Goal: Task Accomplishment & Management: Use online tool/utility

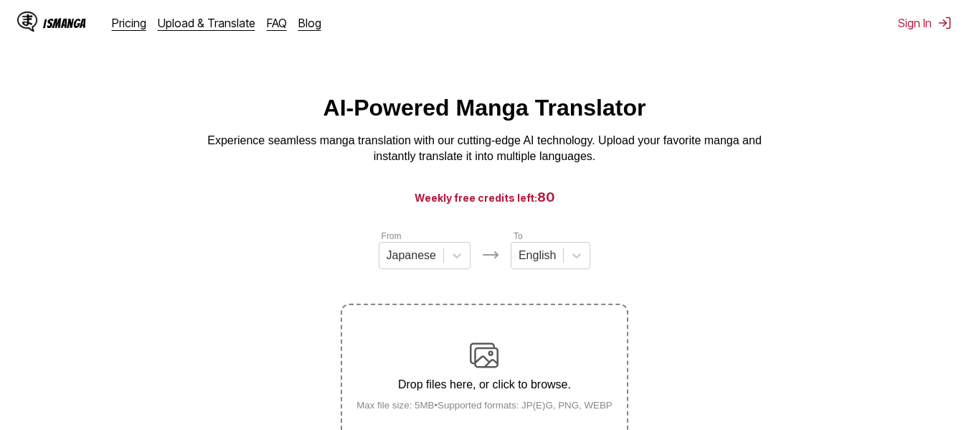
scroll to position [72, 0]
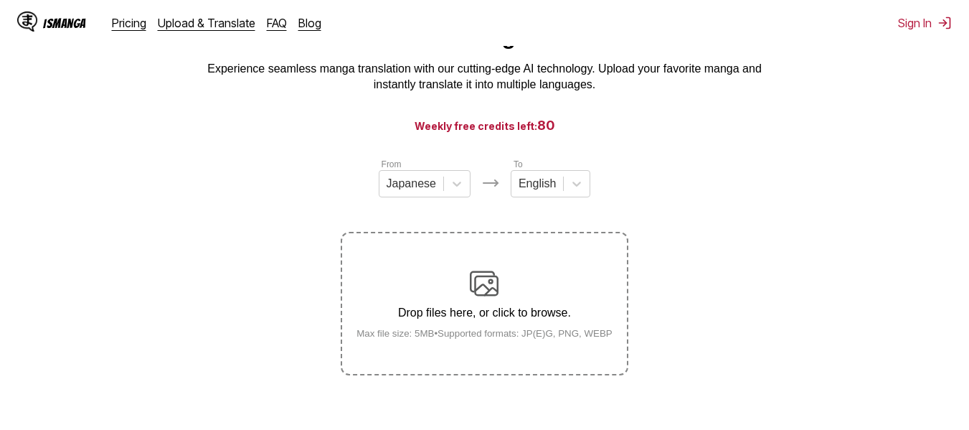
click at [492, 316] on p "Drop files here, or click to browse." at bounding box center [484, 312] width 279 height 13
click at [0, 0] on input "Drop files here, or click to browse. Max file size: 5MB • Supported formats: JP…" at bounding box center [0, 0] width 0 height 0
drag, startPoint x: 455, startPoint y: 356, endPoint x: 465, endPoint y: 370, distance: 16.9
click at [452, 312] on p "Drop files here, or click to browse." at bounding box center [484, 312] width 279 height 13
click at [0, 0] on input "Drop files here, or click to browse. Max file size: 5MB • Supported formats: JP…" at bounding box center [0, 0] width 0 height 0
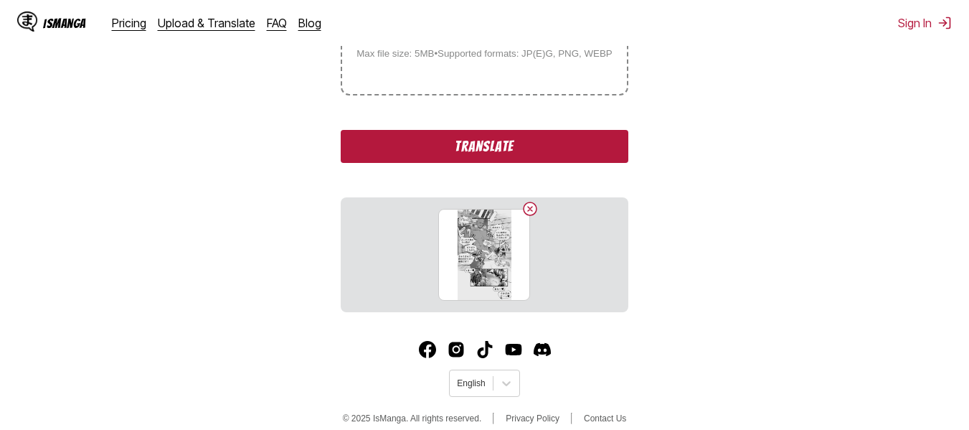
scroll to position [370, 0]
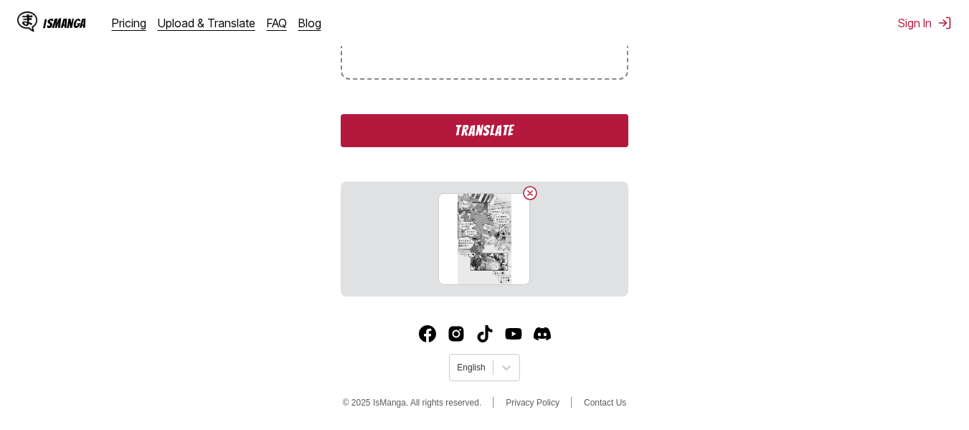
click at [470, 123] on button "Translate" at bounding box center [484, 130] width 287 height 33
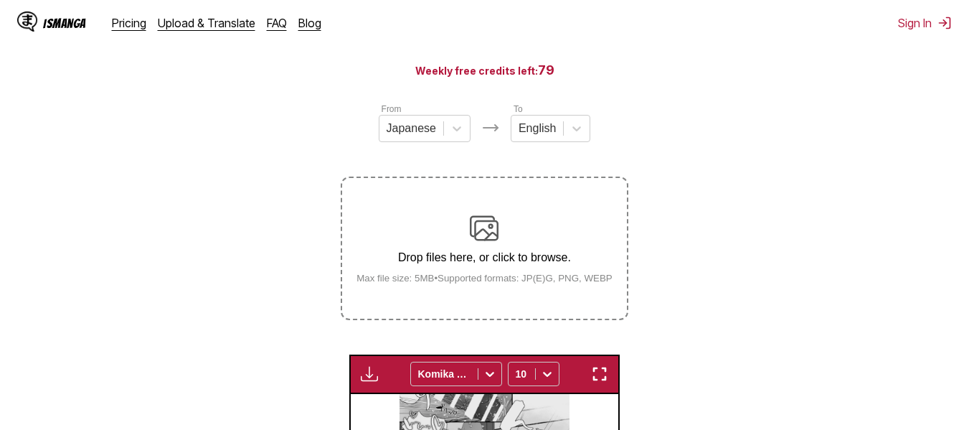
scroll to position [117, 0]
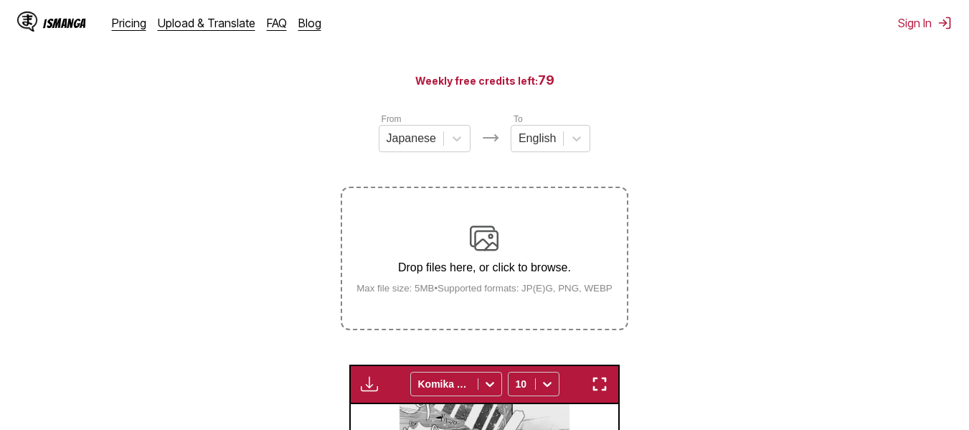
click at [483, 235] on img at bounding box center [484, 238] width 29 height 29
click at [0, 0] on input "Drop files here, or click to browse. Max file size: 5MB • Supported formats: JP…" at bounding box center [0, 0] width 0 height 0
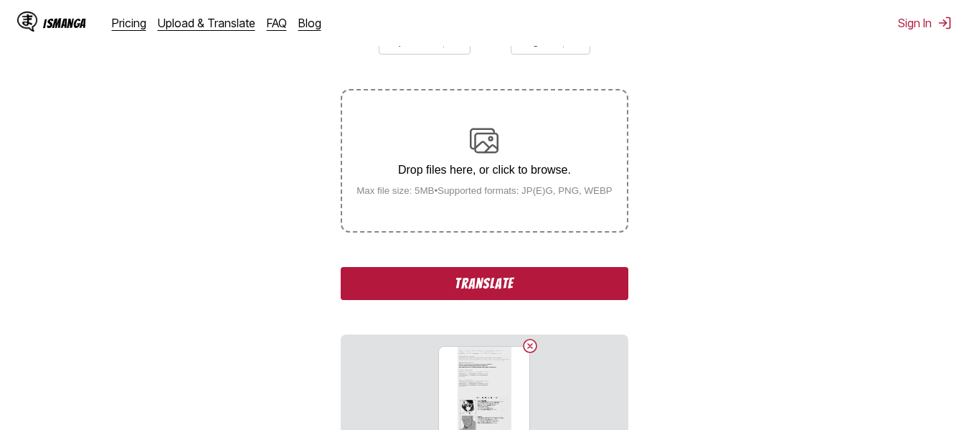
scroll to position [431, 0]
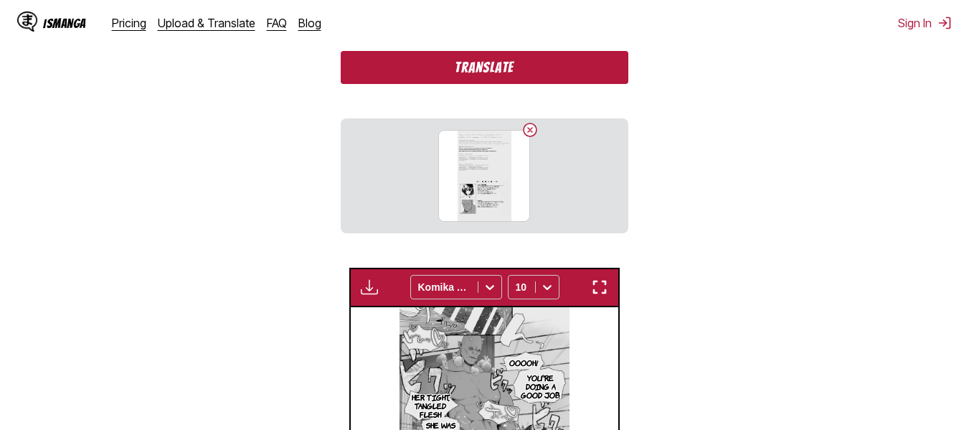
click at [456, 65] on button "Translate" at bounding box center [484, 67] width 287 height 33
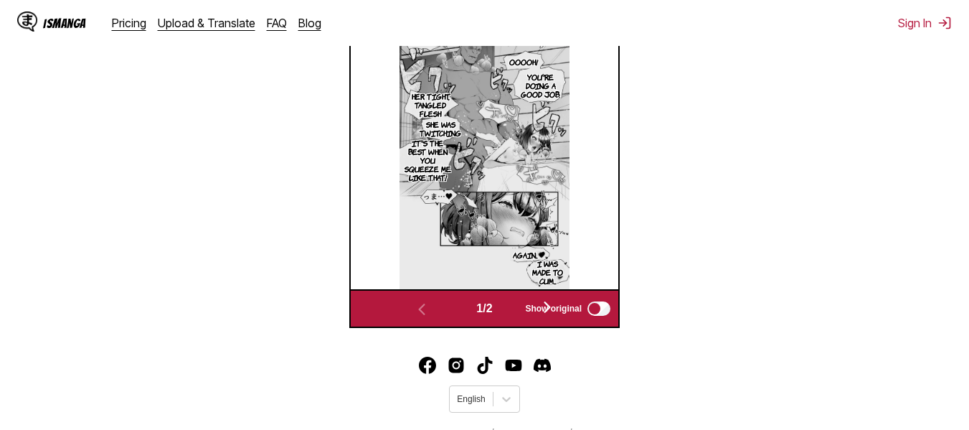
scroll to position [574, 0]
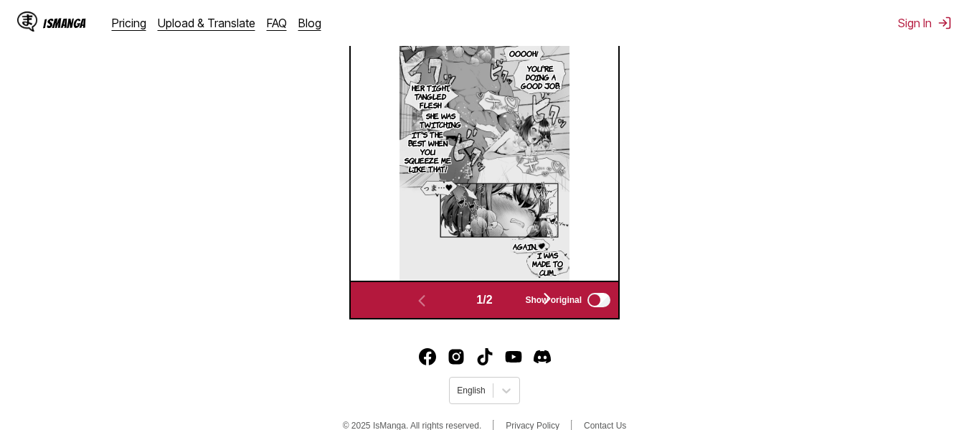
click at [556, 300] on span "Show original" at bounding box center [553, 300] width 57 height 10
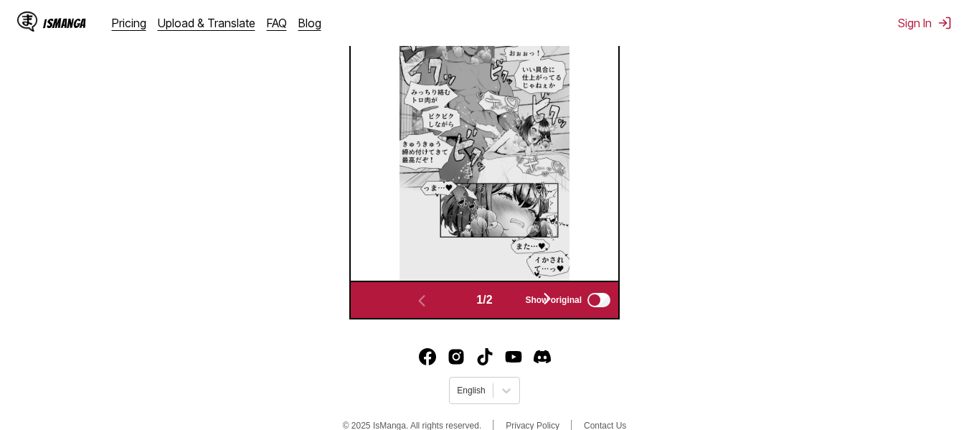
click at [555, 299] on span "Show original" at bounding box center [553, 300] width 57 height 10
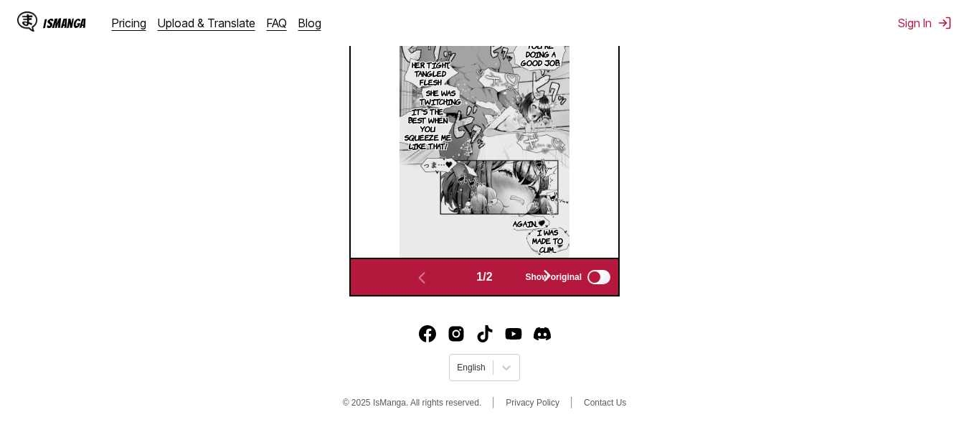
scroll to position [523, 0]
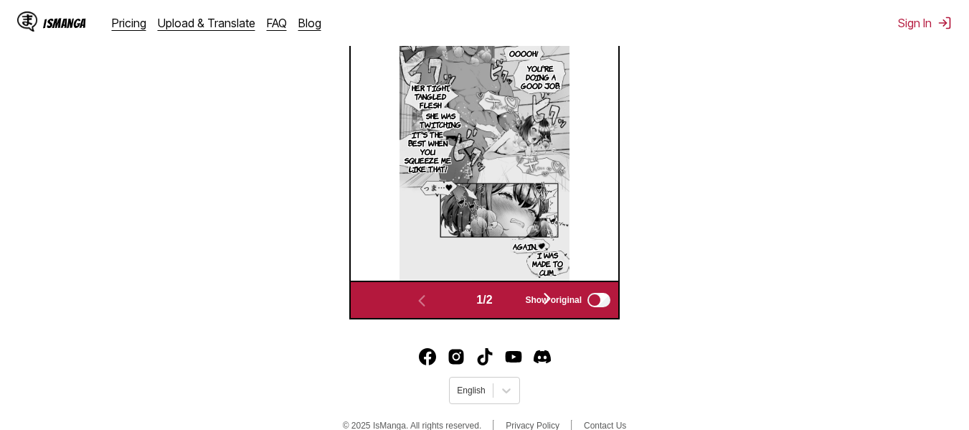
click at [555, 299] on span "Show original" at bounding box center [553, 300] width 57 height 10
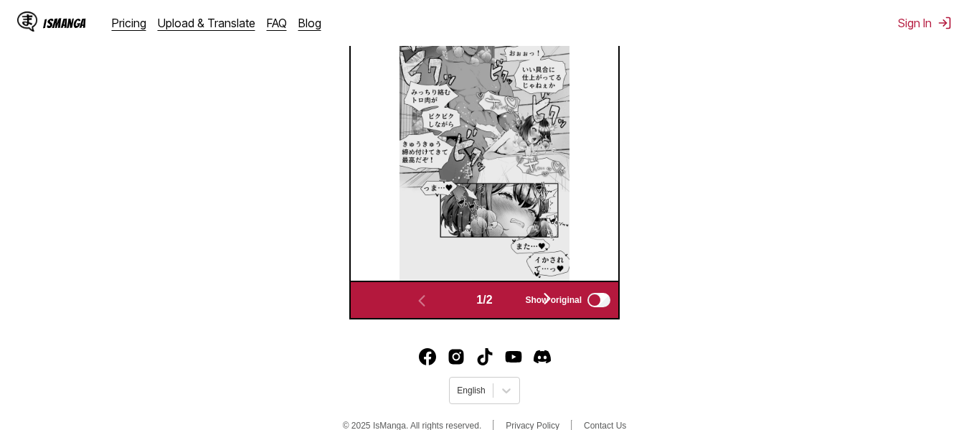
click at [553, 298] on span "Show original" at bounding box center [553, 300] width 57 height 10
click at [506, 306] on div "1 / 2" at bounding box center [484, 299] width 211 height 21
click at [497, 304] on div "1 / 2" at bounding box center [484, 299] width 211 height 21
click at [492, 304] on span "1 / 2" at bounding box center [484, 299] width 16 height 13
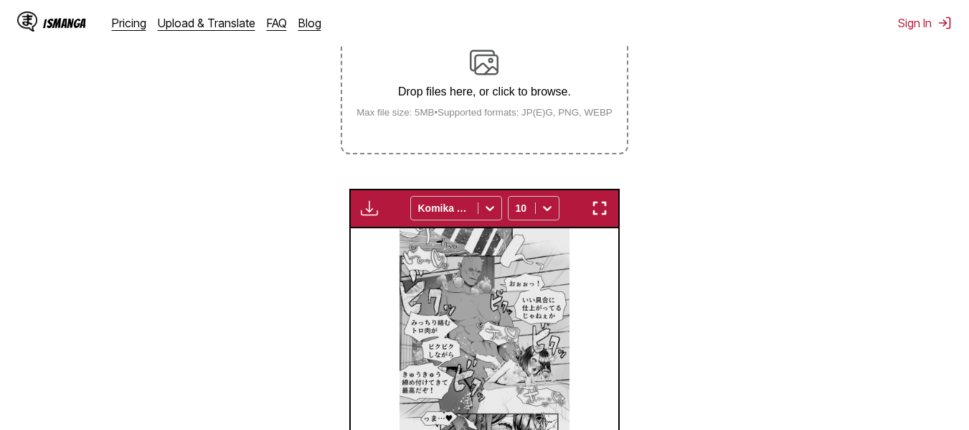
scroll to position [236, 0]
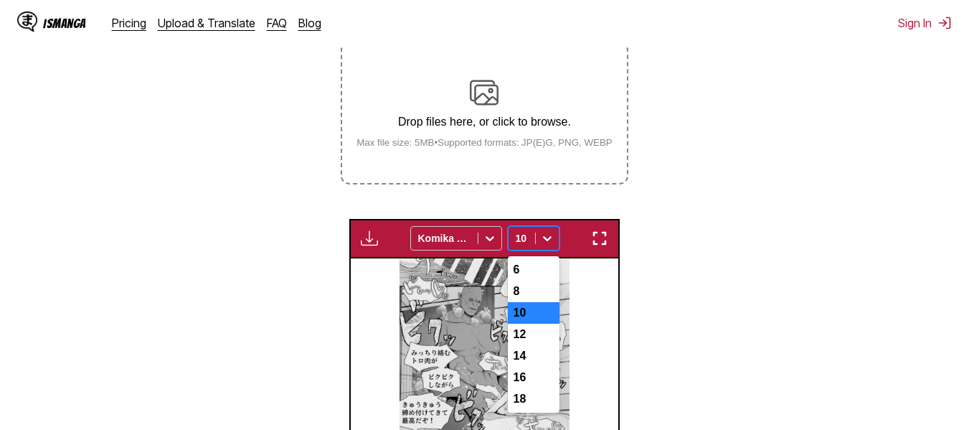
click at [536, 250] on div "7 results available. Use Up and Down to choose options, press Enter to select t…" at bounding box center [534, 238] width 52 height 24
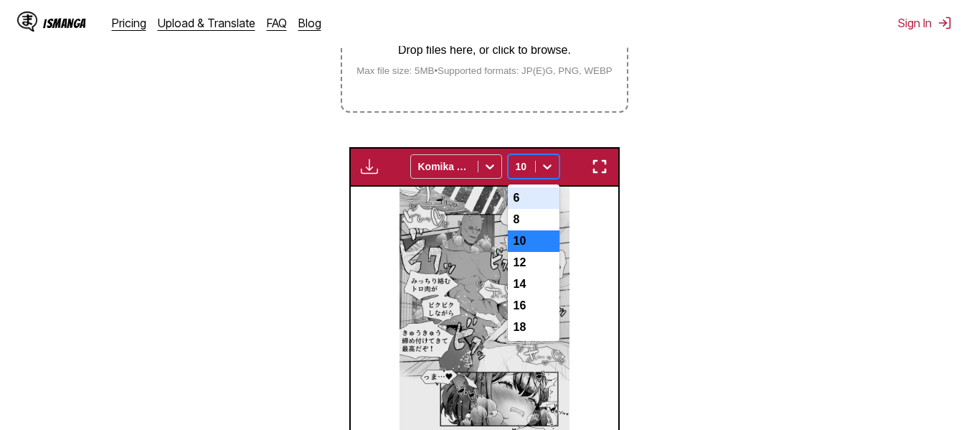
scroll to position [340, 0]
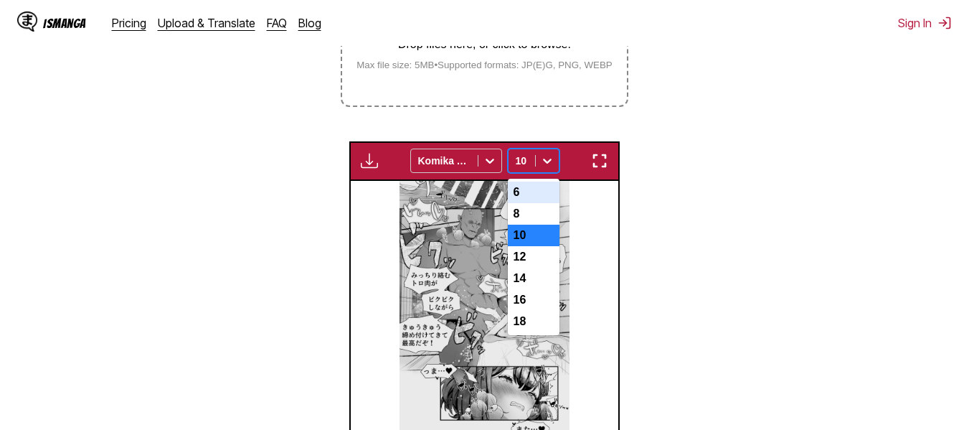
click at [517, 185] on div "6" at bounding box center [534, 193] width 52 height 22
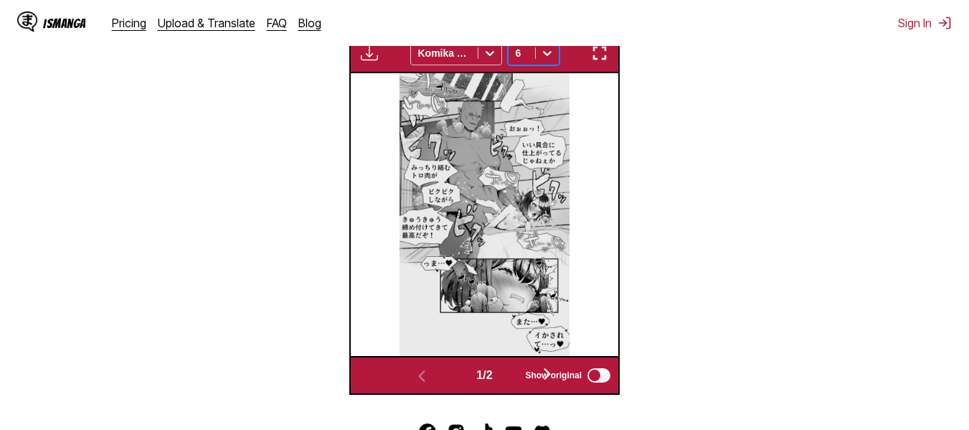
scroll to position [484, 0]
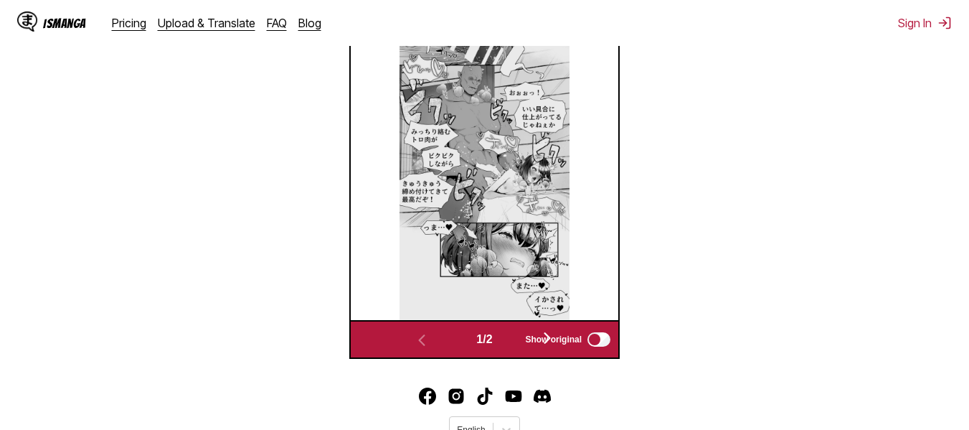
click at [580, 341] on span "Show original" at bounding box center [553, 339] width 57 height 10
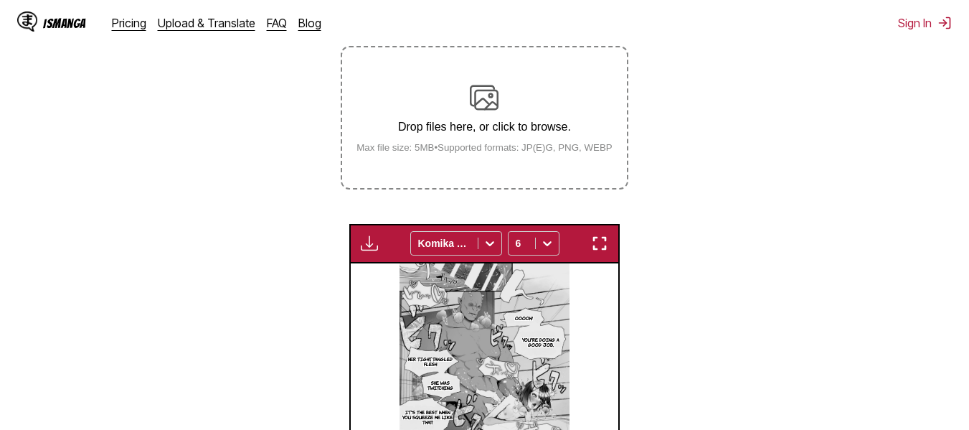
scroll to position [189, 0]
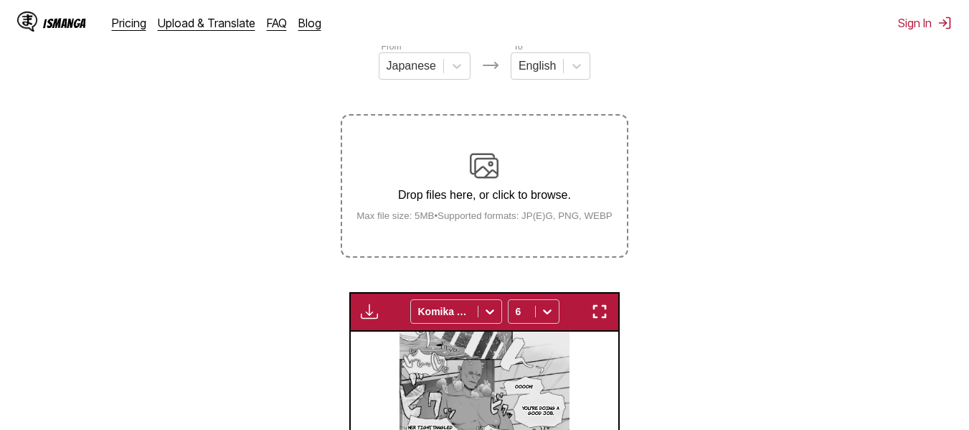
click at [497, 215] on small "Max file size: 5MB • Supported formats: JP(E)G, PNG, WEBP" at bounding box center [484, 215] width 279 height 11
click at [0, 0] on input "Drop files here, or click to browse. Max file size: 5MB • Supported formats: JP…" at bounding box center [0, 0] width 0 height 0
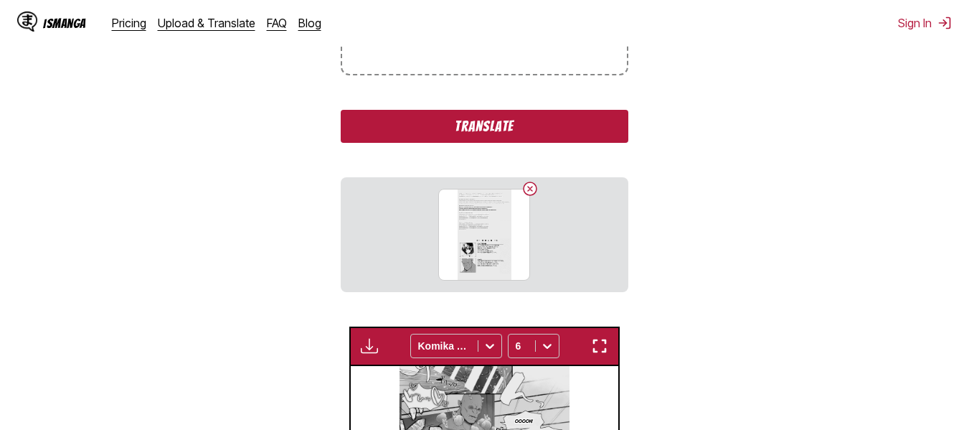
scroll to position [405, 0]
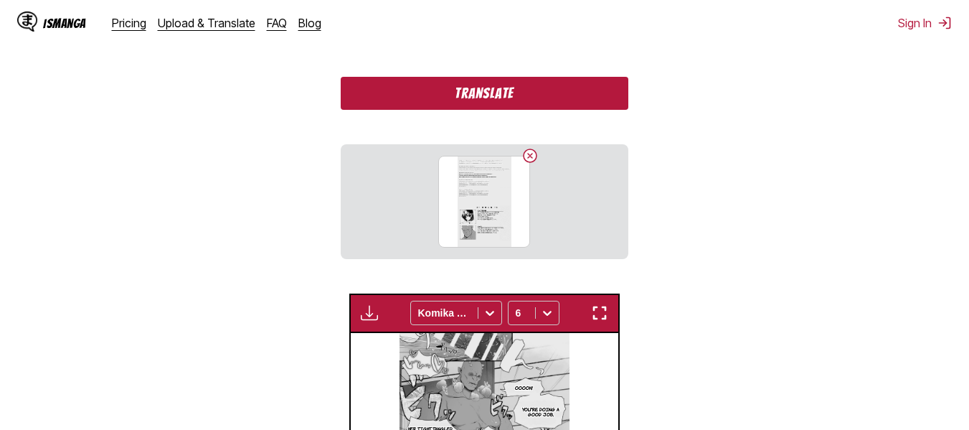
click at [471, 84] on button "Translate" at bounding box center [484, 93] width 287 height 33
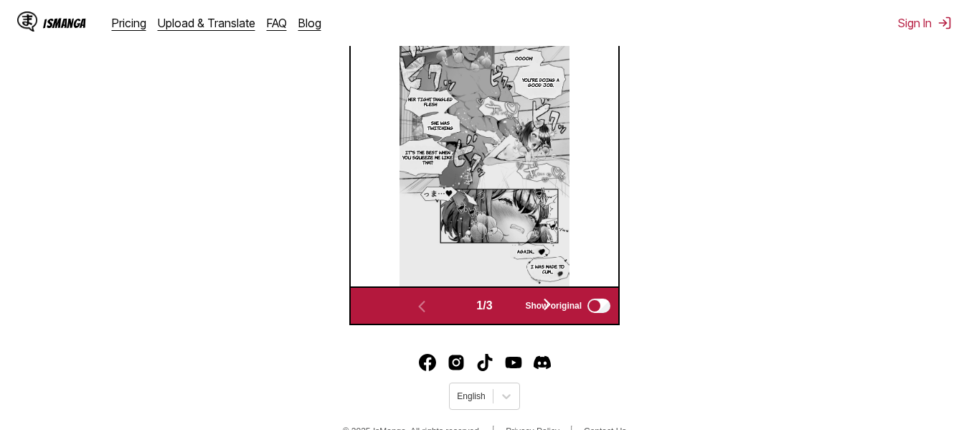
scroll to position [548, 0]
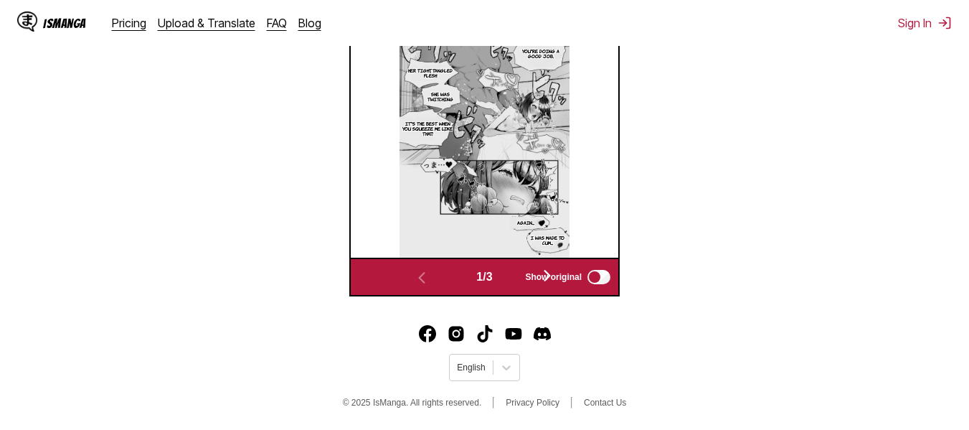
click at [547, 273] on span "Show original" at bounding box center [553, 277] width 57 height 10
click at [551, 275] on span "Show original" at bounding box center [553, 277] width 57 height 10
click at [551, 277] on span "Show original" at bounding box center [553, 277] width 57 height 10
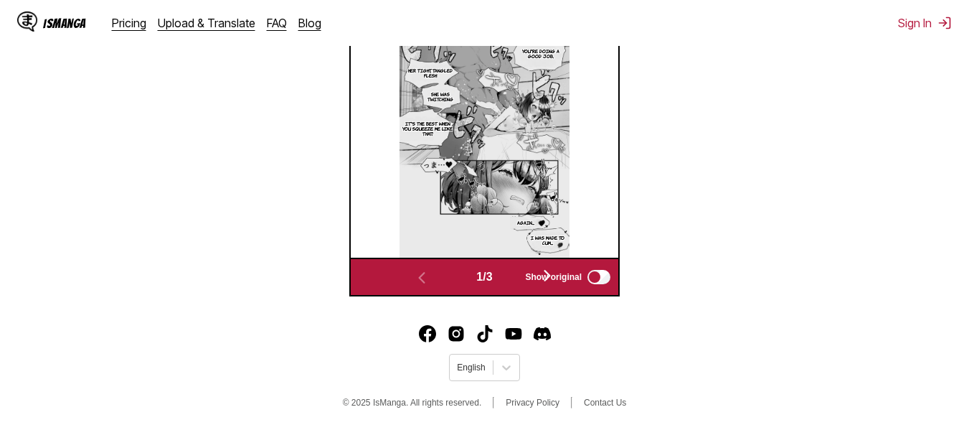
click at [552, 284] on label "Show original" at bounding box center [569, 277] width 88 height 19
click at [551, 285] on label "Show original" at bounding box center [569, 277] width 88 height 19
click at [492, 283] on span "1 / 3" at bounding box center [484, 277] width 16 height 13
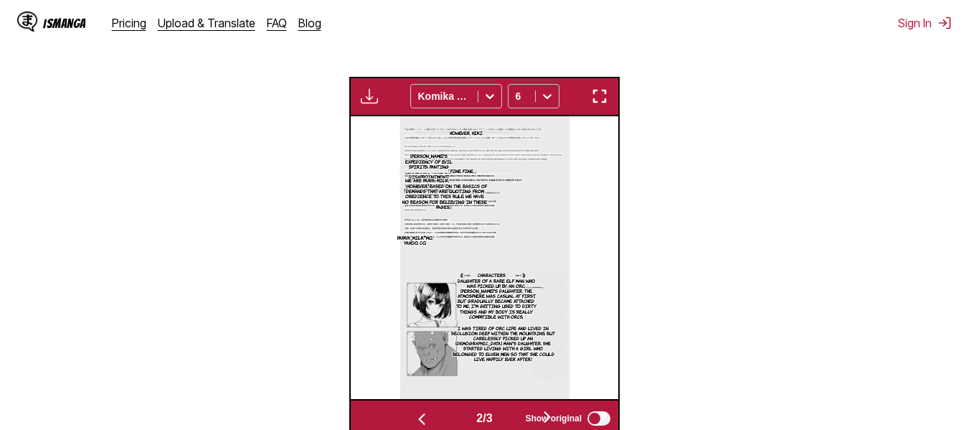
scroll to position [0, 536]
drag, startPoint x: 587, startPoint y: 188, endPoint x: 616, endPoint y: 132, distance: 63.2
click at [617, 136] on div "However, Hiki Doshisha's expediency of evil spirits: Panting 【Inferno】, Crimson…" at bounding box center [484, 257] width 268 height 283
click at [598, 98] on img "button" at bounding box center [599, 96] width 17 height 17
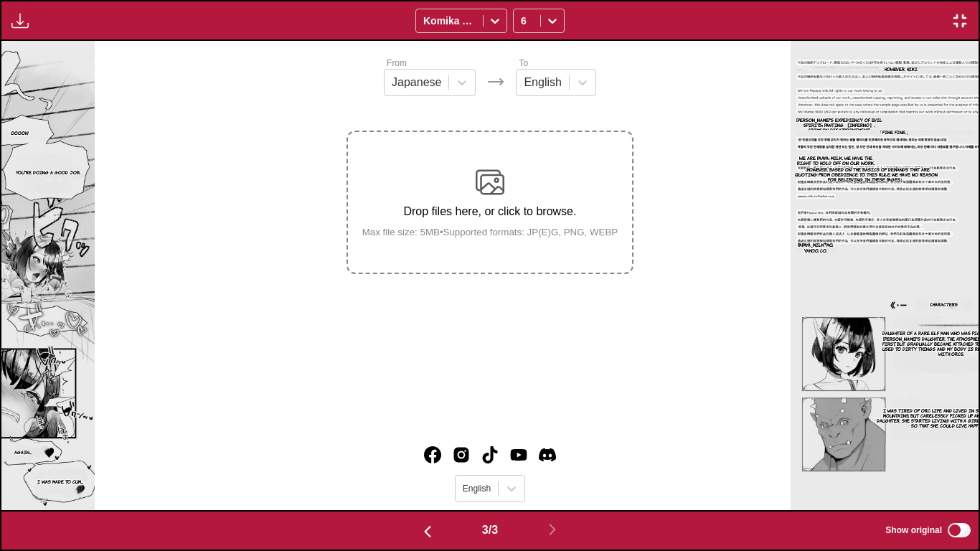
scroll to position [0, 1955]
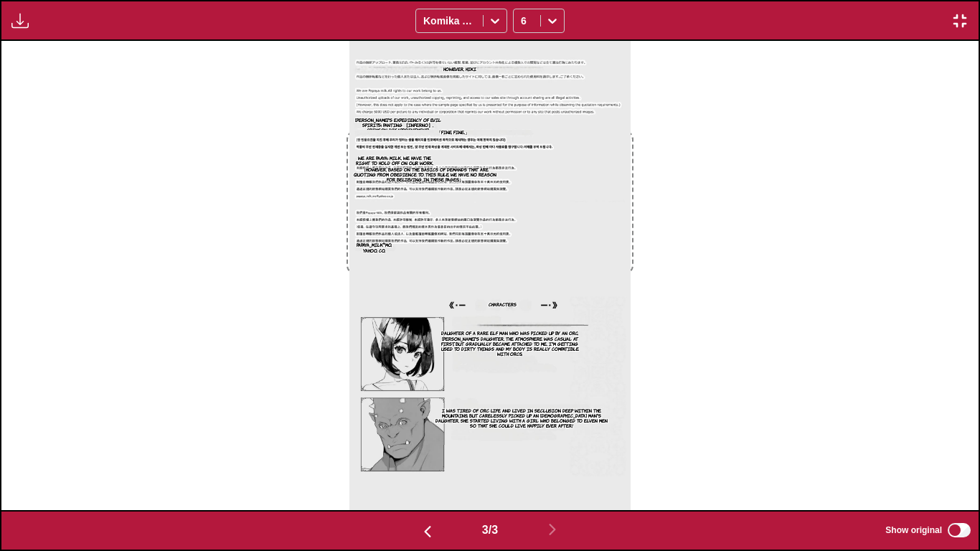
click at [552, 311] on section "Daughter of a rare elf man who was picked up by an orc, Elf Man's daughter. The…" at bounding box center [510, 344] width 149 height 70
click at [540, 328] on section "Daughter of a rare elf man who was picked up by an orc, Elf Man's daughter. The…" at bounding box center [510, 344] width 149 height 70
click at [536, 331] on section "Daughter of a rare elf man who was picked up by an orc, Elf Man's daughter. The…" at bounding box center [510, 344] width 149 height 70
click at [497, 341] on p "Daughter of a rare elf man who was picked up by an orc, Elf Man's daughter. The…" at bounding box center [510, 344] width 149 height 32
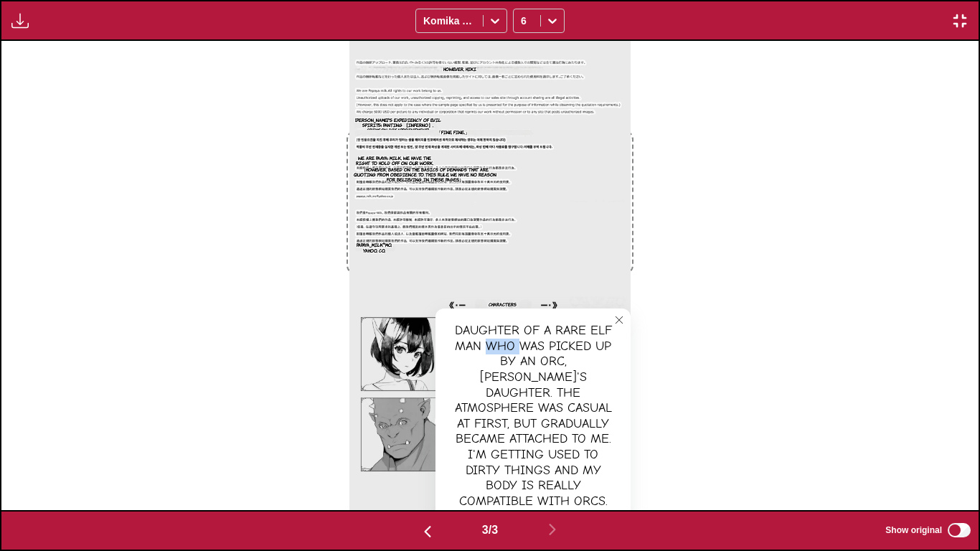
click at [497, 341] on div "Daughter of a rare elf man who was picked up by an orc, Elf Man's daughter. The…" at bounding box center [533, 416] width 195 height 215
click at [579, 305] on img at bounding box center [489, 275] width 281 height 469
click at [744, 227] on div "However, Hiki Doshisha's expediency of evil spirits: Panting 【Inferno】, Crimson…" at bounding box center [489, 275] width 977 height 469
click at [608, 220] on img at bounding box center [489, 275] width 281 height 469
click at [617, 321] on icon "close-tooltip" at bounding box center [619, 320] width 10 height 10
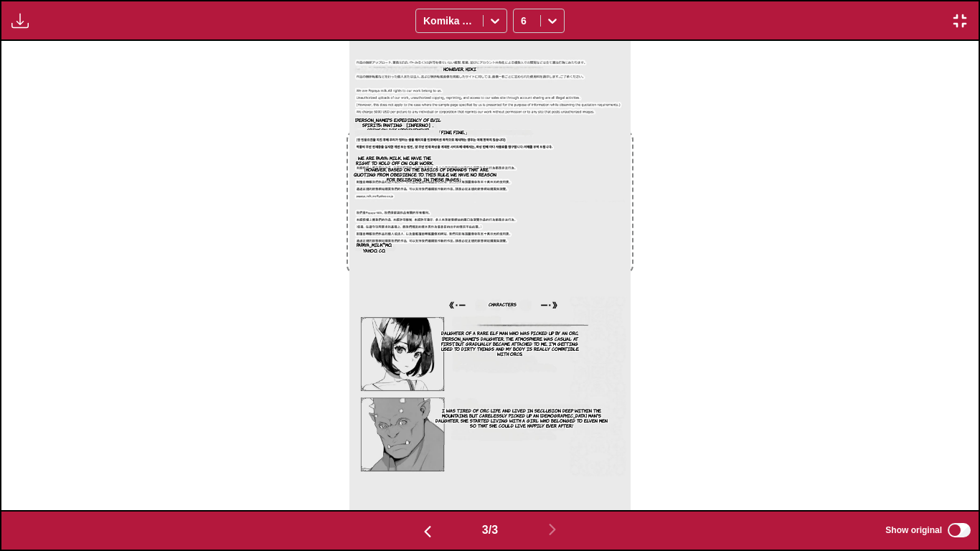
click at [471, 340] on p "Daughter of a rare elf man who was picked up by an orc, Elf Man's daughter. The…" at bounding box center [510, 344] width 149 height 32
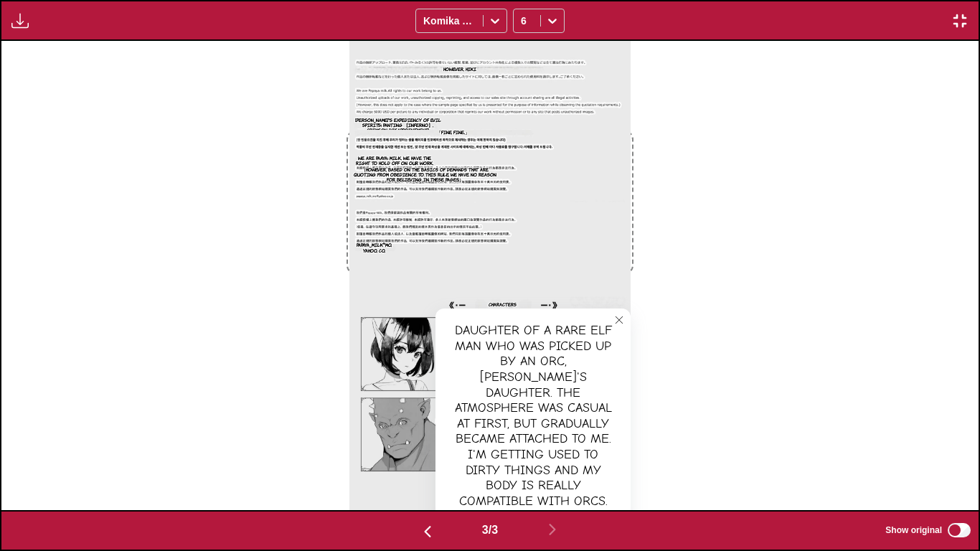
click at [621, 310] on button "close-tooltip" at bounding box center [619, 320] width 23 height 23
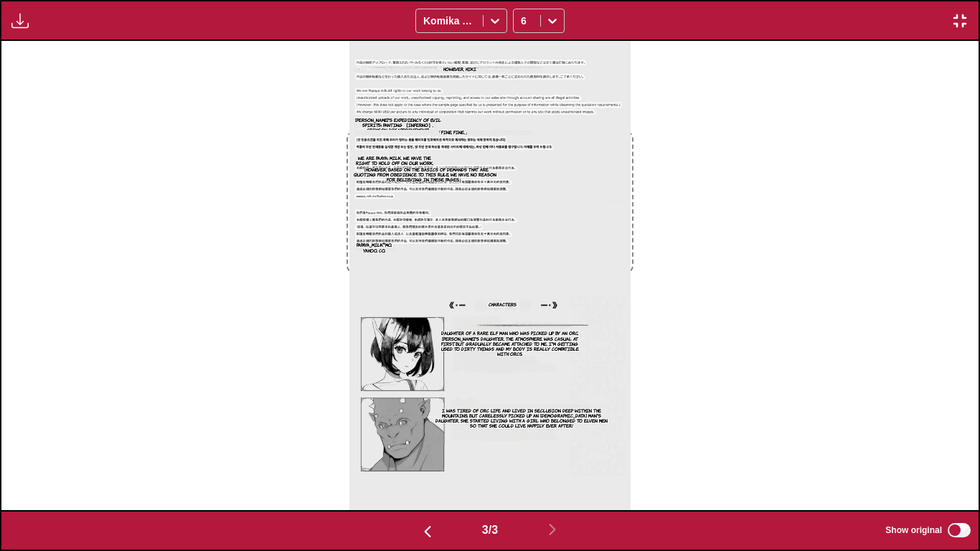
click at [488, 426] on p "I was tired of orc life and lived in seclusion deep within the mountains, but c…" at bounding box center [522, 418] width 183 height 27
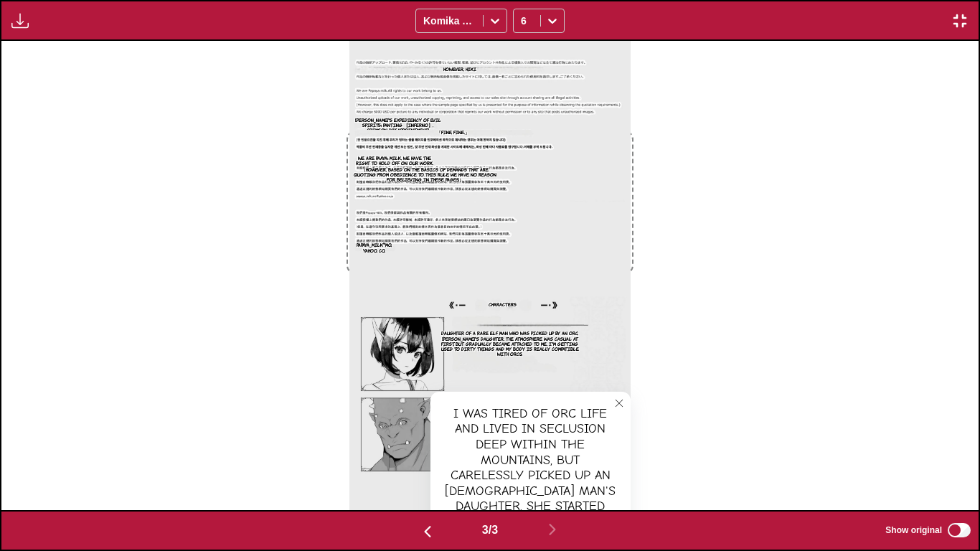
click at [616, 400] on icon "close-tooltip" at bounding box center [619, 403] width 10 height 10
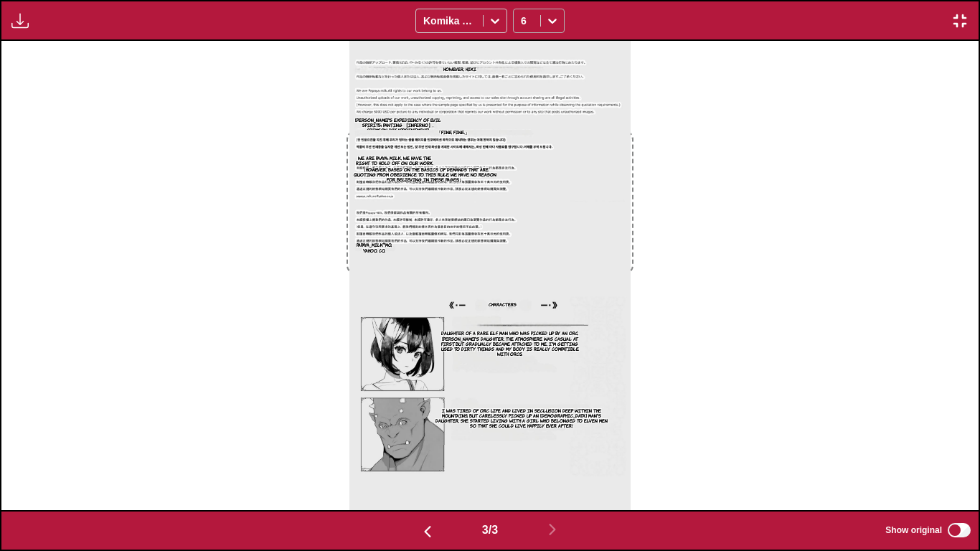
click at [554, 15] on icon at bounding box center [552, 21] width 14 height 14
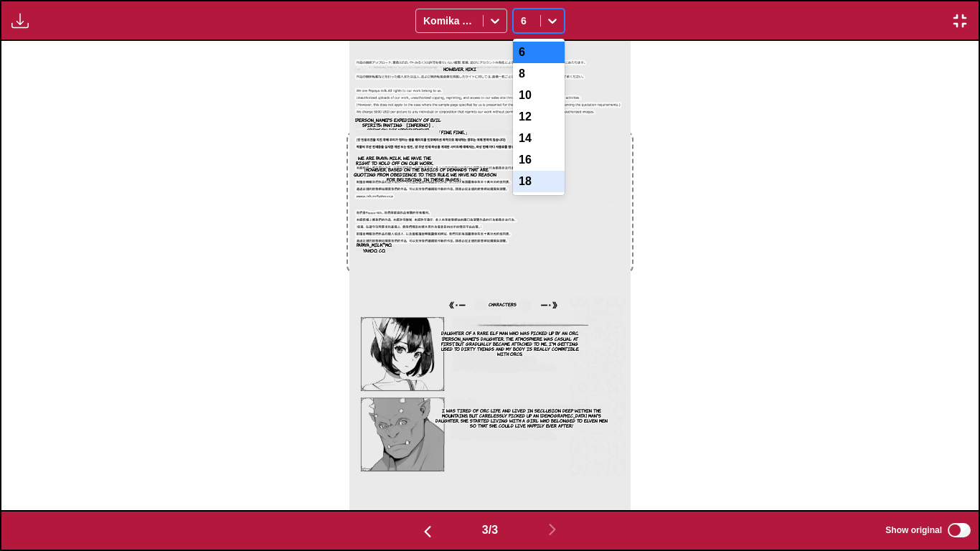
click at [526, 195] on div "6 8 10 12 14 16 18" at bounding box center [539, 117] width 52 height 156
click at [526, 192] on div "18" at bounding box center [539, 182] width 52 height 22
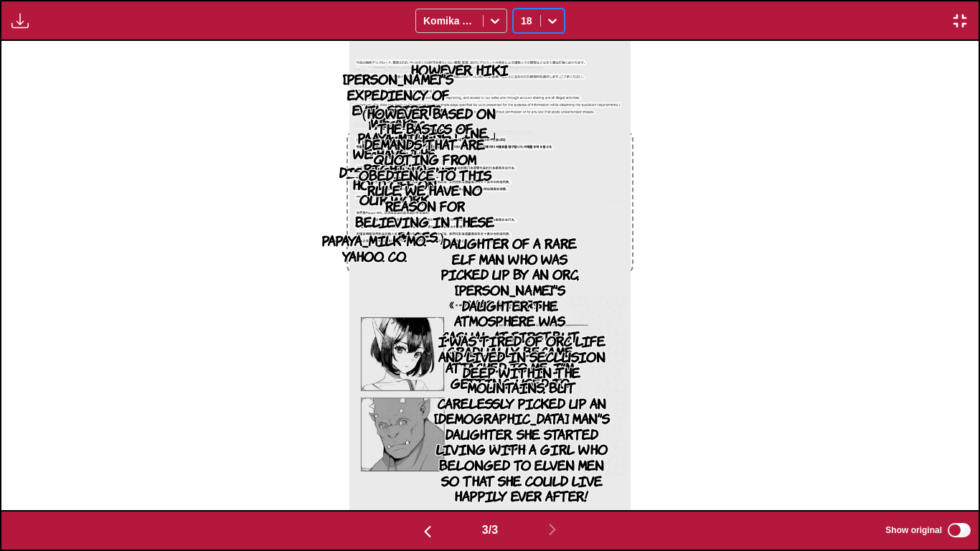
click at [558, 29] on div at bounding box center [552, 20] width 23 height 23
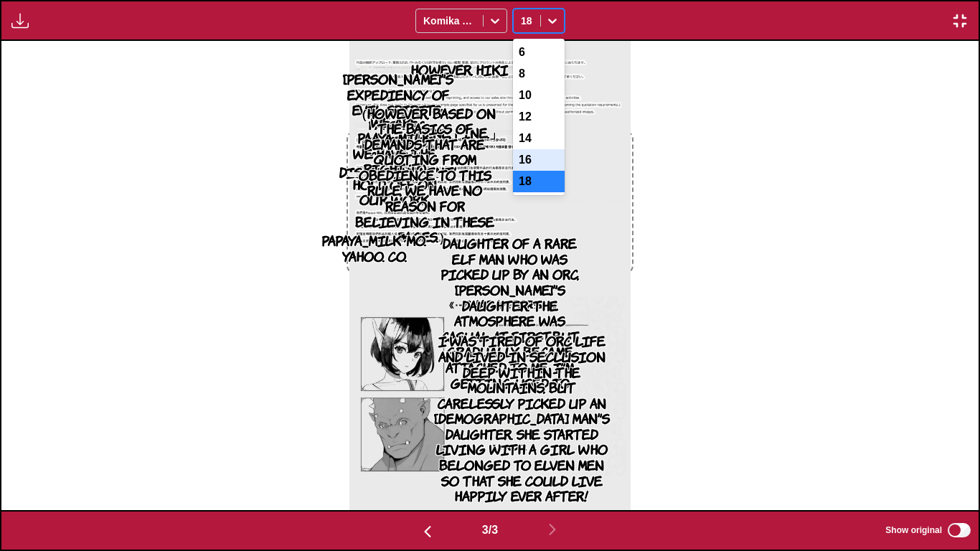
click at [544, 170] on div "16" at bounding box center [539, 160] width 52 height 22
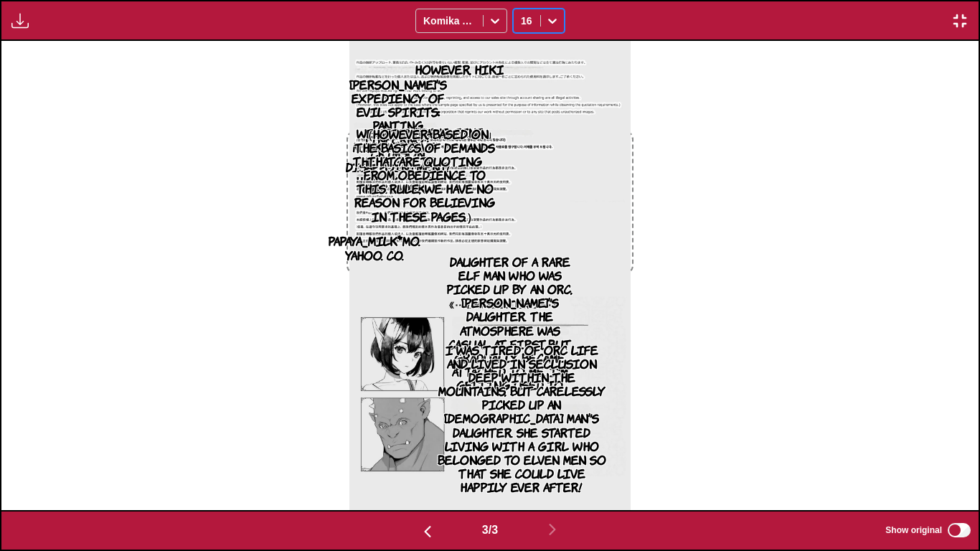
click at [551, 15] on icon at bounding box center [552, 21] width 14 height 14
click at [532, 146] on div "14" at bounding box center [539, 139] width 52 height 22
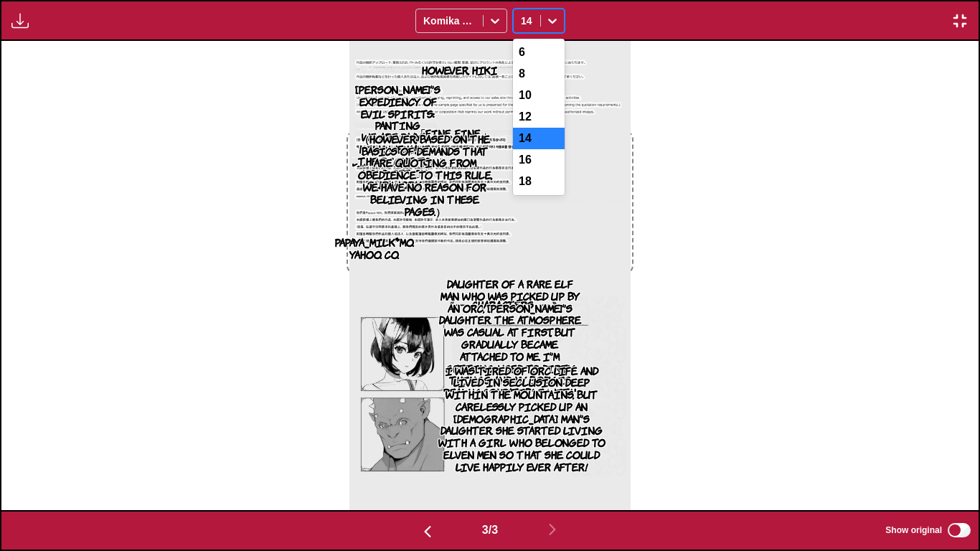
click at [547, 20] on icon at bounding box center [552, 21] width 14 height 14
click at [537, 104] on div "10" at bounding box center [539, 96] width 52 height 22
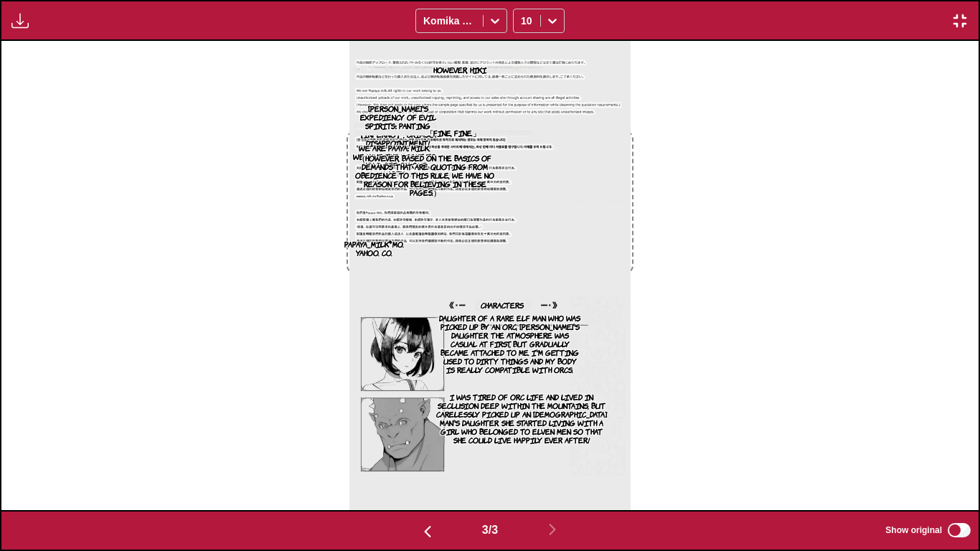
click at [947, 19] on button "button" at bounding box center [960, 20] width 26 height 19
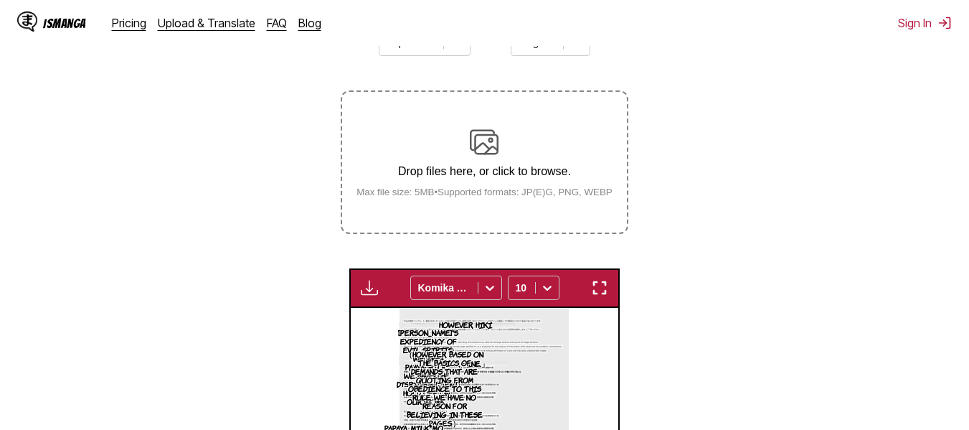
scroll to position [89, 0]
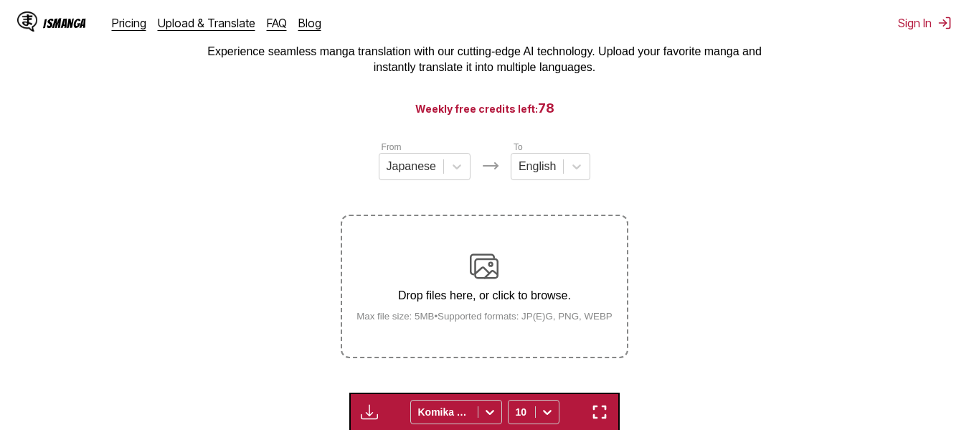
click at [481, 281] on img at bounding box center [484, 266] width 29 height 29
click at [0, 0] on input "Drop files here, or click to browse. Max file size: 5MB • Supported formats: JP…" at bounding box center [0, 0] width 0 height 0
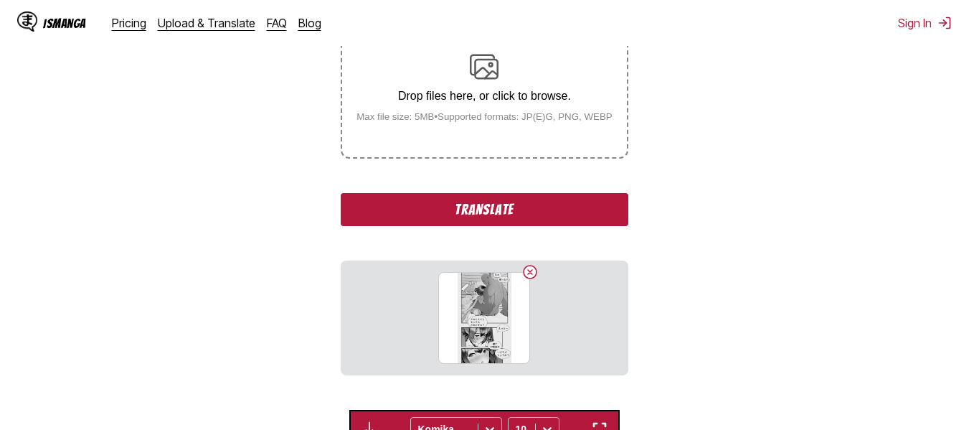
scroll to position [304, 0]
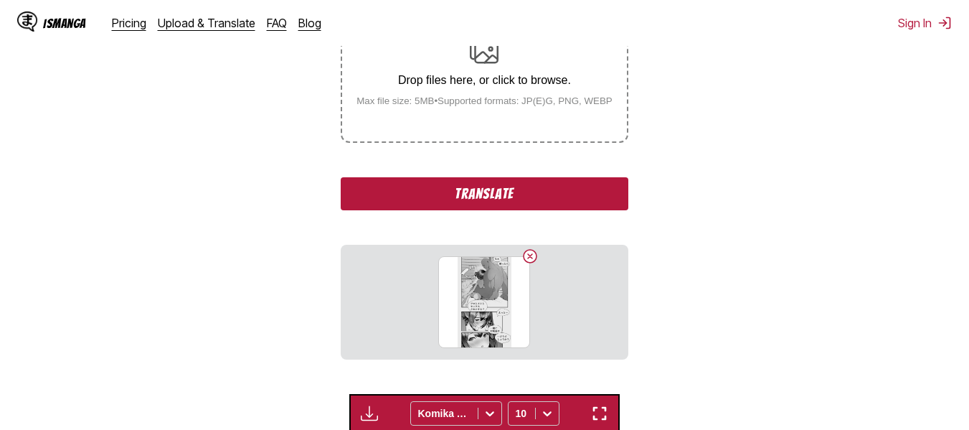
click at [427, 187] on button "Translate" at bounding box center [484, 193] width 287 height 33
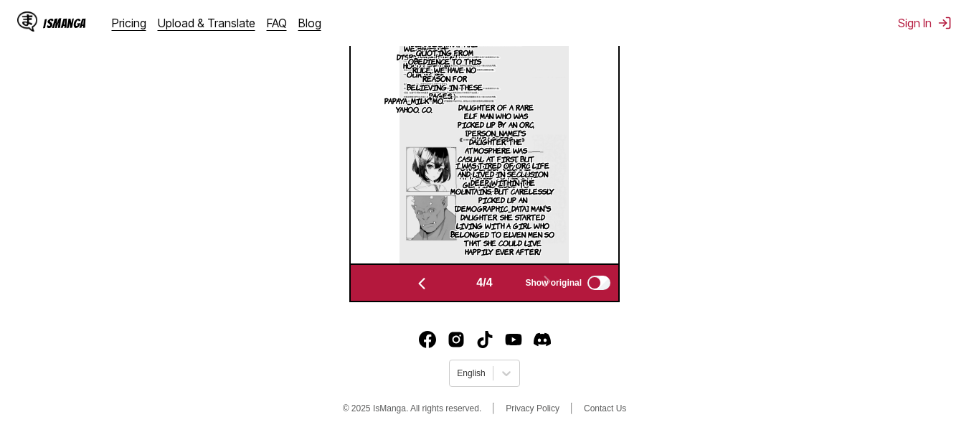
scroll to position [0, 804]
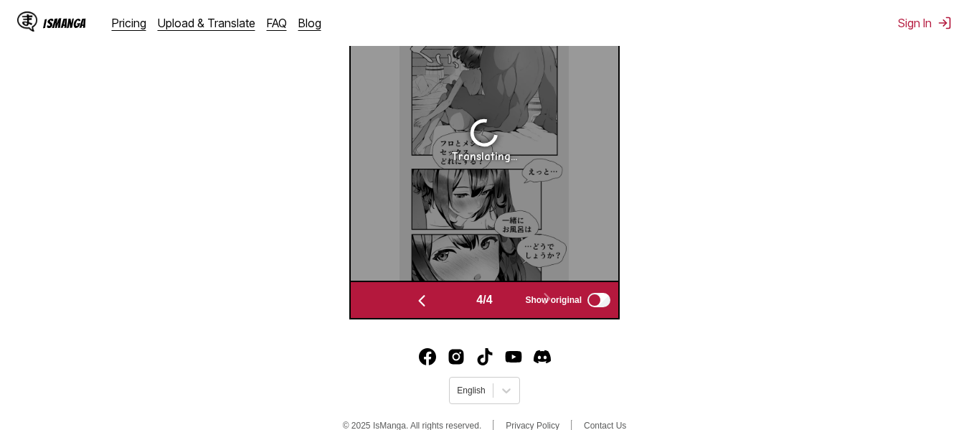
drag, startPoint x: 544, startPoint y: 281, endPoint x: 547, endPoint y: 244, distance: 37.4
click at [544, 278] on div "Translating..." at bounding box center [485, 139] width 268 height 283
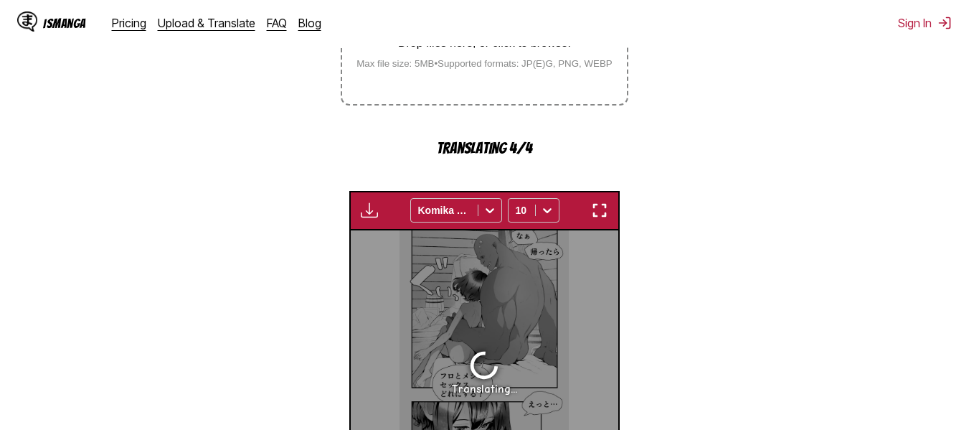
scroll to position [287, 0]
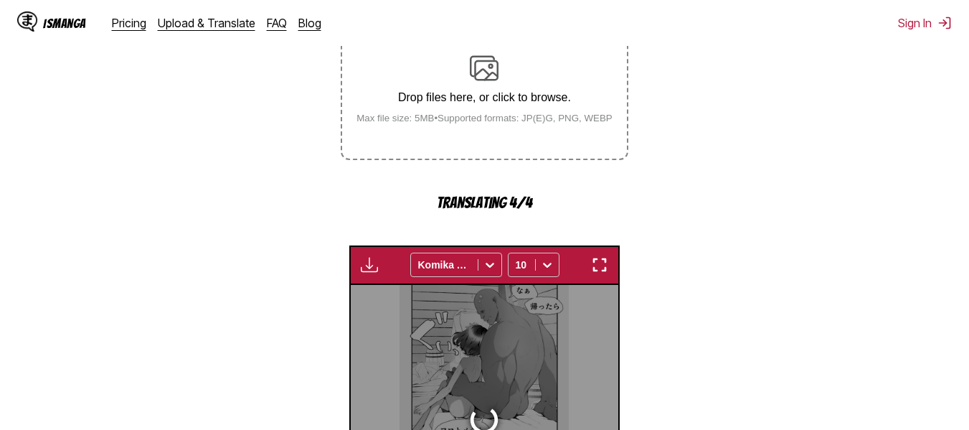
click at [501, 102] on p "Drop files here, or click to browse." at bounding box center [484, 97] width 279 height 13
click at [483, 81] on img at bounding box center [484, 68] width 29 height 29
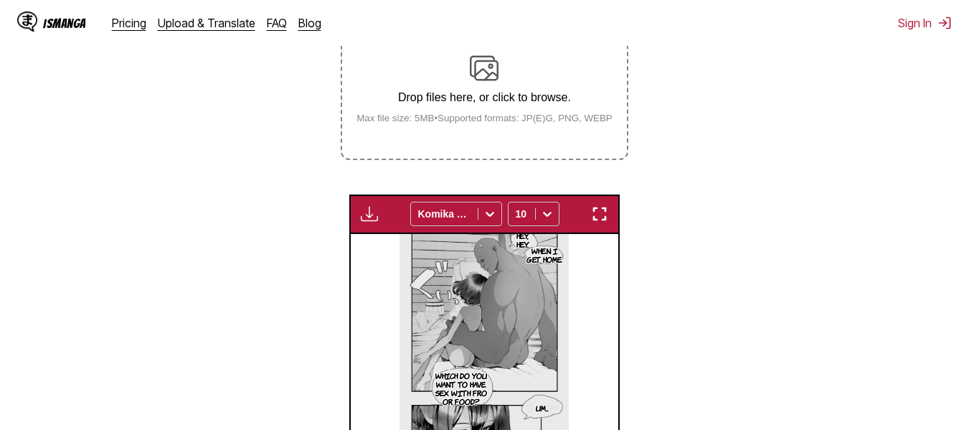
click at [475, 61] on img at bounding box center [484, 68] width 29 height 29
click at [0, 0] on input "Drop files here, or click to browse. Max file size: 5MB • Supported formats: JP…" at bounding box center [0, 0] width 0 height 0
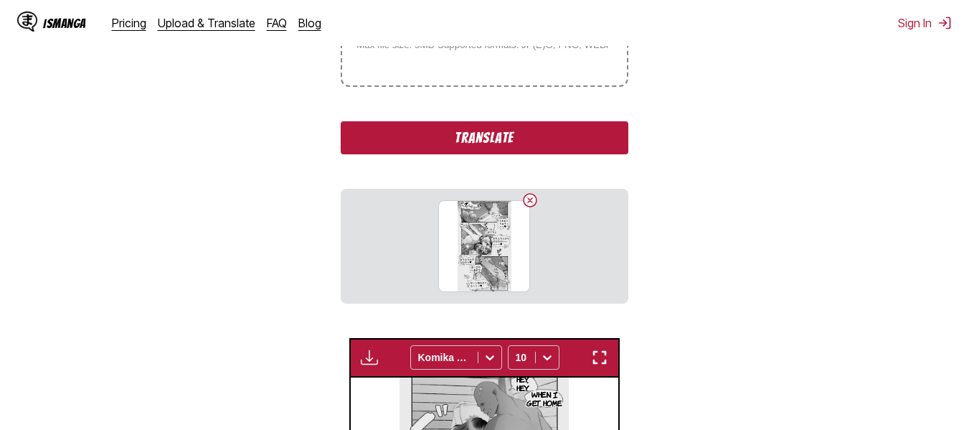
scroll to position [431, 0]
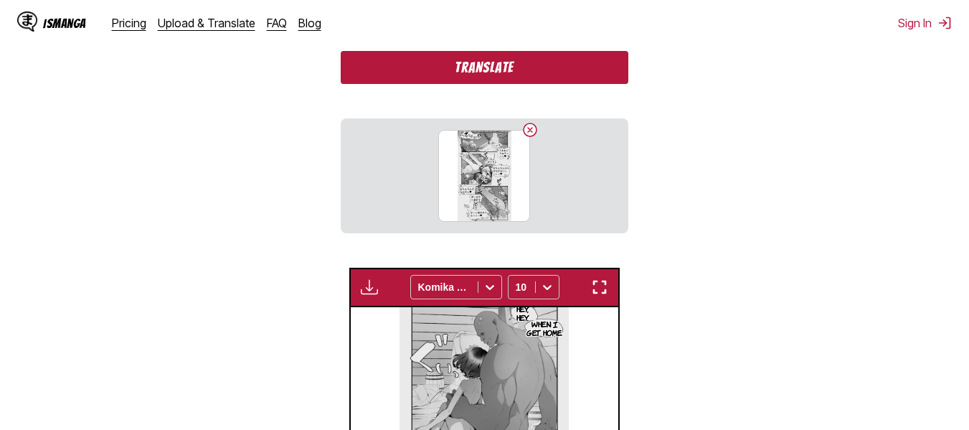
click at [432, 55] on button "Translate" at bounding box center [484, 67] width 287 height 33
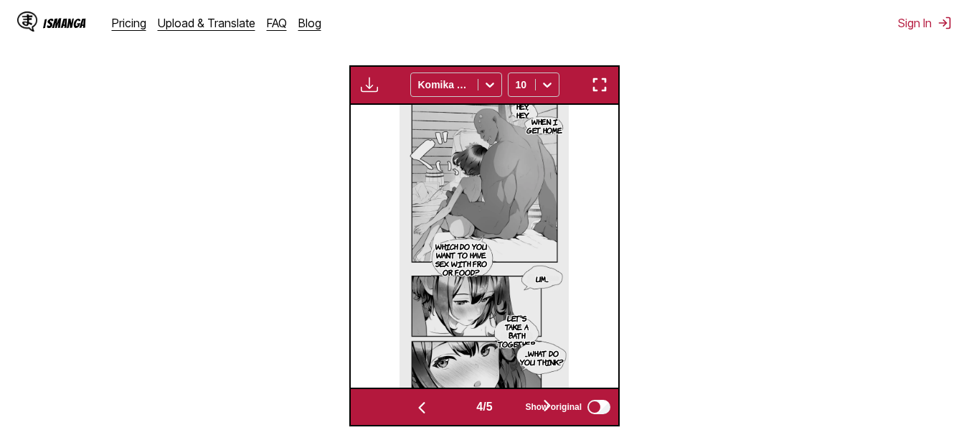
scroll to position [502, 0]
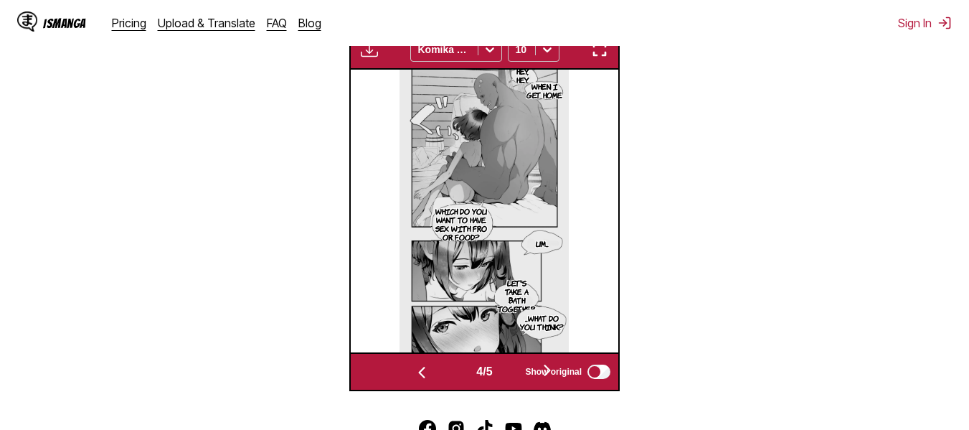
click at [540, 372] on span "Show original" at bounding box center [553, 372] width 57 height 10
click at [537, 365] on label "Show original" at bounding box center [569, 371] width 88 height 19
click at [425, 371] on img "button" at bounding box center [421, 372] width 17 height 17
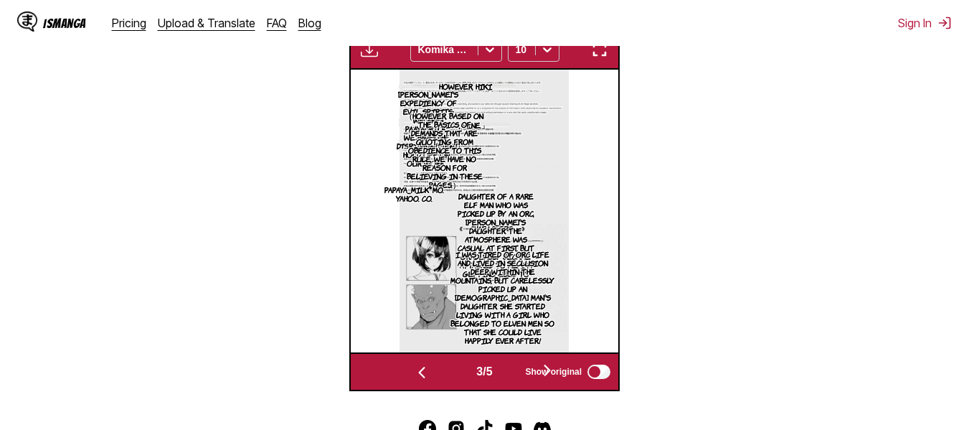
click at [540, 370] on span "Show original" at bounding box center [553, 372] width 57 height 10
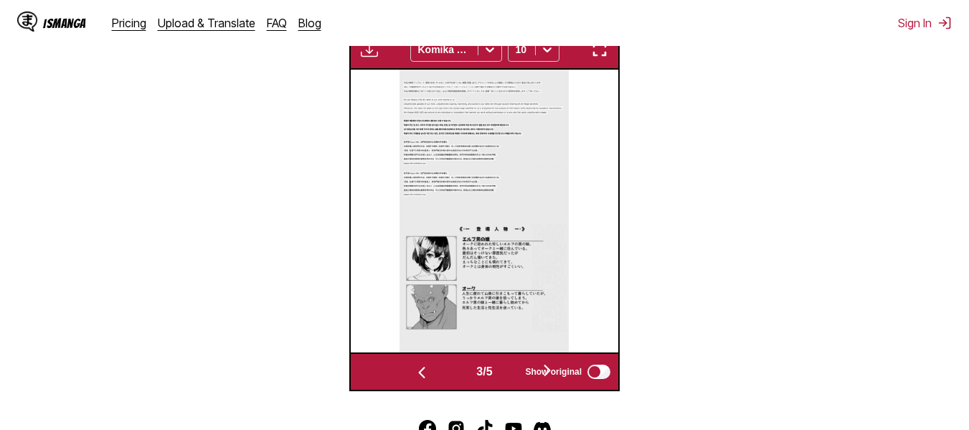
click at [540, 370] on span "Show original" at bounding box center [553, 372] width 57 height 10
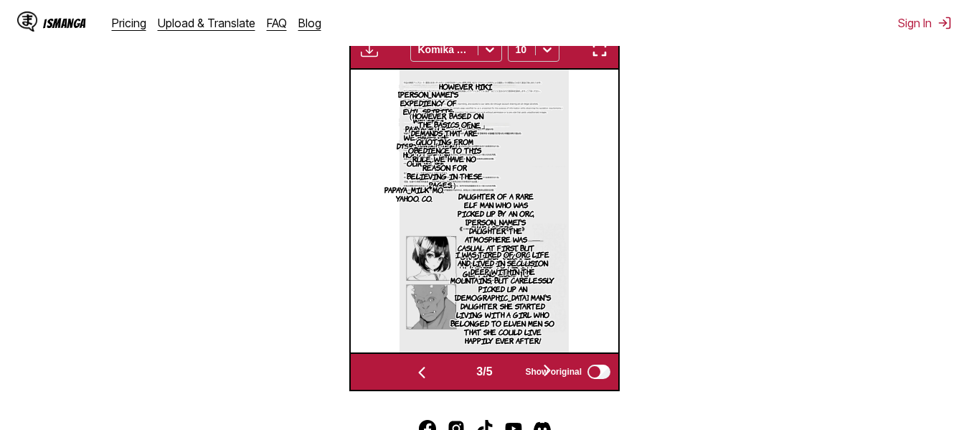
click at [553, 359] on div "3 / 5 Show original" at bounding box center [484, 371] width 271 height 39
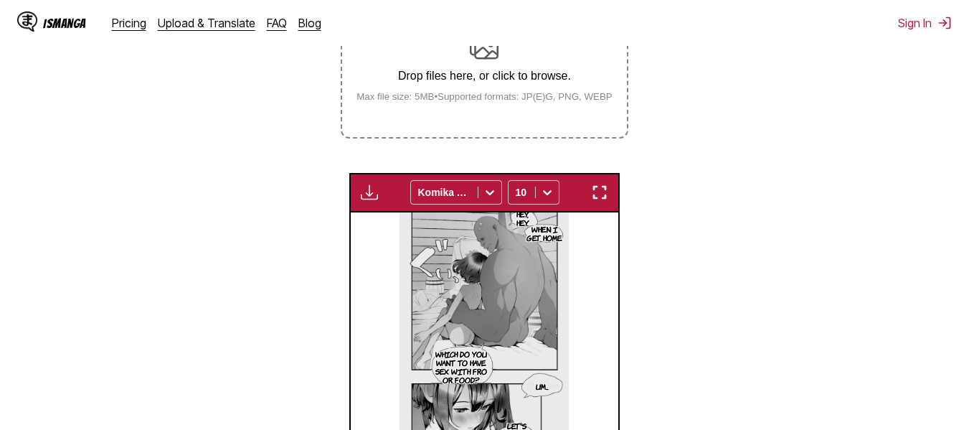
scroll to position [308, 0]
click at [501, 114] on label "Drop files here, or click to browse. Max file size: 5MB • Supported formats: JP…" at bounding box center [484, 67] width 284 height 141
click at [0, 0] on input "Drop files here, or click to browse. Max file size: 5MB • Supported formats: JP…" at bounding box center [0, 0] width 0 height 0
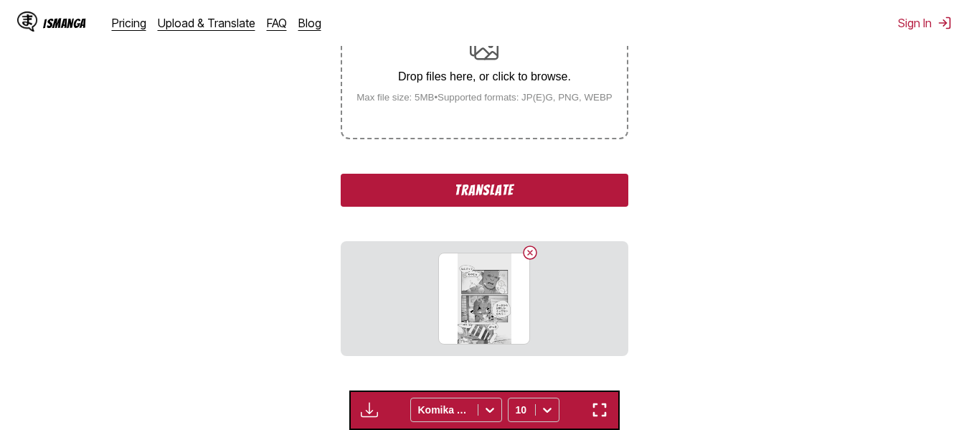
click at [460, 201] on button "Translate" at bounding box center [484, 190] width 287 height 33
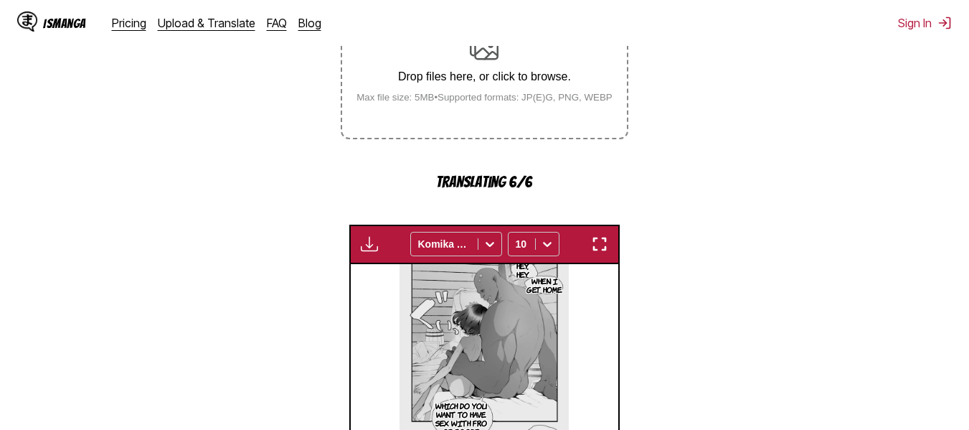
click at [467, 50] on div "Drop files here, or click to browse. Max file size: 5MB • Supported formats: JP…" at bounding box center [484, 68] width 279 height 70
click at [479, 83] on p "Drop files here, or click to browse." at bounding box center [484, 76] width 279 height 13
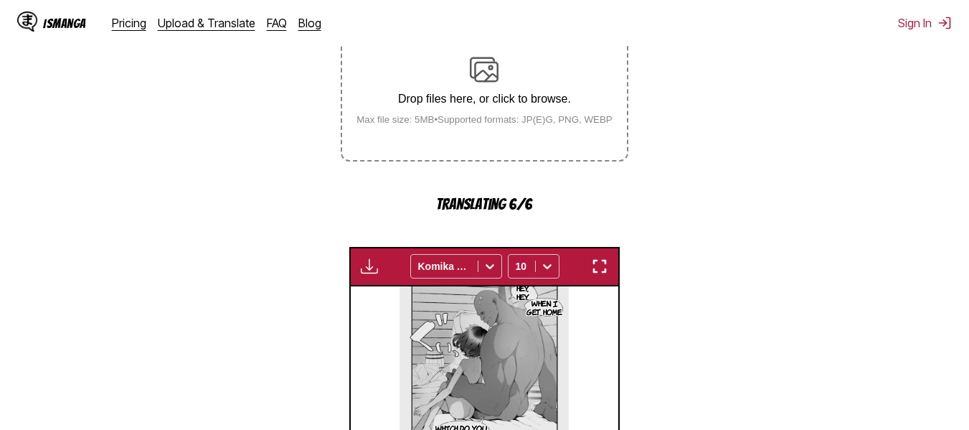
scroll to position [287, 0]
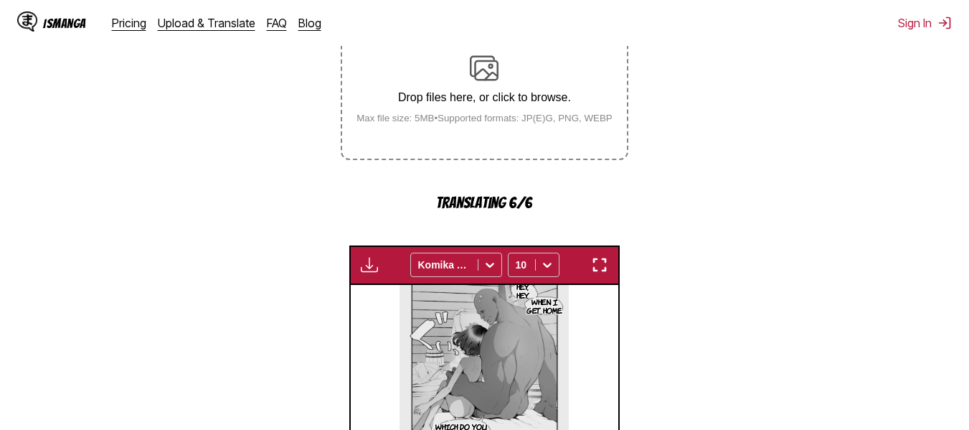
click at [476, 87] on div "Drop files here, or click to browse. Max file size: 5MB • Supported formats: JP…" at bounding box center [484, 89] width 279 height 70
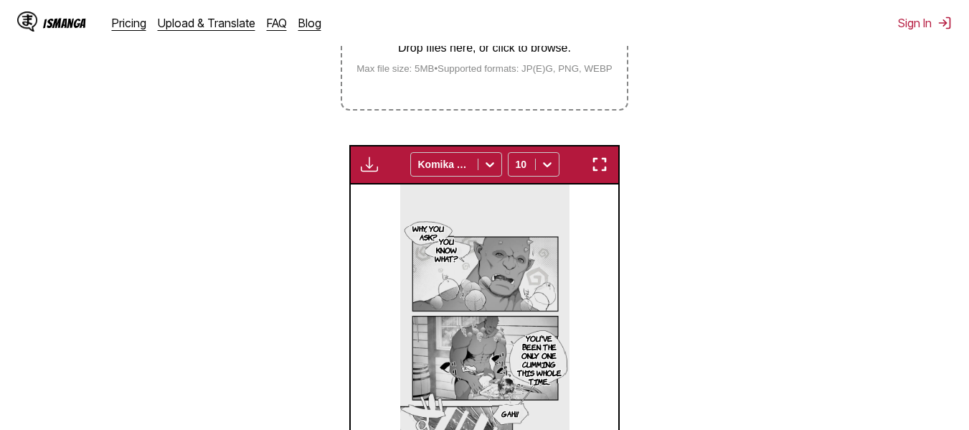
scroll to position [236, 0]
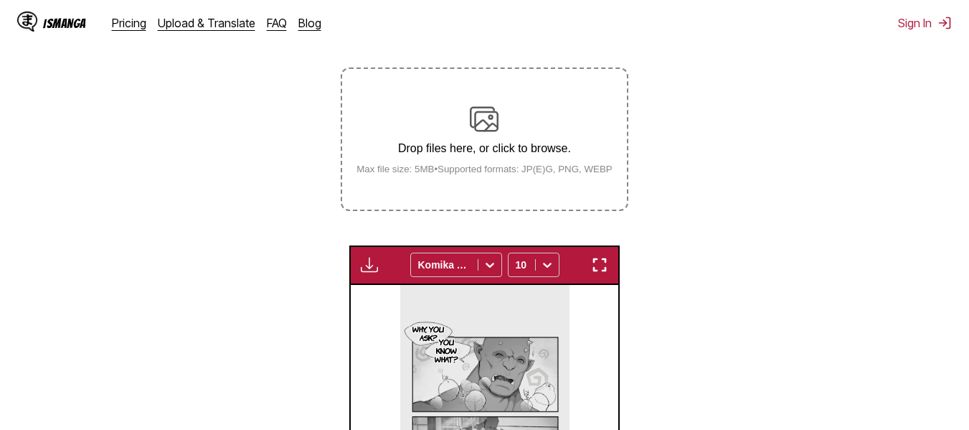
click at [495, 149] on p "Drop files here, or click to browse." at bounding box center [484, 148] width 279 height 13
click at [0, 0] on input "Drop files here, or click to browse. Max file size: 5MB • Supported formats: JP…" at bounding box center [0, 0] width 0 height 0
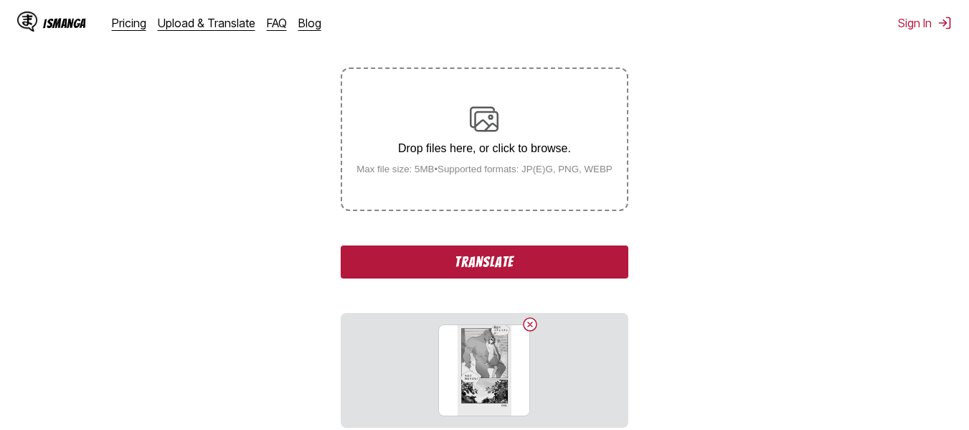
click at [479, 272] on button "Translate" at bounding box center [484, 261] width 287 height 33
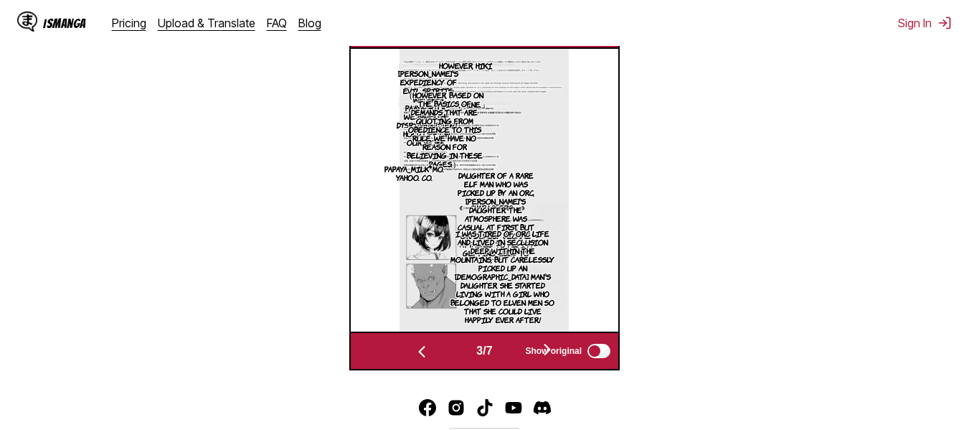
scroll to position [0, 268]
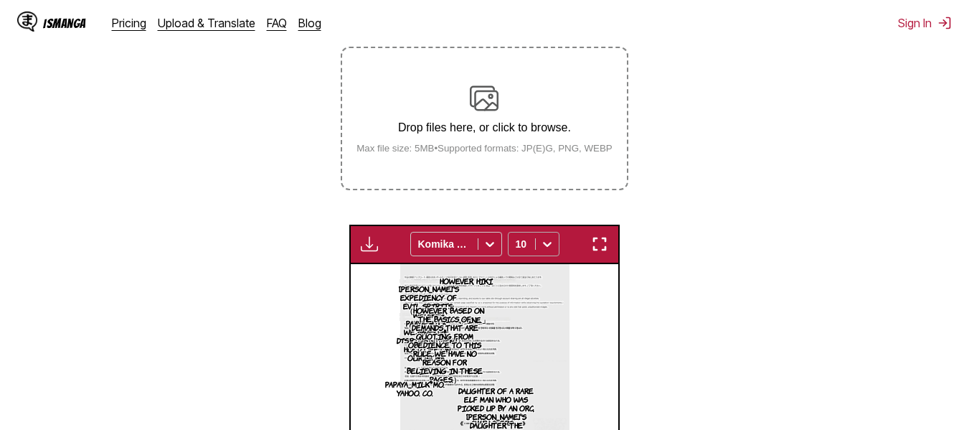
click at [552, 240] on icon at bounding box center [547, 244] width 14 height 14
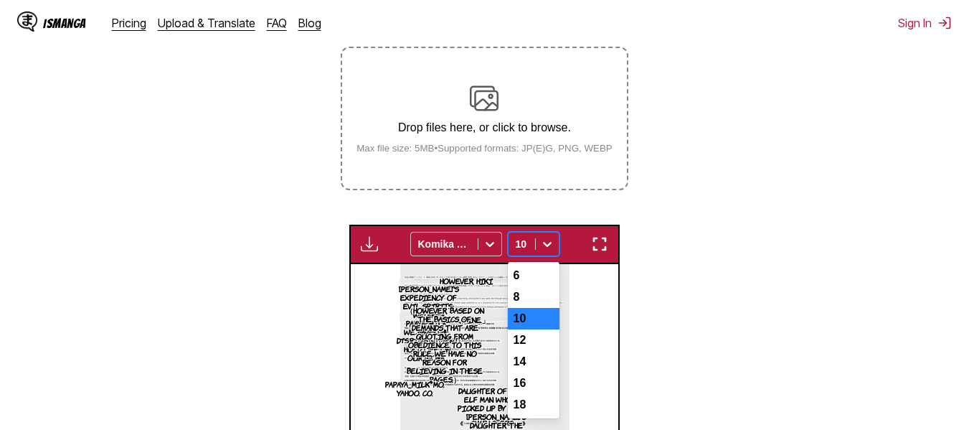
scroll to position [268, 0]
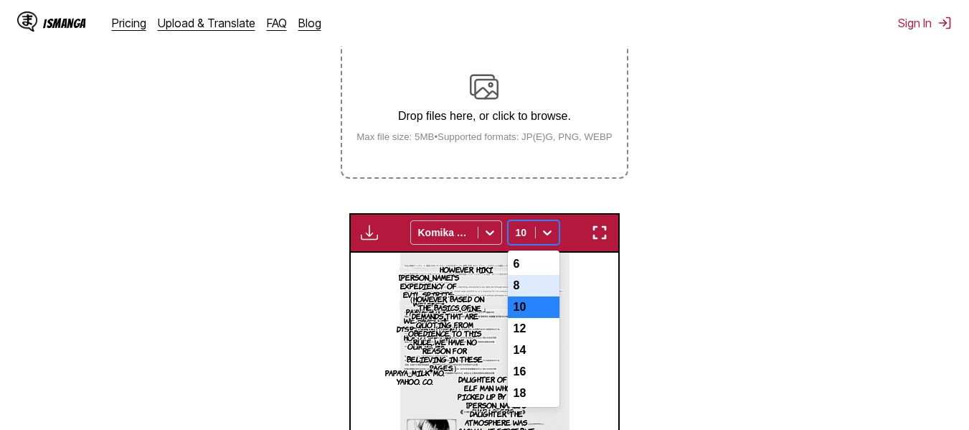
click at [530, 288] on div "8" at bounding box center [534, 286] width 52 height 22
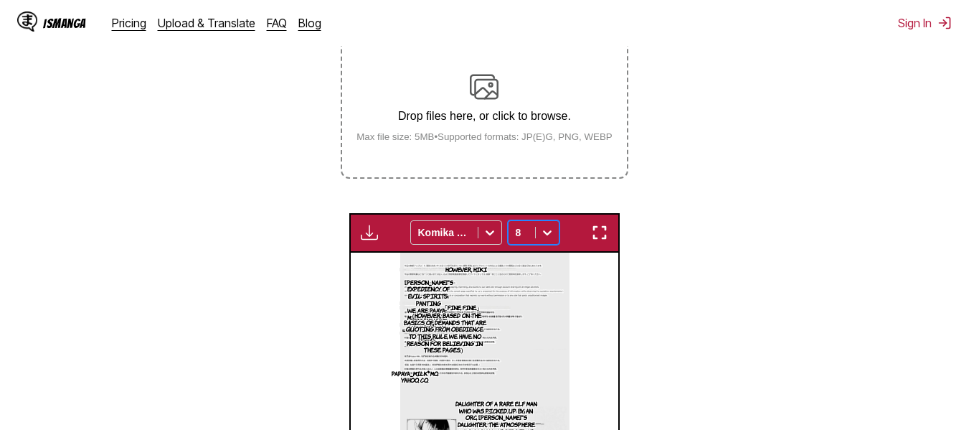
click at [526, 89] on div "Drop files here, or click to browse. Max file size: 5MB • Supported formats: JP…" at bounding box center [484, 107] width 279 height 70
click at [0, 0] on input "Drop files here, or click to browse. Max file size: 5MB • Supported formats: JP…" at bounding box center [0, 0] width 0 height 0
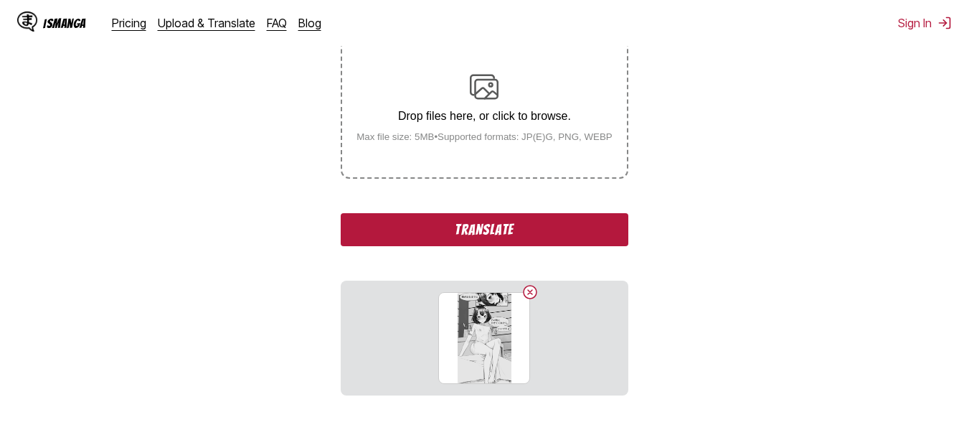
click at [493, 235] on button "Translate" at bounding box center [484, 229] width 287 height 33
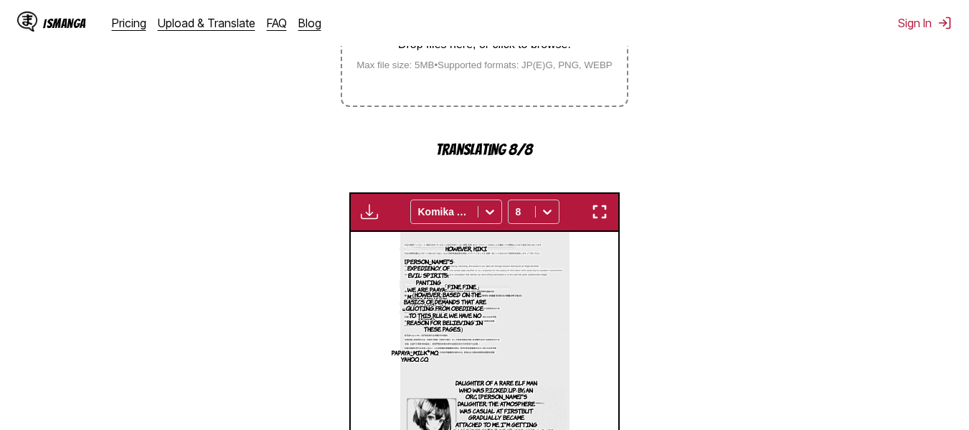
scroll to position [599, 0]
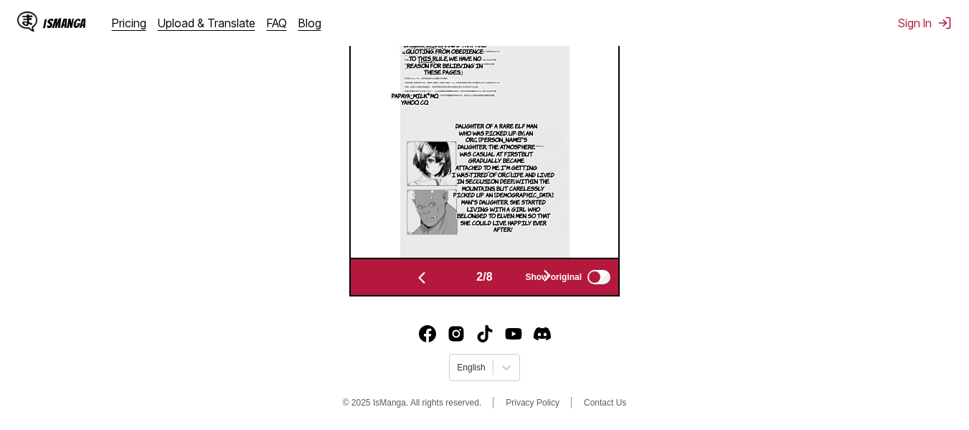
click at [548, 273] on span "Show original" at bounding box center [553, 277] width 57 height 10
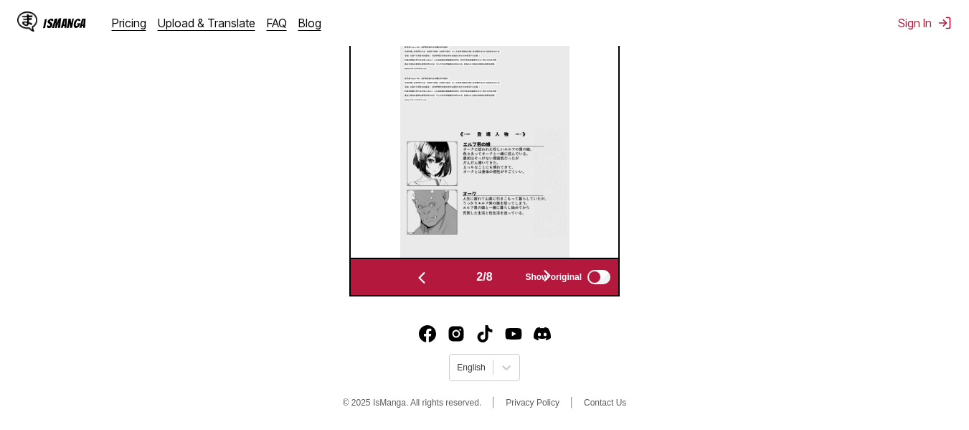
click at [548, 273] on span "Show original" at bounding box center [553, 277] width 57 height 10
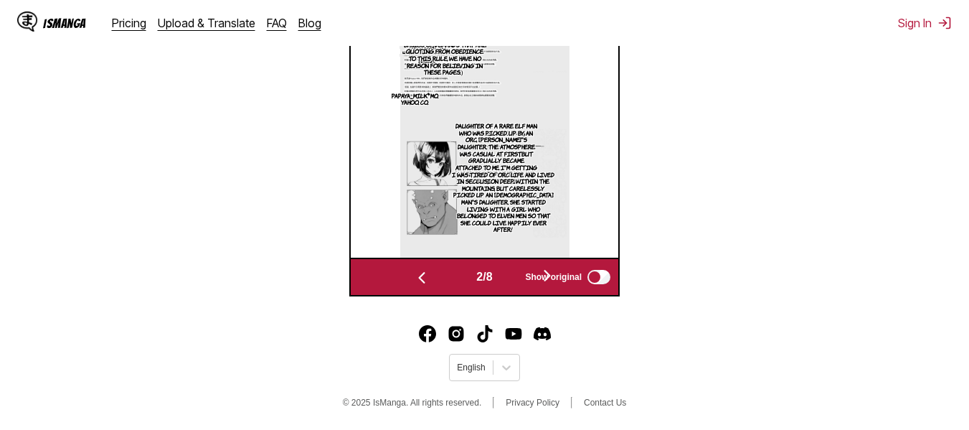
click at [548, 273] on span "Show original" at bounding box center [553, 277] width 57 height 10
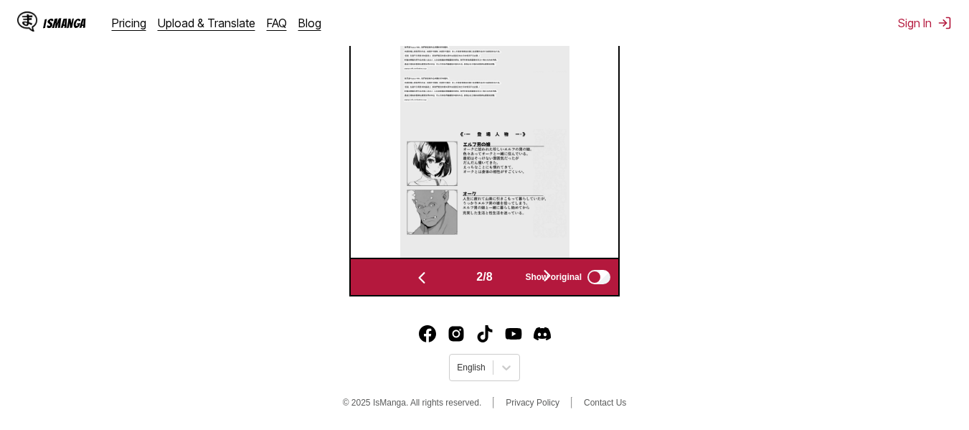
click at [616, 271] on div "2 / 8 Show original" at bounding box center [484, 277] width 271 height 39
click at [613, 271] on div "2 / 8 Show original" at bounding box center [484, 277] width 271 height 39
click at [594, 273] on label "Show original" at bounding box center [569, 277] width 88 height 19
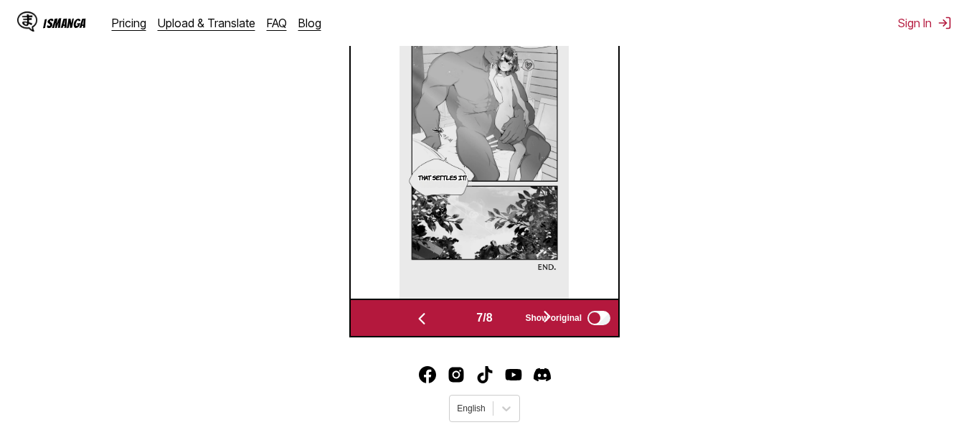
scroll to position [476, 0]
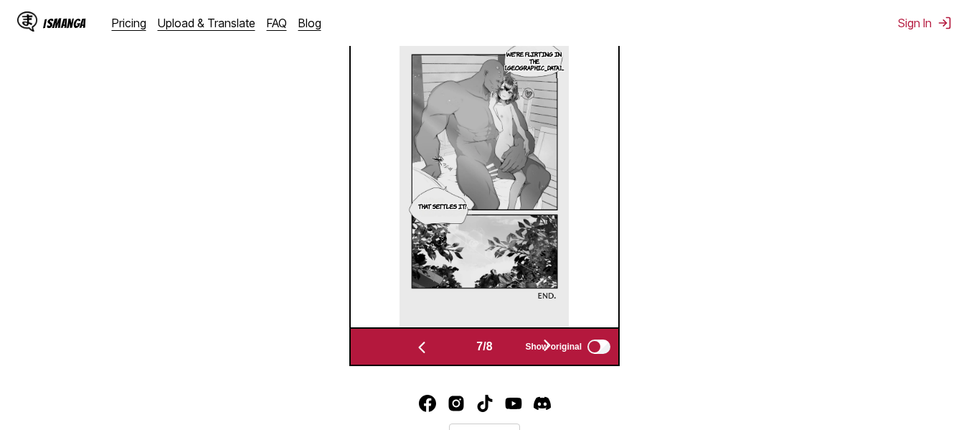
click at [550, 200] on img at bounding box center [484, 185] width 169 height 283
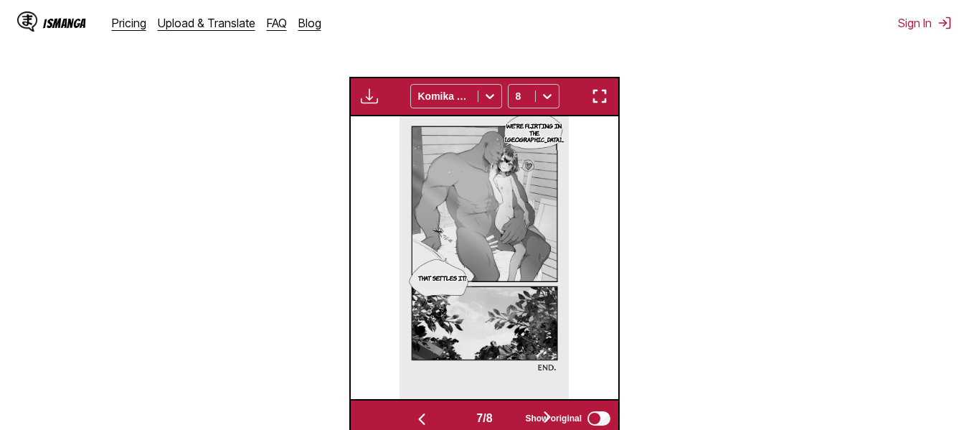
drag, startPoint x: 596, startPoint y: 95, endPoint x: 596, endPoint y: 183, distance: 87.5
click at [596, 96] on img "button" at bounding box center [599, 96] width 17 height 17
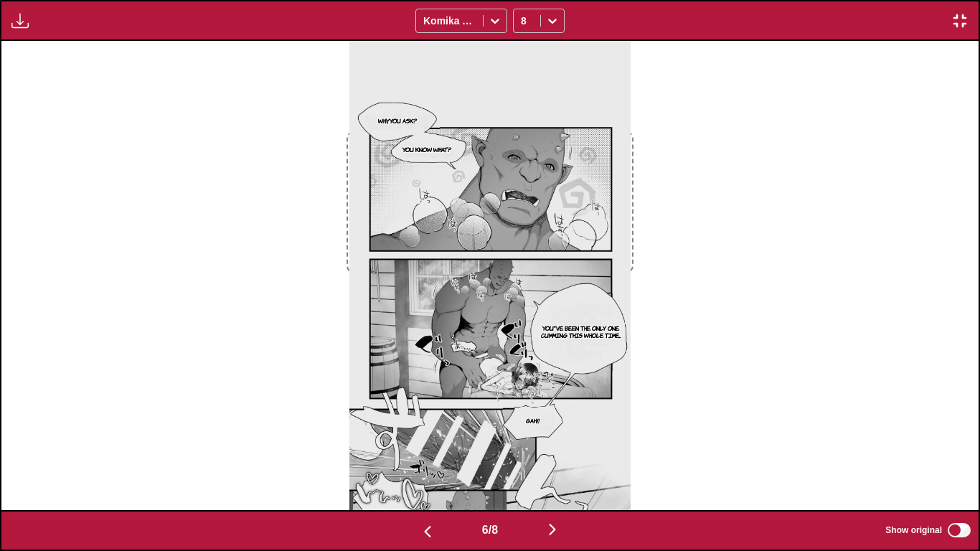
scroll to position [0, 5864]
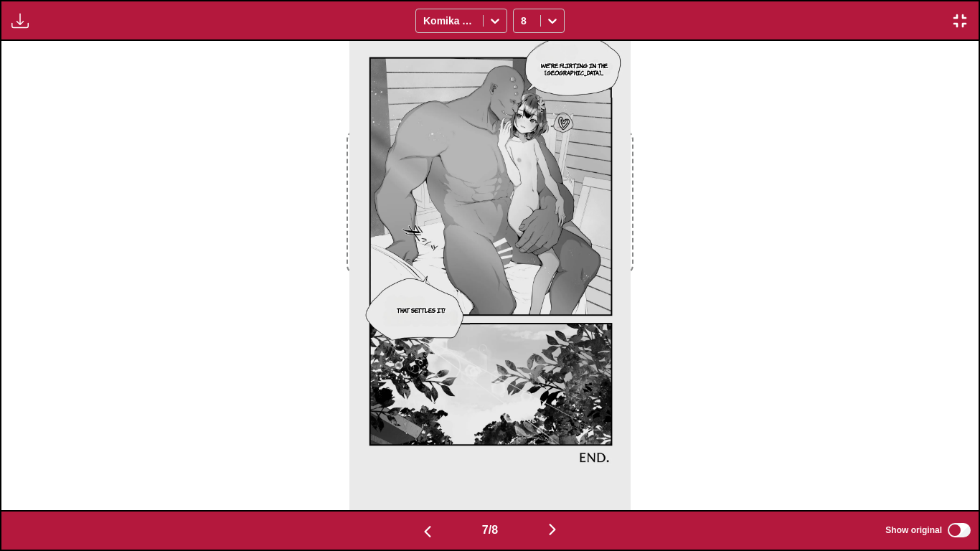
click at [951, 24] on button "button" at bounding box center [960, 20] width 26 height 19
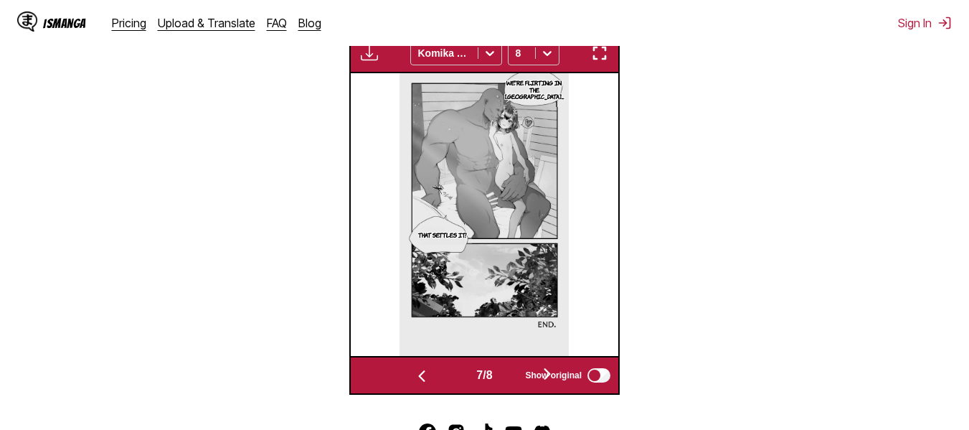
scroll to position [0, 1875]
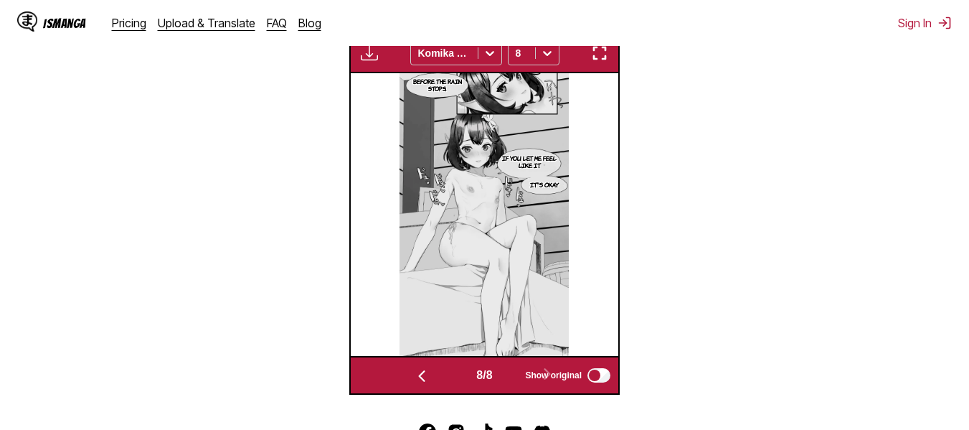
click at [588, 60] on button "button" at bounding box center [600, 53] width 26 height 19
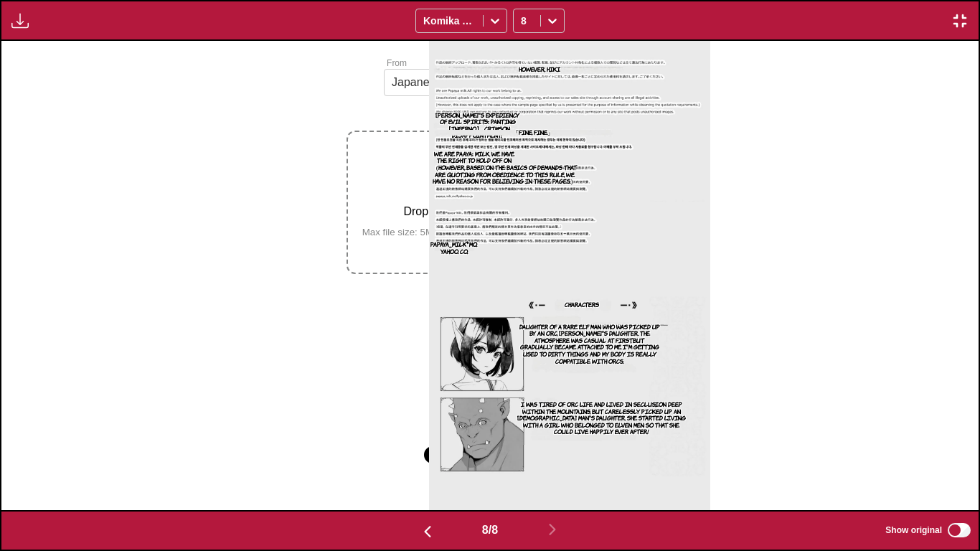
scroll to position [0, 6841]
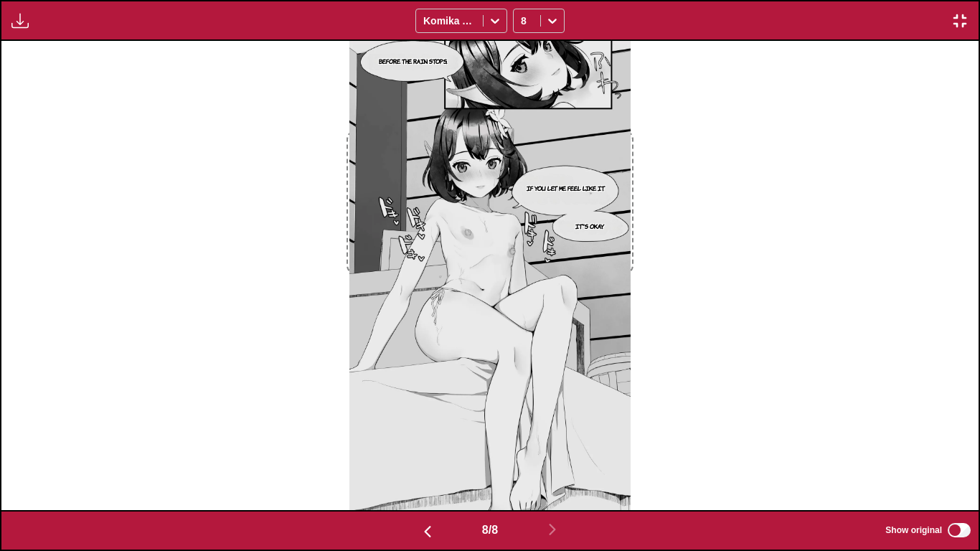
click at [665, 152] on div "Before the rain stops. If you let me feel like it. It's okay." at bounding box center [489, 275] width 977 height 469
drag, startPoint x: 758, startPoint y: 81, endPoint x: 781, endPoint y: 83, distance: 23.0
click at [969, 25] on div "Available for premium users only Komika Axis 8" at bounding box center [490, 20] width 980 height 41
click at [964, 15] on img "button" at bounding box center [959, 20] width 17 height 17
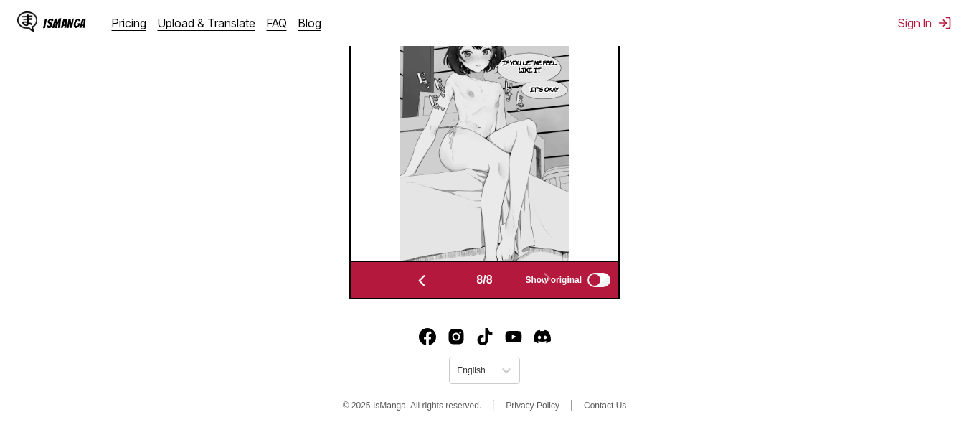
scroll to position [261, 0]
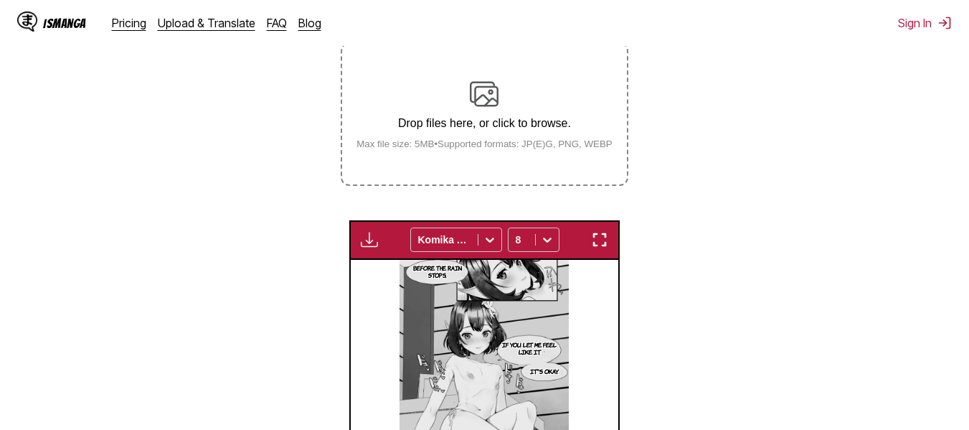
click at [510, 113] on div "Drop files here, or click to browse. Max file size: 5MB • Supported formats: JP…" at bounding box center [484, 115] width 279 height 70
click at [0, 0] on input "Drop files here, or click to browse. Max file size: 5MB • Supported formats: JP…" at bounding box center [0, 0] width 0 height 0
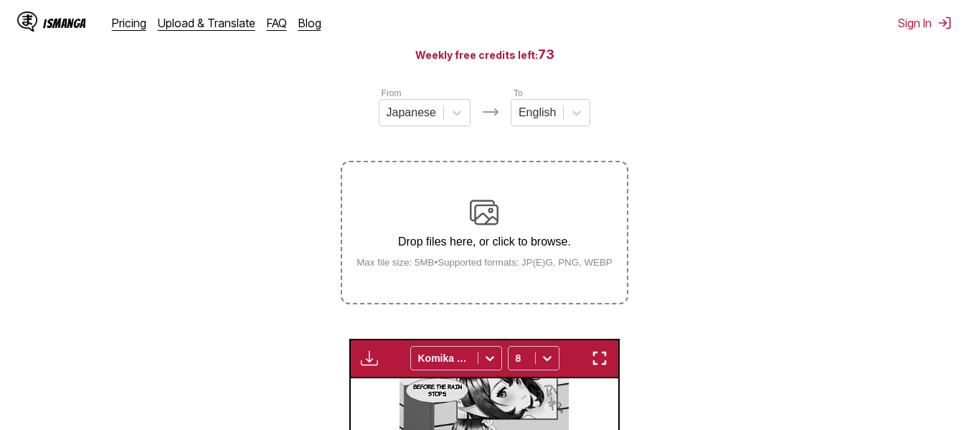
scroll to position [144, 0]
click at [464, 235] on div "Drop files here, or click to browse. Max file size: 5MB • Supported formats: JP…" at bounding box center [484, 232] width 279 height 70
click at [0, 0] on input "Drop files here, or click to browse. Max file size: 5MB • Supported formats: JP…" at bounding box center [0, 0] width 0 height 0
click at [481, 226] on img at bounding box center [484, 211] width 29 height 29
click at [0, 0] on input "Drop files here, or click to browse. Max file size: 5MB • Supported formats: JP…" at bounding box center [0, 0] width 0 height 0
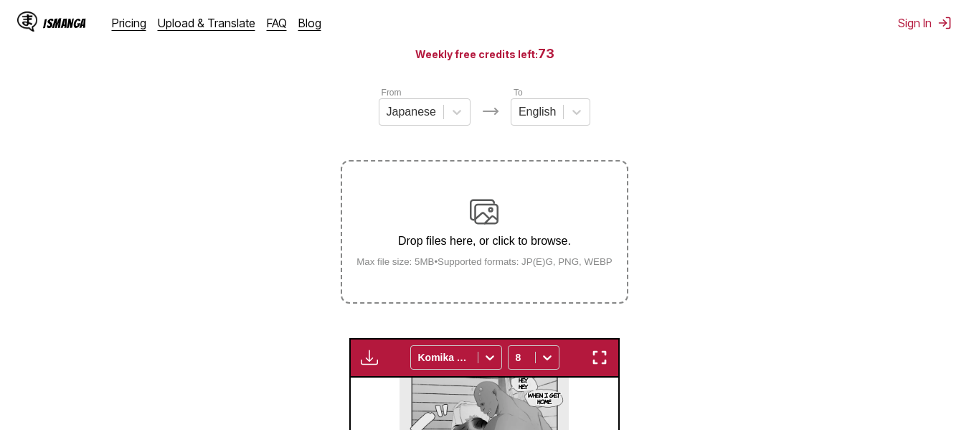
click at [458, 225] on div "Drop files here, or click to browse. Max file size: 5MB • Supported formats: JP…" at bounding box center [484, 232] width 279 height 70
click at [0, 0] on input "Drop files here, or click to browse. Max file size: 5MB • Supported formats: JP…" at bounding box center [0, 0] width 0 height 0
click at [457, 234] on div "Drop files here, or click to browse. Max file size: 5MB • Supported formats: JP…" at bounding box center [484, 232] width 279 height 70
click at [0, 0] on input "Drop files here, or click to browse. Max file size: 5MB • Supported formats: JP…" at bounding box center [0, 0] width 0 height 0
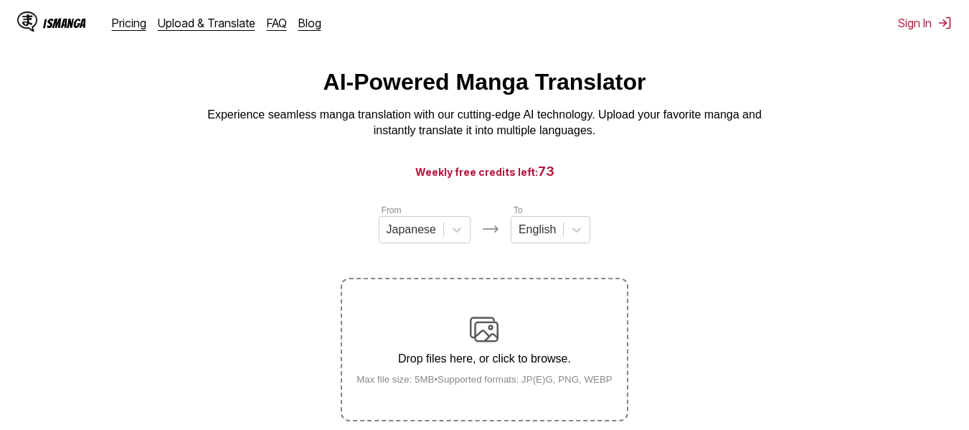
scroll to position [72, 0]
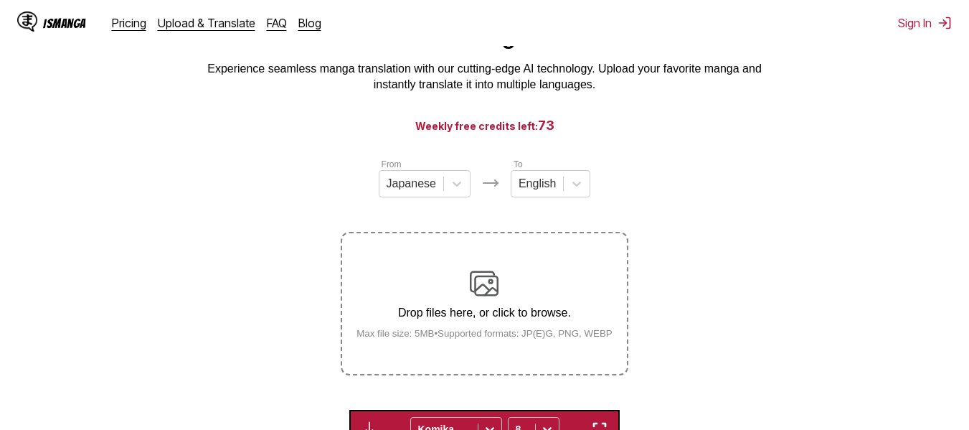
click at [478, 276] on img at bounding box center [484, 283] width 29 height 29
click at [0, 0] on input "Drop files here, or click to browse. Max file size: 5MB • Supported formats: JP…" at bounding box center [0, 0] width 0 height 0
click at [471, 273] on img at bounding box center [484, 283] width 29 height 29
click at [0, 0] on input "Drop files here, or click to browse. Max file size: 5MB • Supported formats: JP…" at bounding box center [0, 0] width 0 height 0
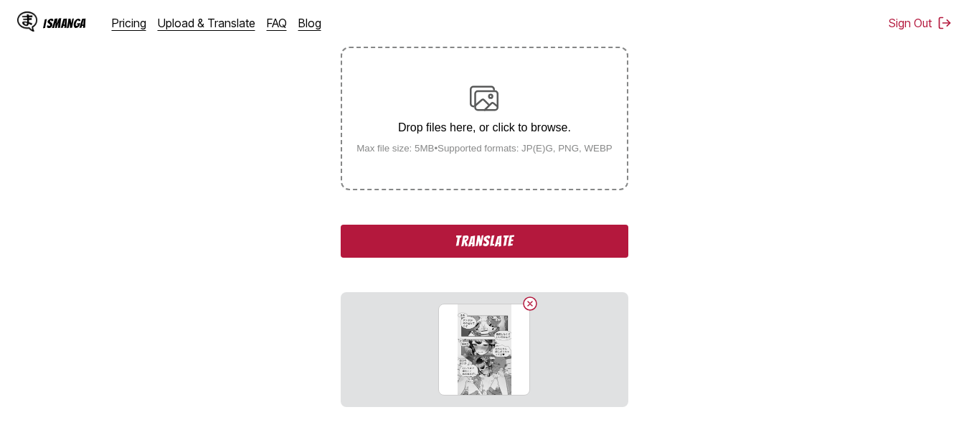
click at [453, 242] on button "Translate" at bounding box center [484, 241] width 287 height 33
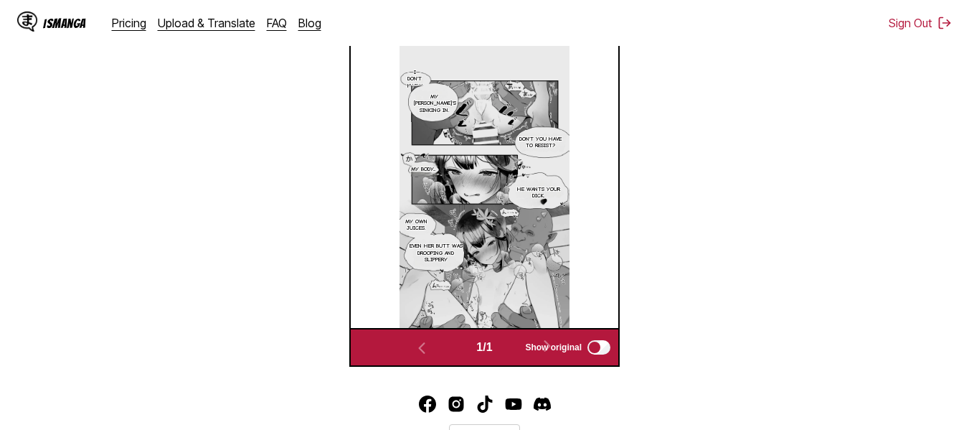
scroll to position [404, 0]
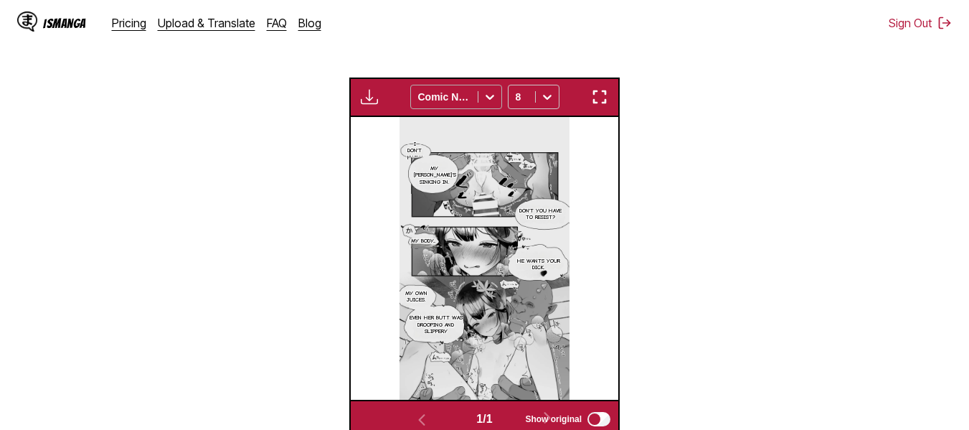
click at [479, 98] on div at bounding box center [490, 96] width 23 height 23
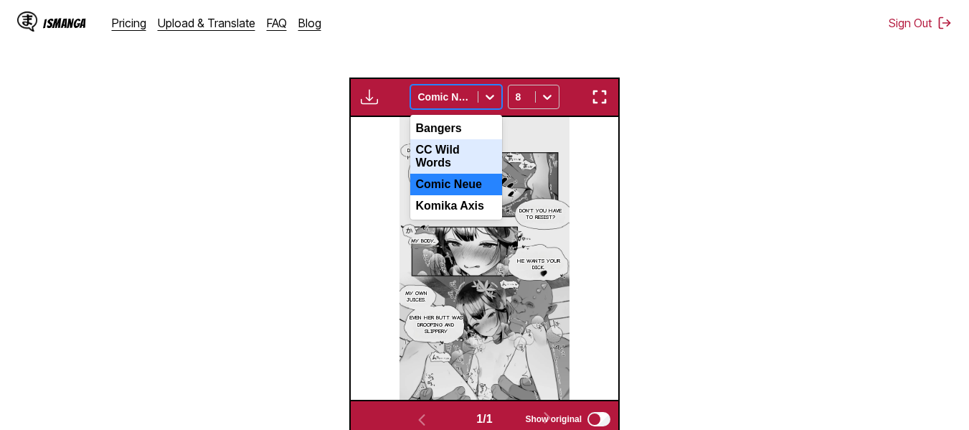
click at [469, 154] on div "CC Wild Words" at bounding box center [456, 156] width 92 height 34
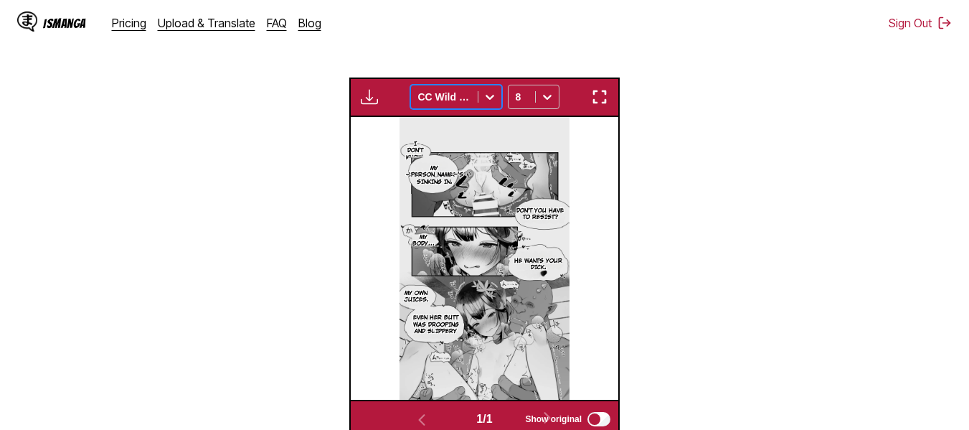
scroll to position [189, 0]
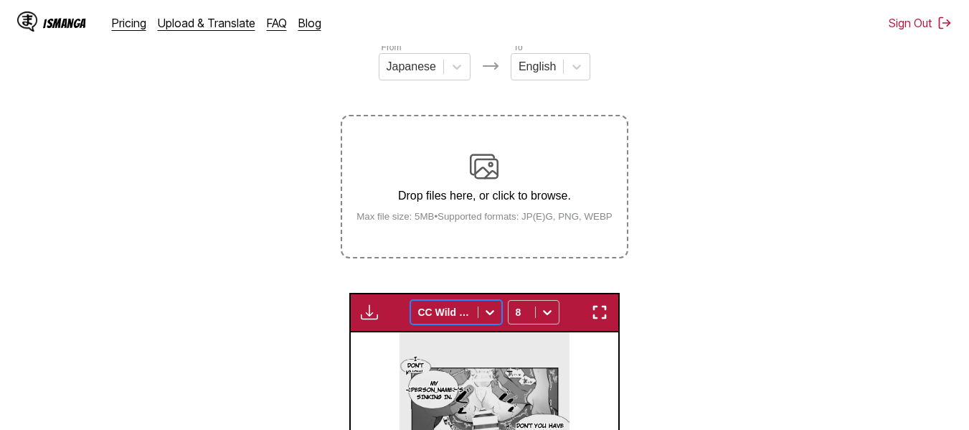
click at [480, 166] on img at bounding box center [484, 166] width 29 height 29
click at [0, 0] on input "Drop files here, or click to browse. Max file size: 5MB • Supported formats: JP…" at bounding box center [0, 0] width 0 height 0
click at [402, 198] on p "Drop files here, or click to browse." at bounding box center [484, 195] width 279 height 13
click at [0, 0] on input "Drop files here, or click to browse. Max file size: 5MB • Supported formats: JP…" at bounding box center [0, 0] width 0 height 0
click at [377, 306] on button "button" at bounding box center [370, 312] width 26 height 19
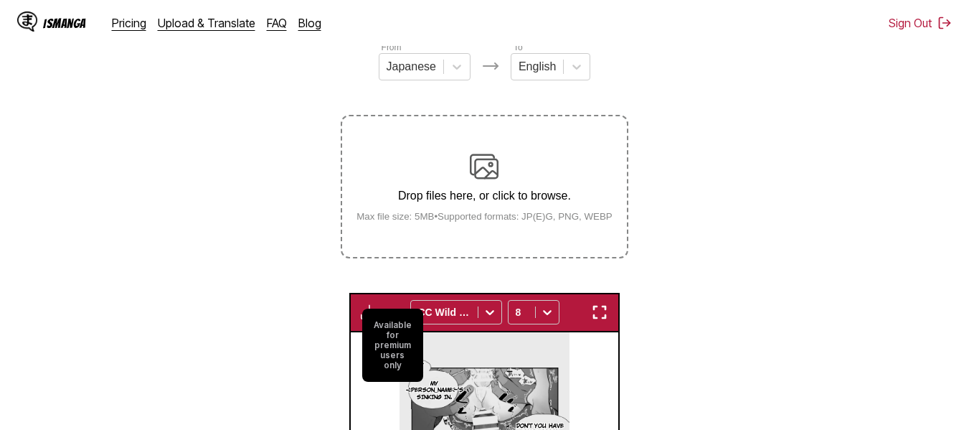
click at [372, 306] on img "button" at bounding box center [369, 312] width 17 height 17
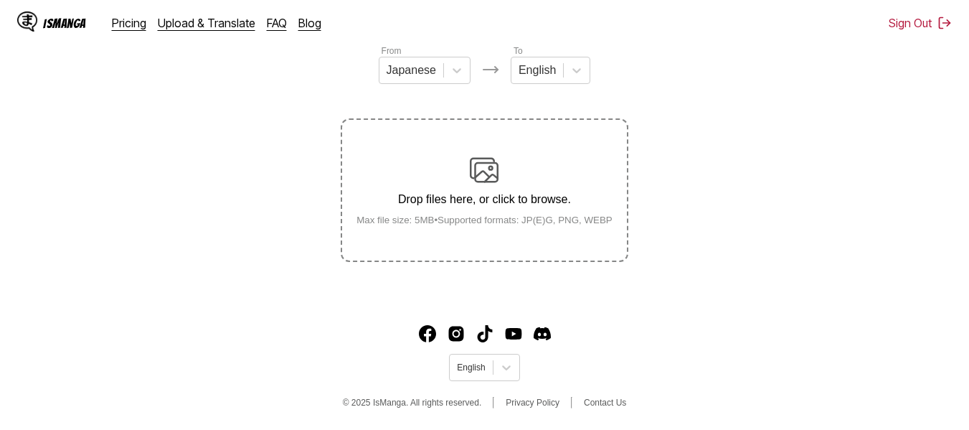
click at [490, 178] on img at bounding box center [484, 170] width 29 height 29
click at [0, 0] on input "Drop files here, or click to browse. Max file size: 5MB • Supported formats: JP…" at bounding box center [0, 0] width 0 height 0
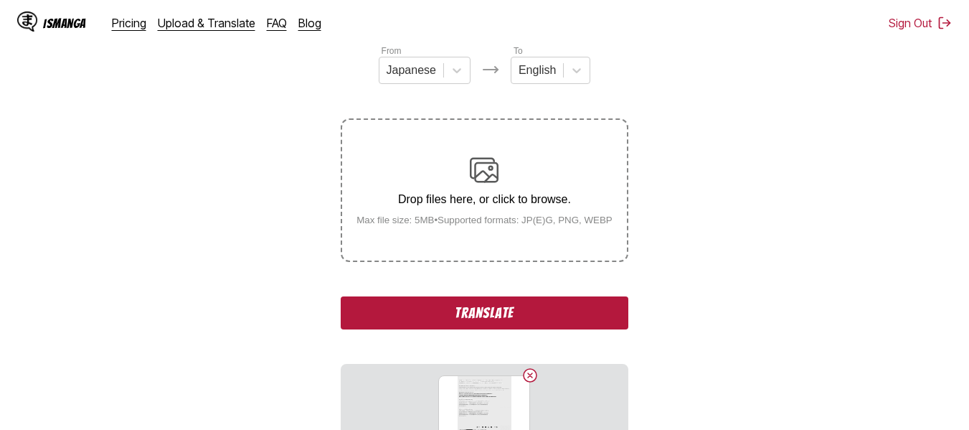
scroll to position [189, 0]
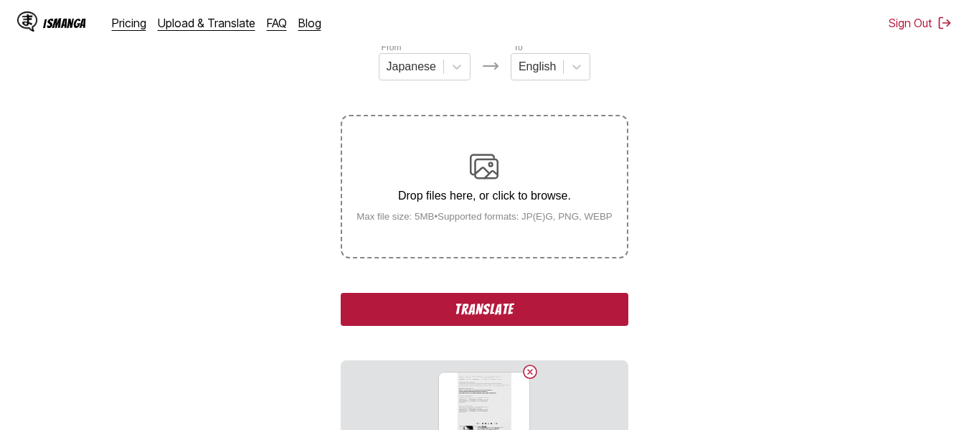
click at [495, 309] on button "Translate" at bounding box center [484, 309] width 287 height 33
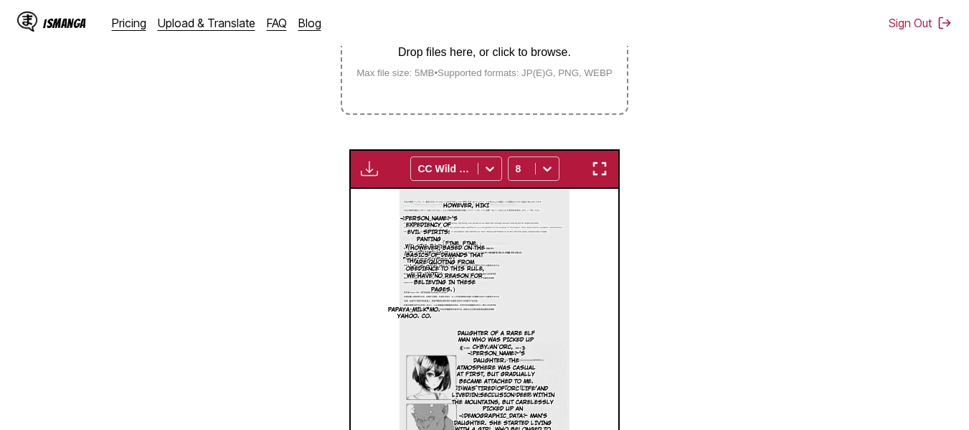
scroll to position [260, 0]
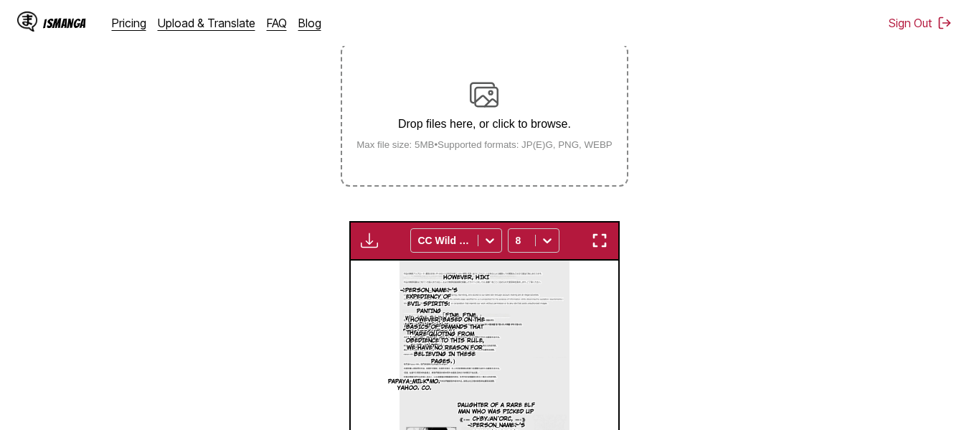
click at [462, 100] on div "Drop files here, or click to browse. Max file size: 5MB • Supported formats: JP…" at bounding box center [484, 115] width 279 height 70
click at [0, 0] on input "Drop files here, or click to browse. Max file size: 5MB • Supported formats: JP…" at bounding box center [0, 0] width 0 height 0
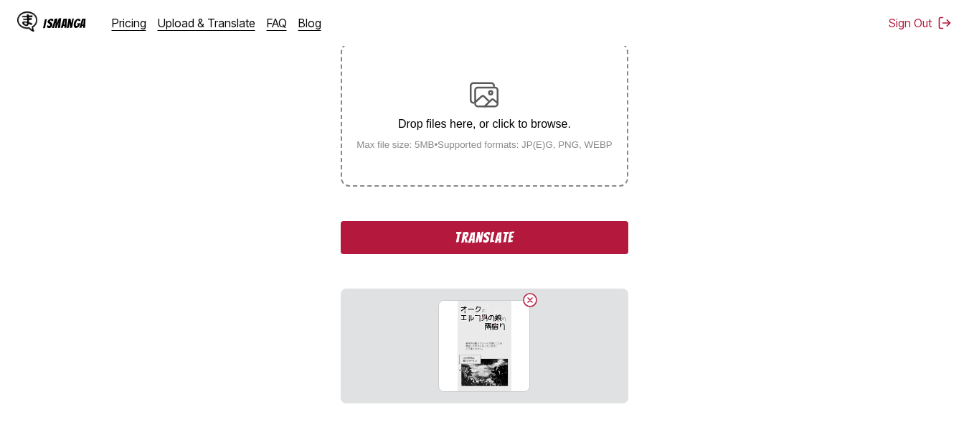
click at [448, 240] on button "Translate" at bounding box center [484, 237] width 287 height 33
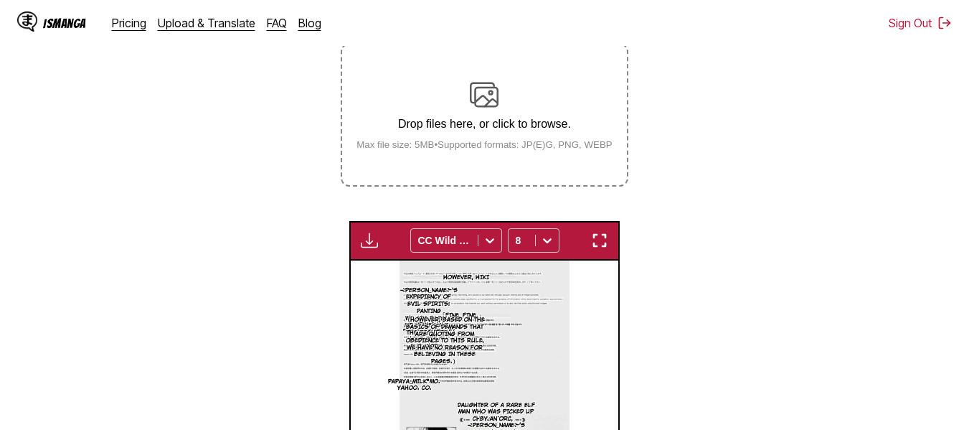
click at [485, 145] on small "Max file size: 5MB • Supported formats: JP(E)G, PNG, WEBP" at bounding box center [484, 144] width 279 height 11
click at [0, 0] on input "Drop files here, or click to browse. Max file size: 5MB • Supported formats: JP…" at bounding box center [0, 0] width 0 height 0
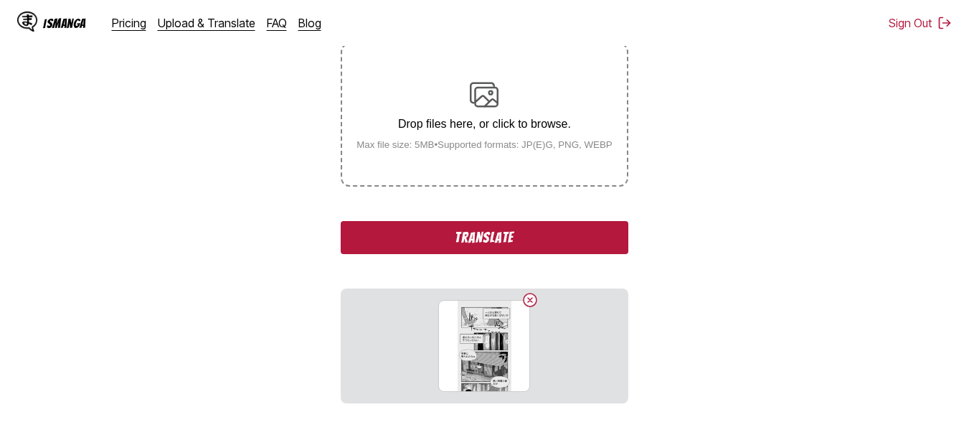
click at [471, 249] on button "Translate" at bounding box center [484, 237] width 287 height 33
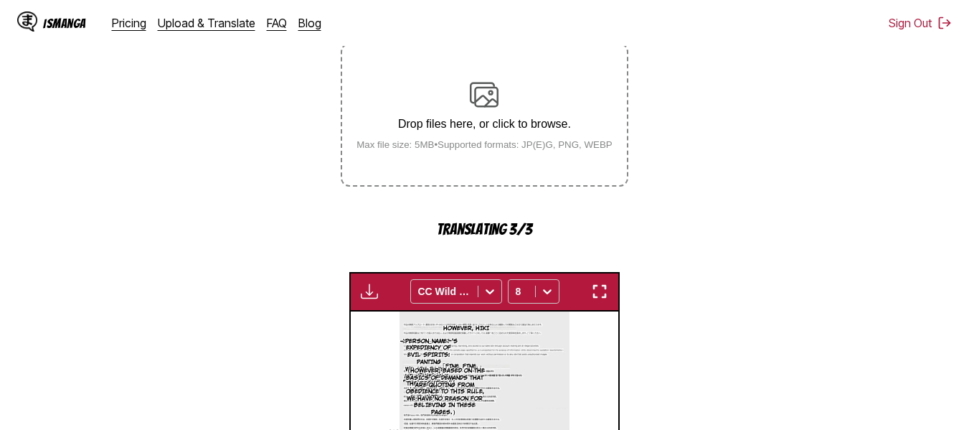
click at [477, 141] on div "Drop files here, or click to browse. Max file size: 5MB • Supported formats: JP…" at bounding box center [484, 115] width 279 height 70
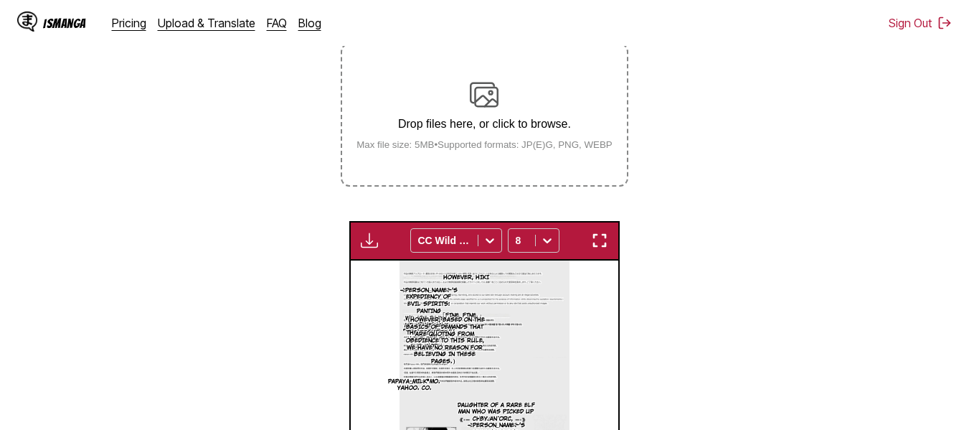
click at [464, 142] on div "Drop files here, or click to browse. Max file size: 5MB • Supported formats: JP…" at bounding box center [484, 115] width 279 height 70
click at [0, 0] on input "Drop files here, or click to browse. Max file size: 5MB • Supported formats: JP…" at bounding box center [0, 0] width 0 height 0
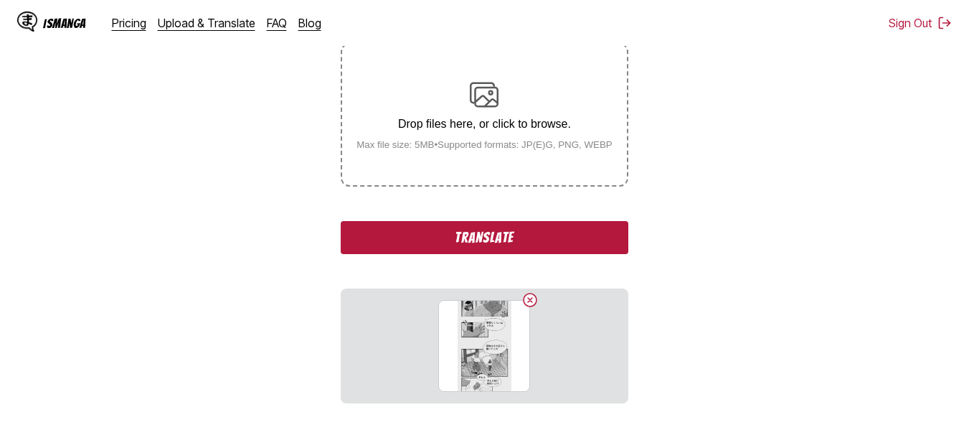
scroll to position [321, 0]
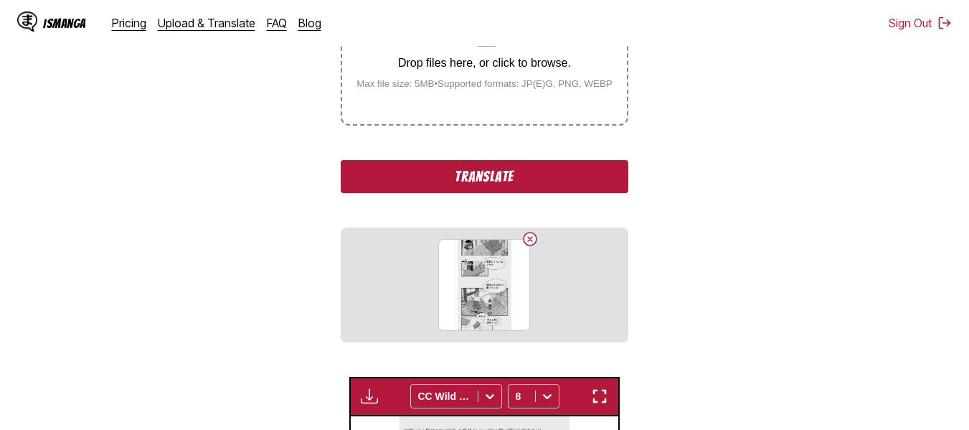
click at [460, 192] on button "Translate" at bounding box center [484, 176] width 287 height 33
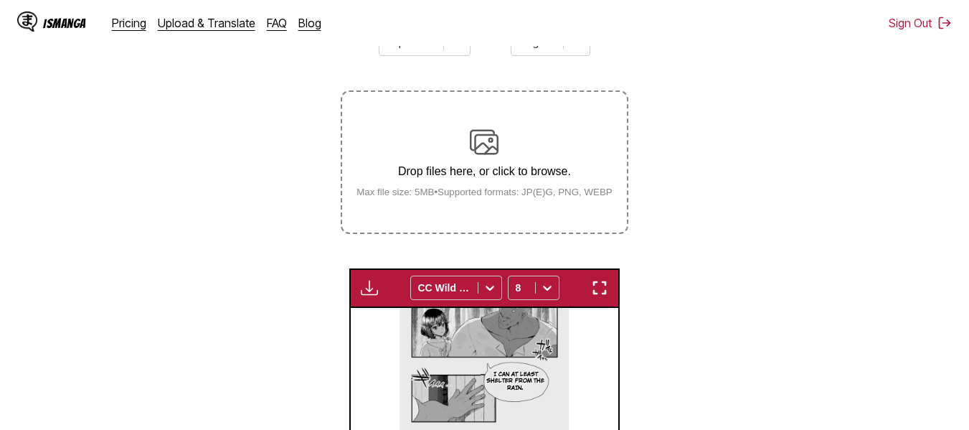
scroll to position [236, 0]
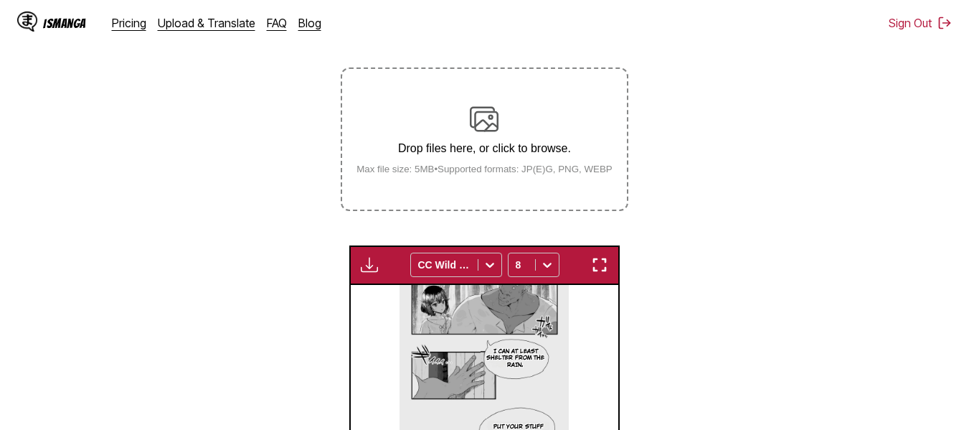
click at [501, 169] on small "Max file size: 5MB • Supported formats: JP(E)G, PNG, WEBP" at bounding box center [484, 169] width 279 height 11
click at [0, 0] on input "Drop files here, or click to browse. Max file size: 5MB • Supported formats: JP…" at bounding box center [0, 0] width 0 height 0
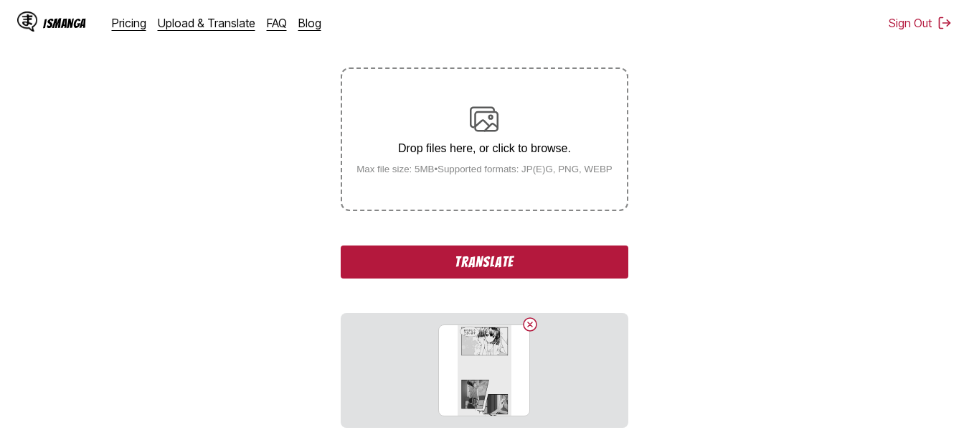
click at [463, 261] on button "Translate" at bounding box center [484, 261] width 287 height 33
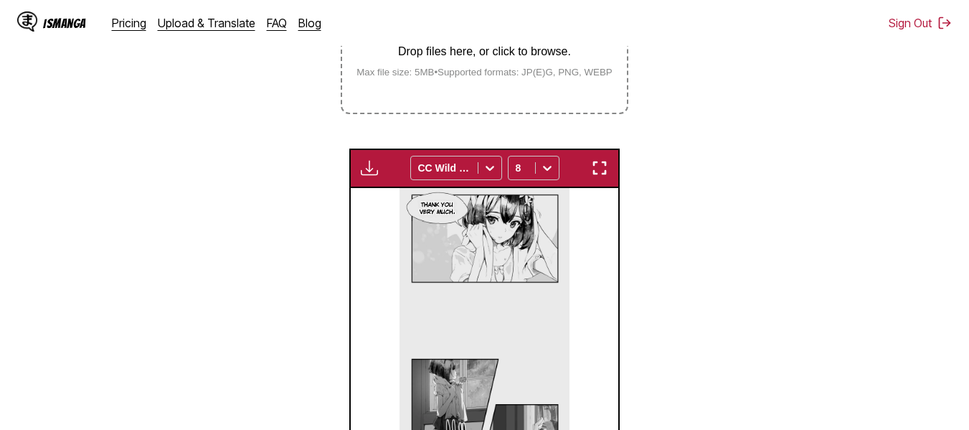
scroll to position [308, 0]
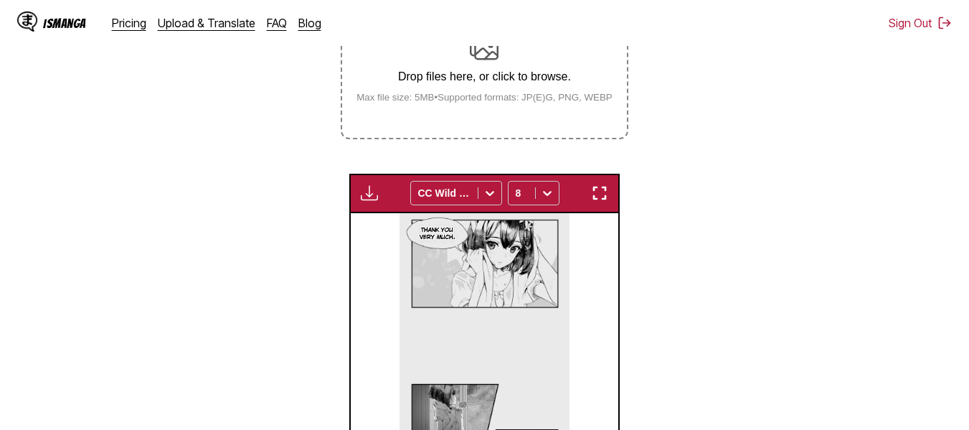
click at [474, 66] on div "Drop files here, or click to browse. Max file size: 5MB • Supported formats: JP…" at bounding box center [484, 68] width 279 height 70
click at [0, 0] on input "Drop files here, or click to browse. Max file size: 5MB • Supported formats: JP…" at bounding box center [0, 0] width 0 height 0
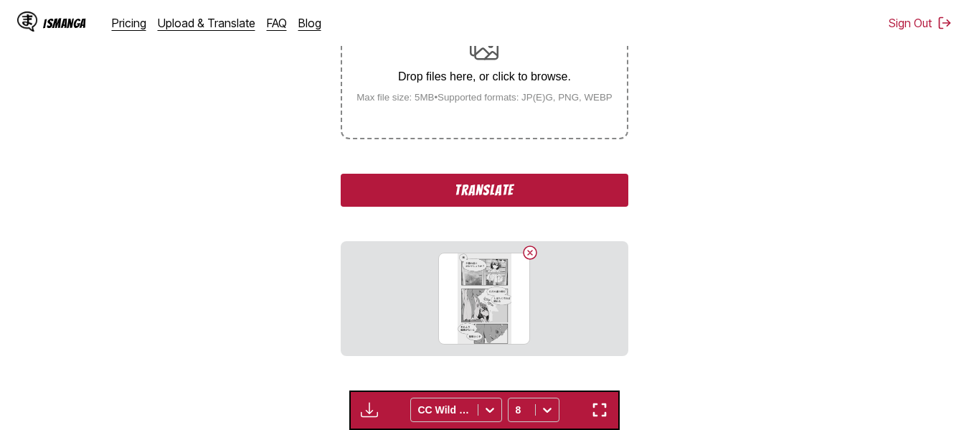
click at [466, 184] on button "Translate" at bounding box center [484, 190] width 287 height 33
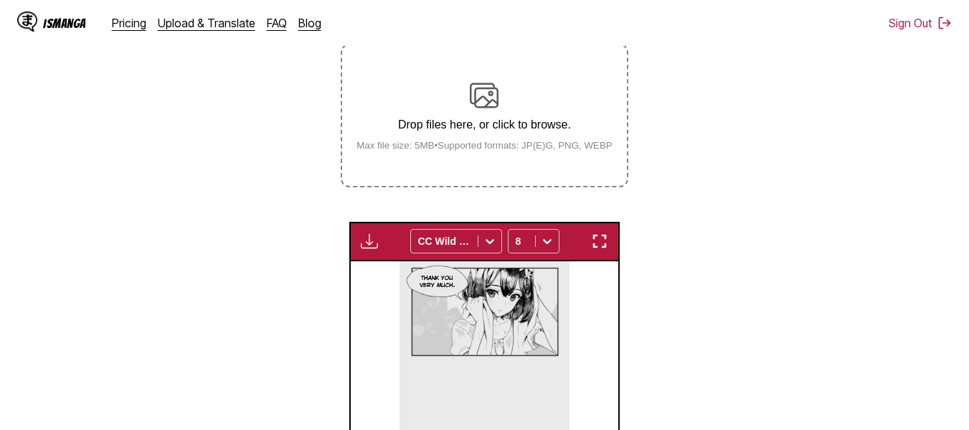
scroll to position [236, 0]
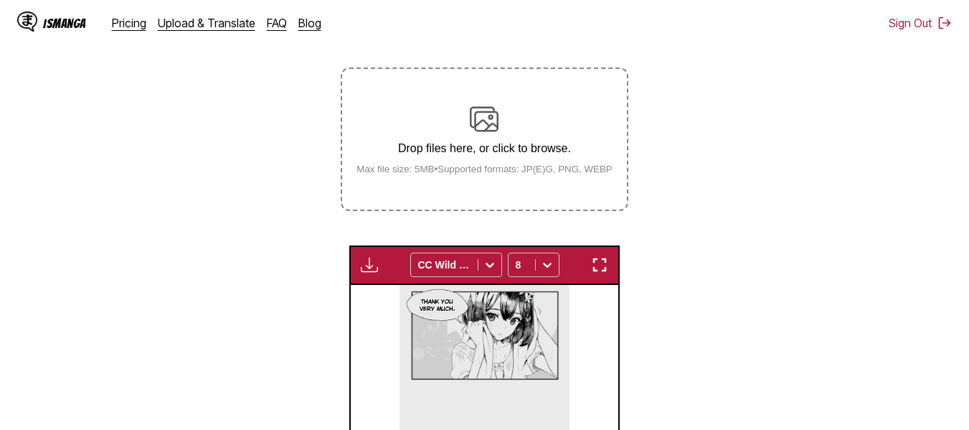
click at [479, 154] on p "Drop files here, or click to browse." at bounding box center [484, 148] width 279 height 13
click at [0, 0] on input "Drop files here, or click to browse. Max file size: 5MB • Supported formats: JP…" at bounding box center [0, 0] width 0 height 0
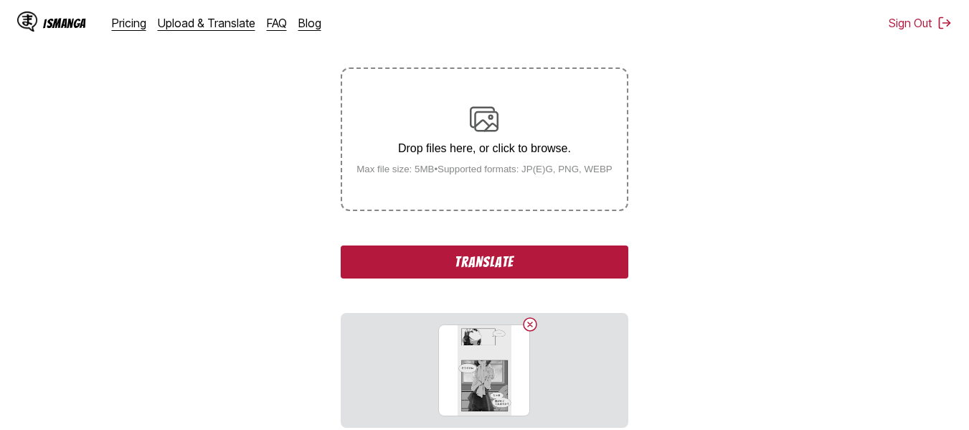
click at [481, 260] on button "Translate" at bounding box center [484, 261] width 287 height 33
click at [498, 117] on img at bounding box center [484, 119] width 29 height 29
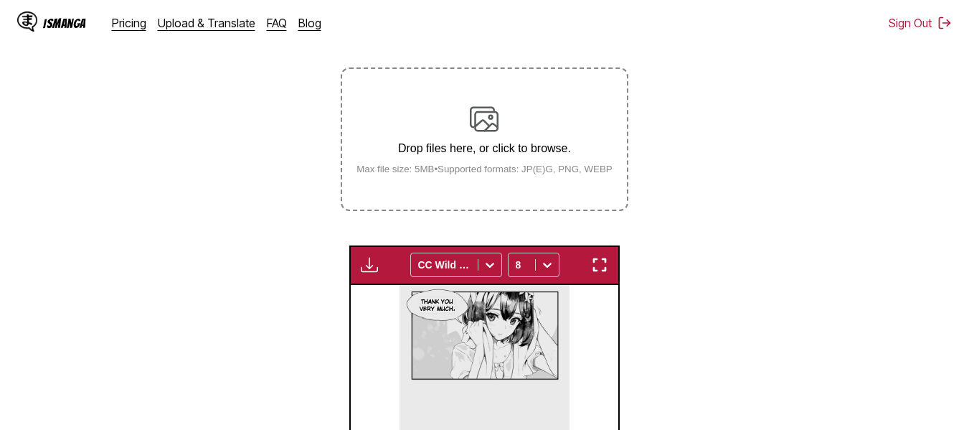
click at [476, 149] on p "Drop files here, or click to browse." at bounding box center [484, 148] width 279 height 13
click at [0, 0] on input "Drop files here, or click to browse. Max file size: 5MB • Supported formats: JP…" at bounding box center [0, 0] width 0 height 0
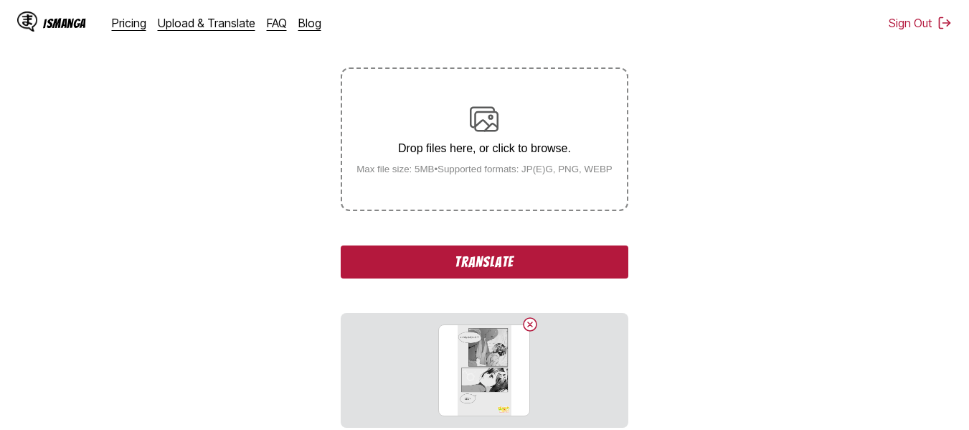
click at [431, 258] on button "Translate" at bounding box center [484, 261] width 287 height 33
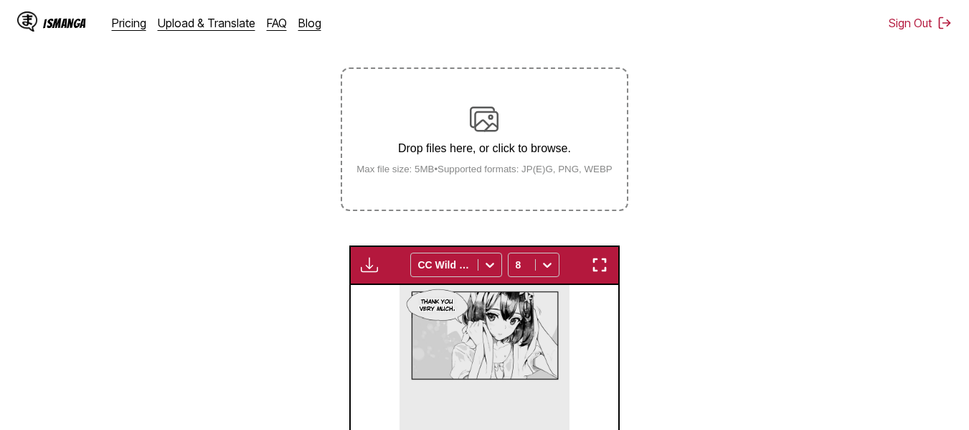
click at [466, 161] on div "Drop files here, or click to browse. Max file size: 5MB • Supported formats: JP…" at bounding box center [484, 140] width 279 height 70
click at [0, 0] on input "Drop files here, or click to browse. Max file size: 5MB • Supported formats: JP…" at bounding box center [0, 0] width 0 height 0
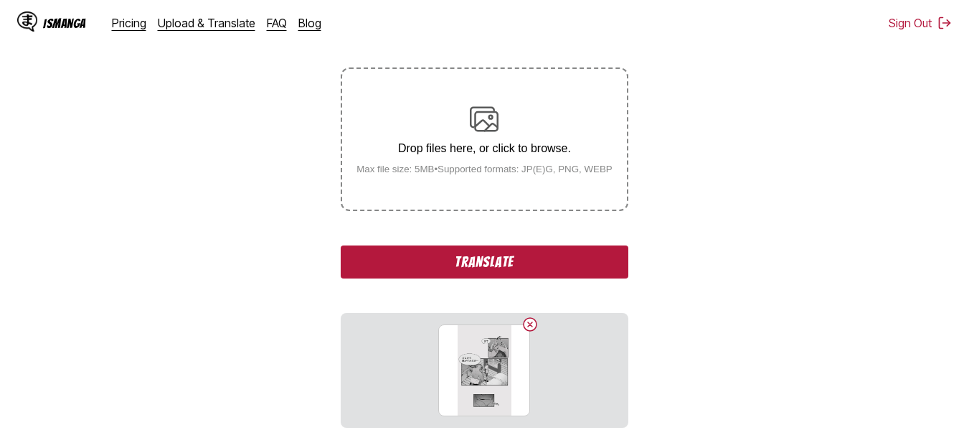
click at [511, 160] on div "Drop files here, or click to browse. Max file size: 5MB • Supported formats: JP…" at bounding box center [484, 140] width 279 height 70
click at [0, 0] on input "Drop files here, or click to browse. Max file size: 5MB • Supported formats: JP…" at bounding box center [0, 0] width 0 height 0
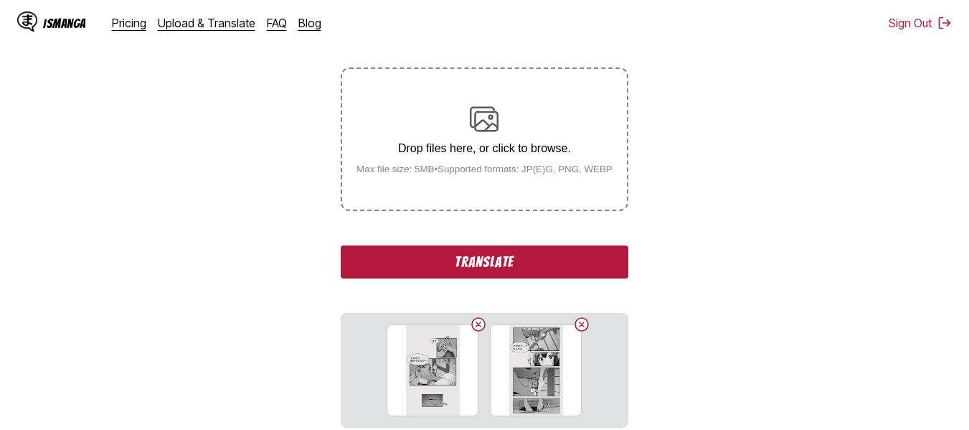
click at [469, 155] on p "Drop files here, or click to browse." at bounding box center [484, 148] width 279 height 13
click at [0, 0] on input "Drop files here, or click to browse. Max file size: 5MB • Supported formats: JP…" at bounding box center [0, 0] width 0 height 0
click at [555, 254] on button "Translate" at bounding box center [484, 261] width 287 height 33
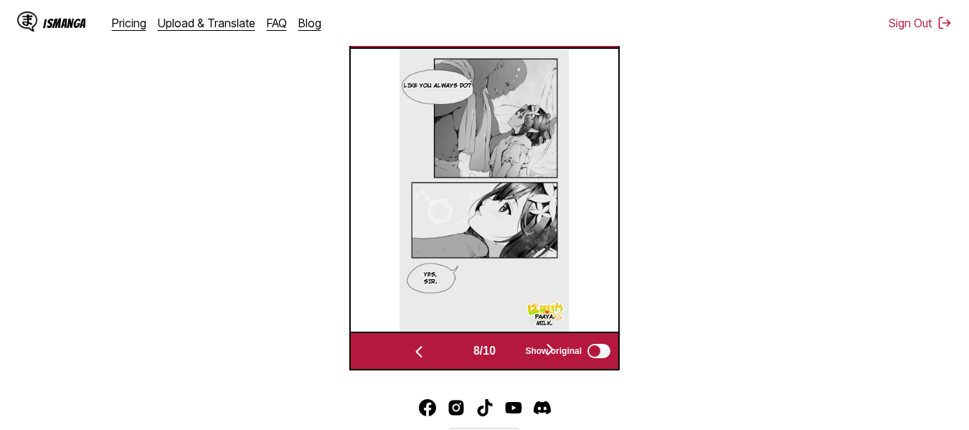
scroll to position [0, 2143]
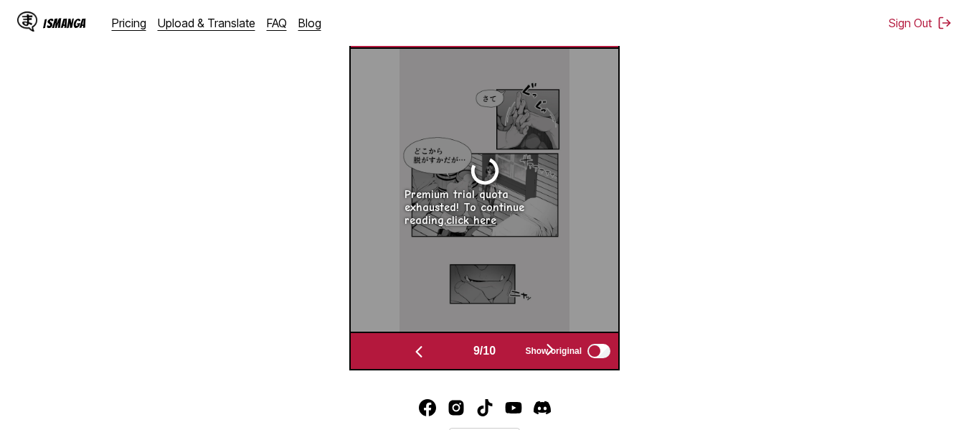
click at [497, 218] on link "click here" at bounding box center [471, 220] width 50 height 13
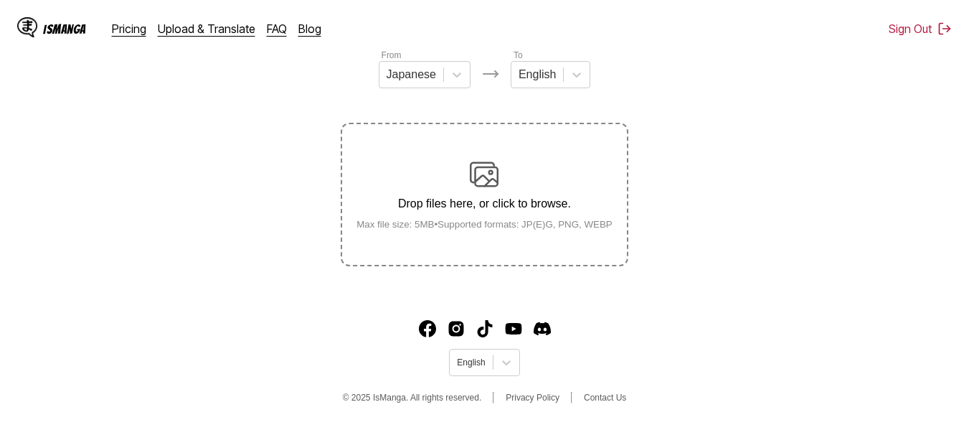
scroll to position [185, 0]
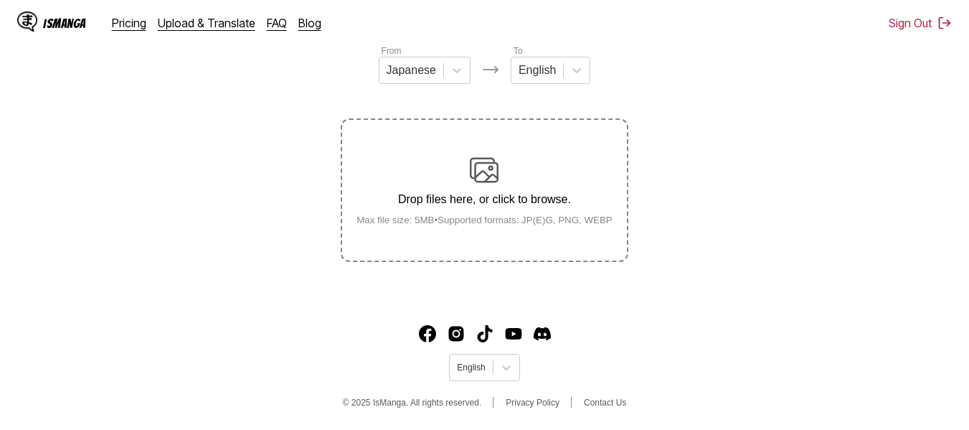
click at [522, 218] on div "Drop files here, or click to browse. Max file size: 5MB • Supported formats: JP…" at bounding box center [484, 191] width 279 height 70
click at [0, 0] on input "Drop files here, or click to browse. Max file size: 5MB • Supported formats: JP…" at bounding box center [0, 0] width 0 height 0
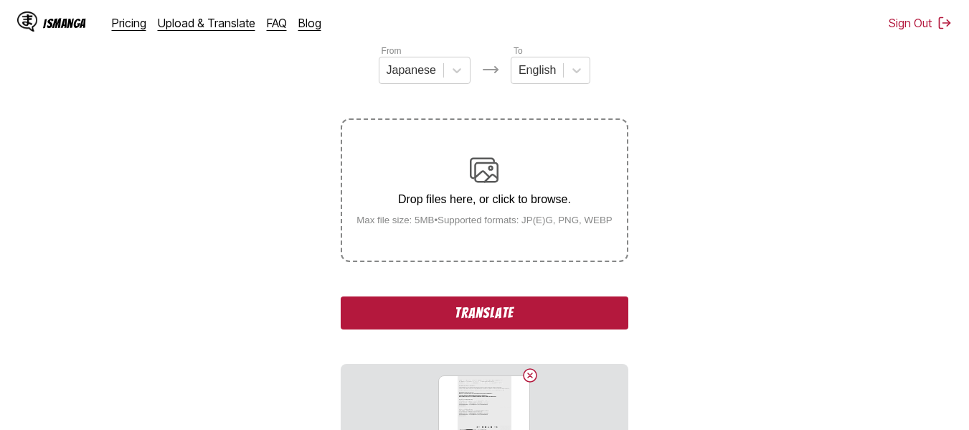
scroll to position [212, 0]
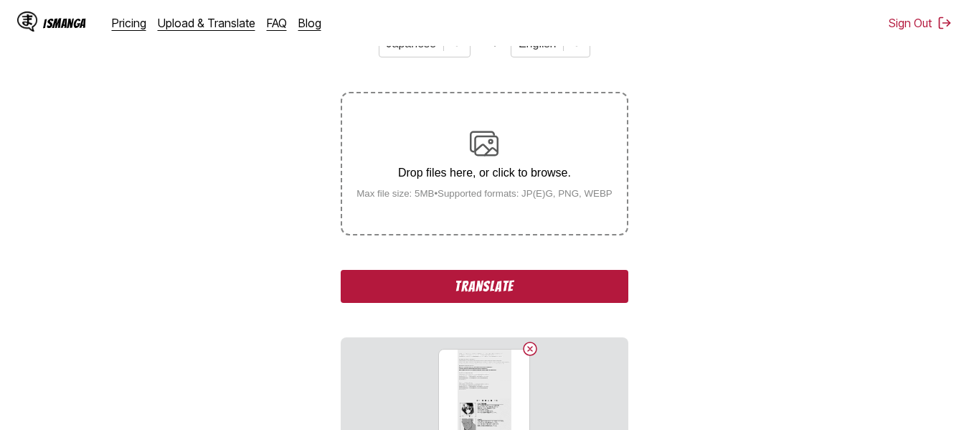
click at [428, 302] on button "Translate" at bounding box center [484, 286] width 287 height 33
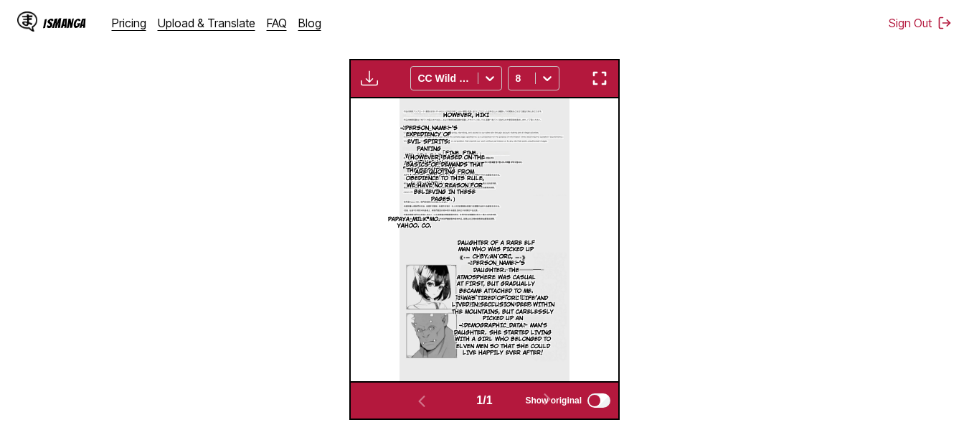
scroll to position [332, 0]
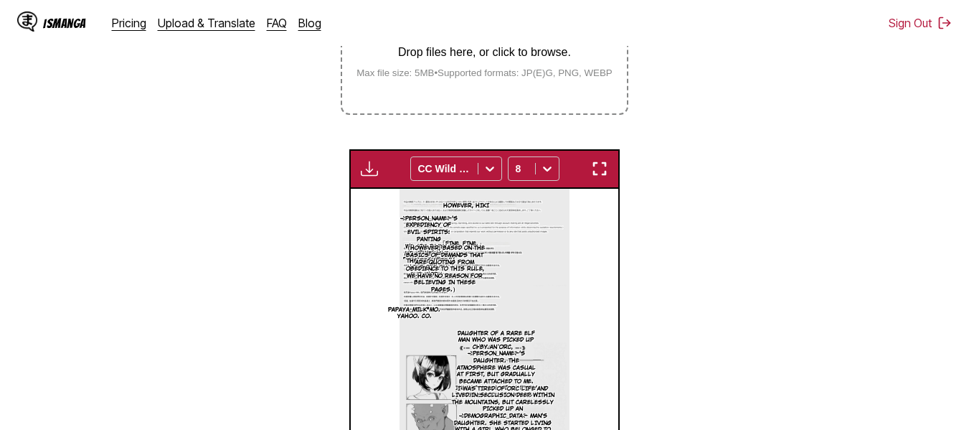
click at [455, 78] on small "Max file size: 5MB • Supported formats: JP(E)G, PNG, WEBP" at bounding box center [484, 72] width 279 height 11
click at [0, 0] on input "Drop files here, or click to browse. Max file size: 5MB • Supported formats: JP…" at bounding box center [0, 0] width 0 height 0
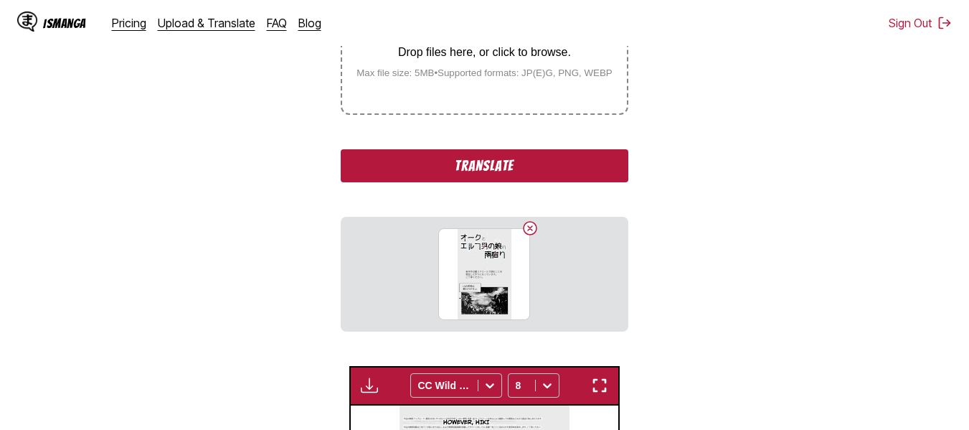
click at [475, 176] on button "Translate" at bounding box center [484, 165] width 287 height 33
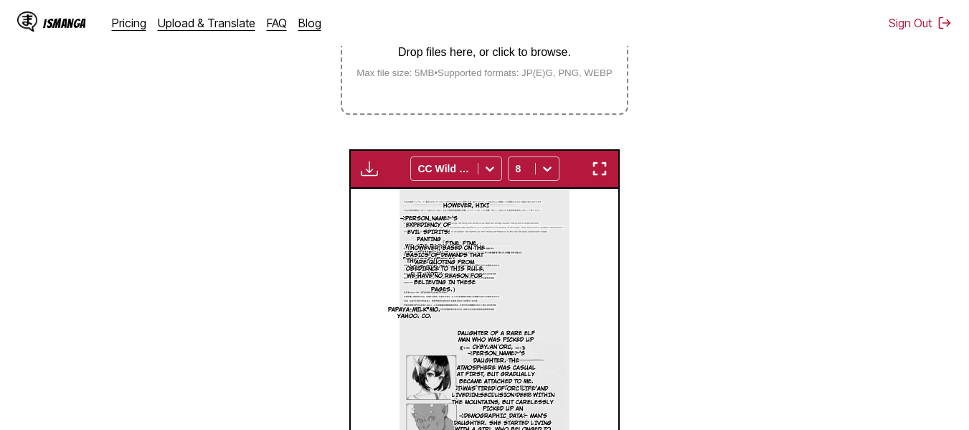
click at [479, 56] on p "Drop files here, or click to browse." at bounding box center [484, 52] width 279 height 13
click at [0, 0] on input "Drop files here, or click to browse. Max file size: 5MB • Supported formats: JP…" at bounding box center [0, 0] width 0 height 0
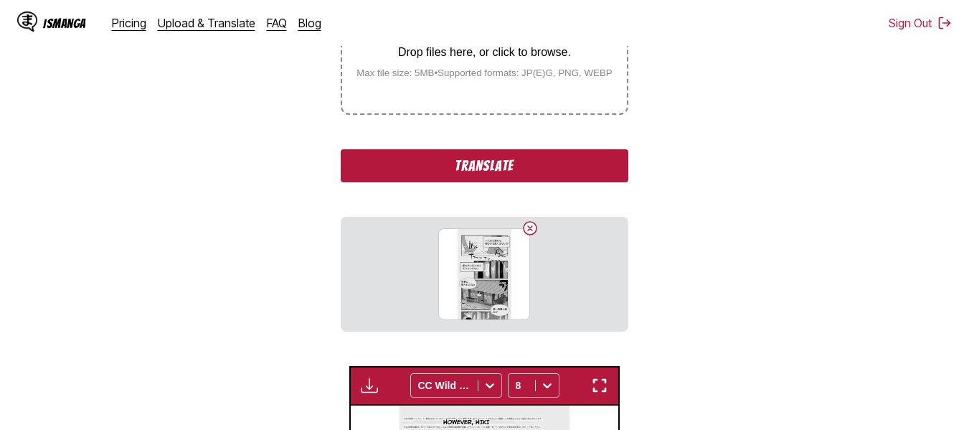
click at [484, 186] on div "From Japanese To English Drop files here, or click to browse. Max file size: 5M…" at bounding box center [484, 114] width 287 height 435
click at [475, 168] on button "Translate" at bounding box center [484, 165] width 287 height 33
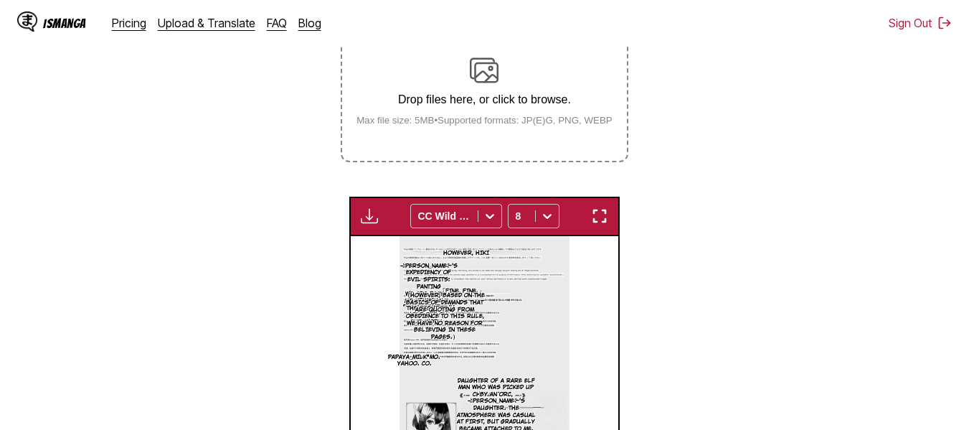
scroll to position [260, 0]
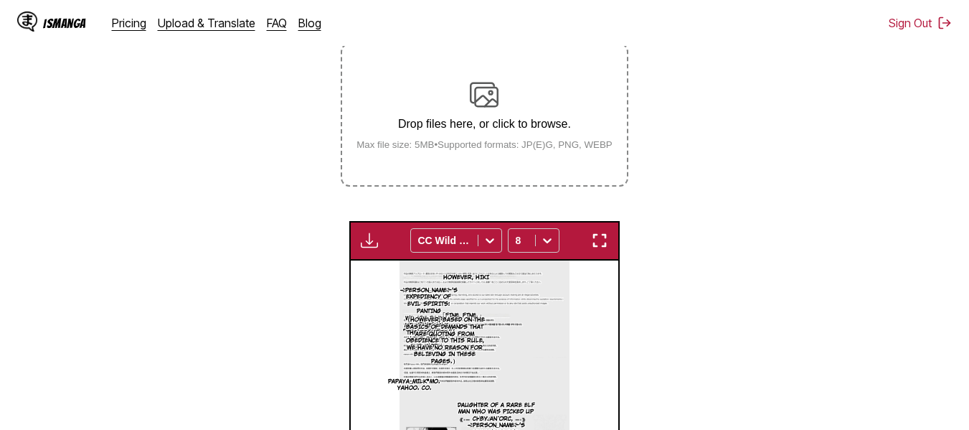
click at [470, 104] on img at bounding box center [484, 94] width 29 height 29
click at [0, 0] on input "Drop files here, or click to browse. Max file size: 5MB • Supported formats: JP…" at bounding box center [0, 0] width 0 height 0
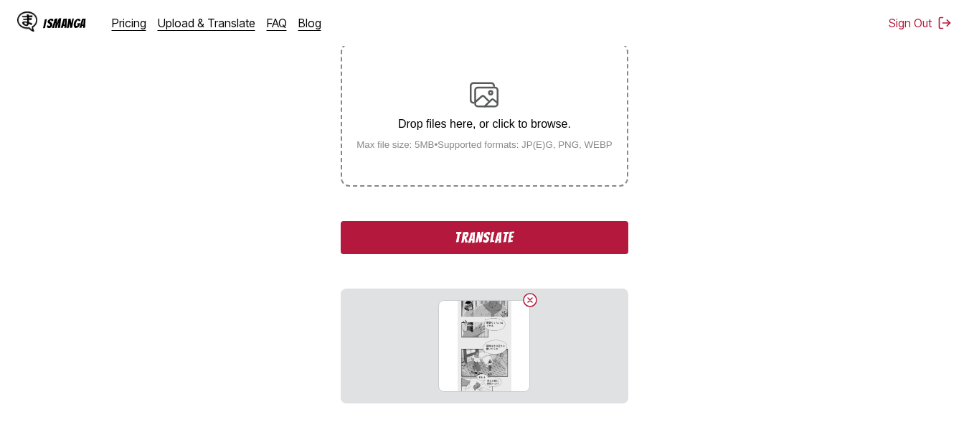
click at [488, 242] on button "Translate" at bounding box center [484, 237] width 287 height 33
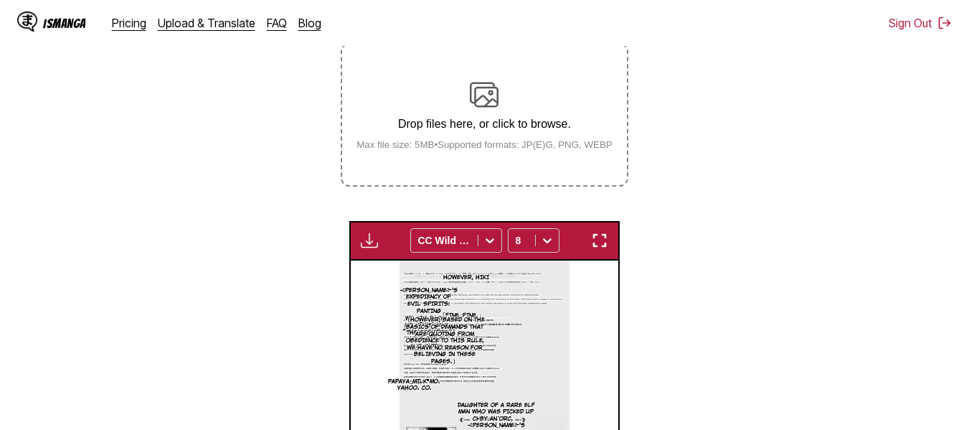
click at [486, 108] on img at bounding box center [484, 94] width 29 height 29
click at [0, 0] on input "Drop files here, or click to browse. Max file size: 5MB • Supported formats: JP…" at bounding box center [0, 0] width 0 height 0
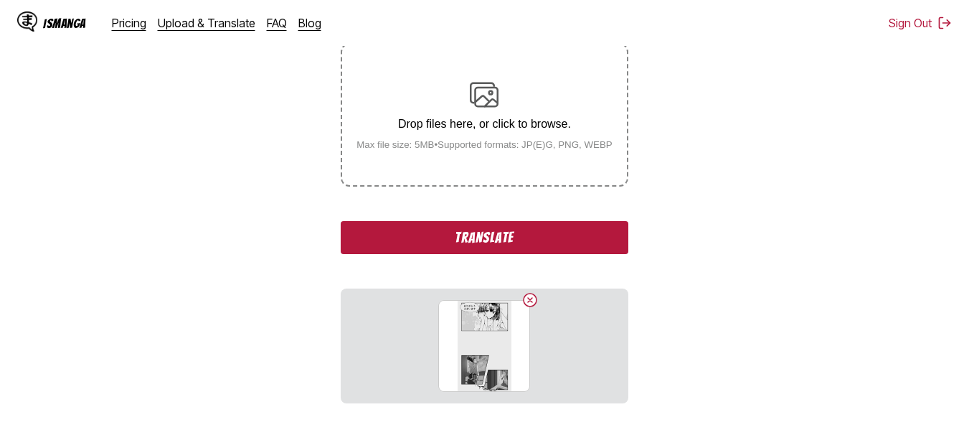
click at [486, 131] on p "Drop files here, or click to browse." at bounding box center [484, 124] width 279 height 13
click at [0, 0] on input "Drop files here, or click to browse. Max file size: 5MB • Supported formats: JP…" at bounding box center [0, 0] width 0 height 0
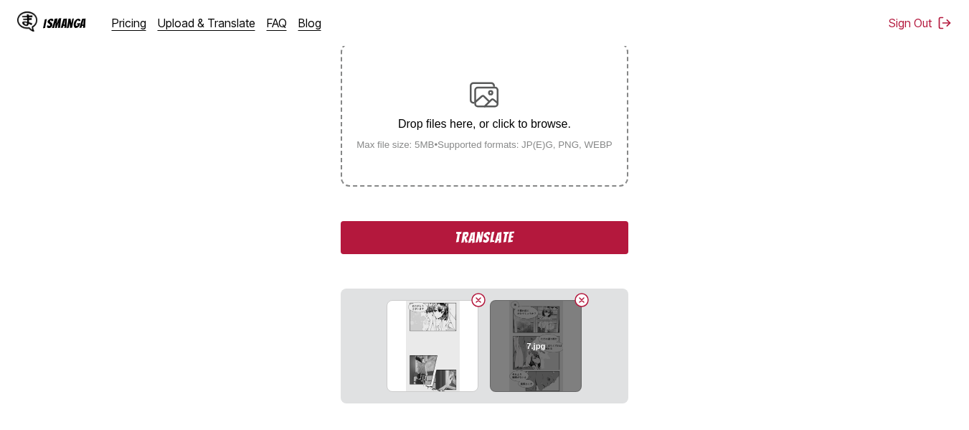
click at [581, 304] on button "Delete image" at bounding box center [581, 299] width 17 height 17
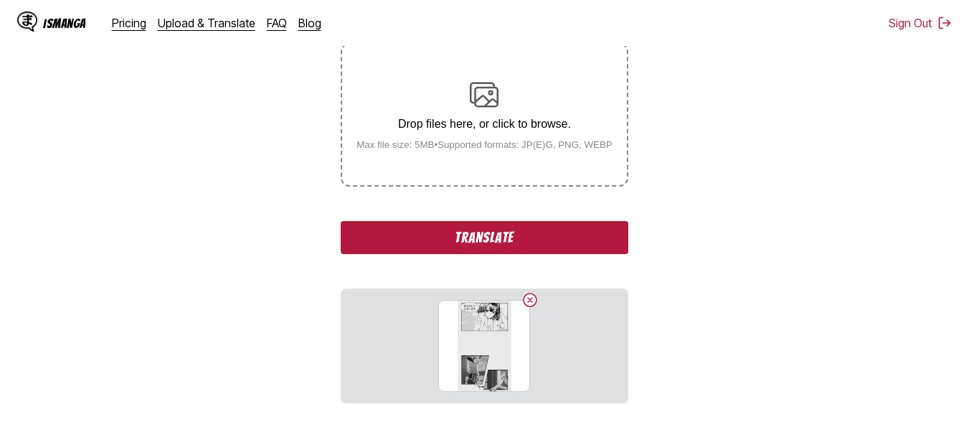
click at [497, 249] on button "Translate" at bounding box center [484, 237] width 287 height 33
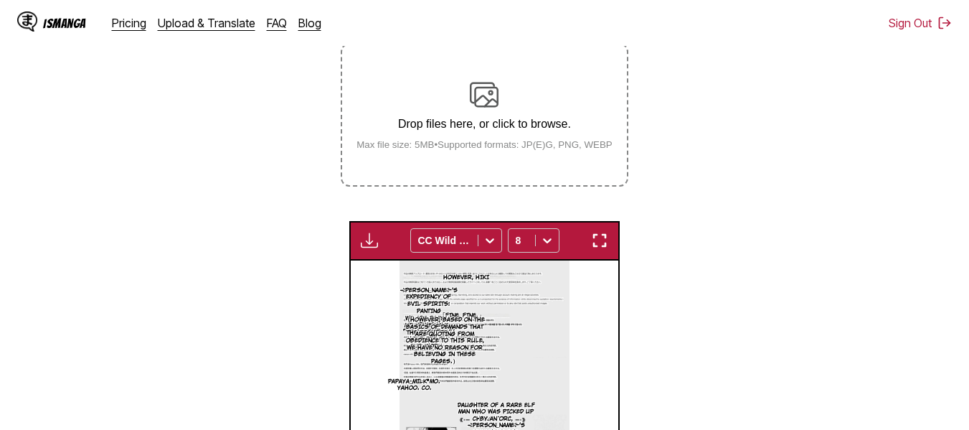
click at [479, 136] on div "Drop files here, or click to browse. Max file size: 5MB • Supported formats: JP…" at bounding box center [484, 115] width 279 height 70
click at [0, 0] on input "Drop files here, or click to browse. Max file size: 5MB • Supported formats: JP…" at bounding box center [0, 0] width 0 height 0
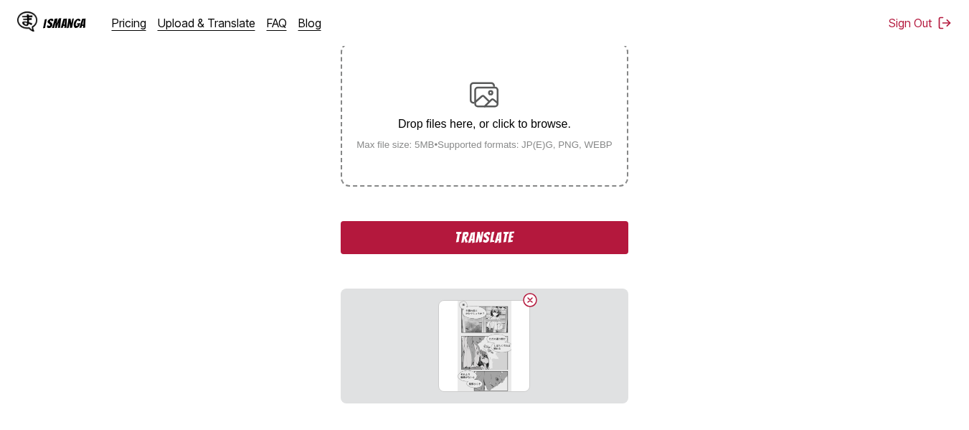
click at [497, 119] on div "Drop files here, or click to browse. Max file size: 5MB • Supported formats: JP…" at bounding box center [484, 115] width 279 height 70
click at [0, 0] on input "Drop files here, or click to browse. Max file size: 5MB • Supported formats: JP…" at bounding box center [0, 0] width 0 height 0
click at [442, 234] on button "Translate" at bounding box center [484, 237] width 287 height 33
click at [474, 109] on img at bounding box center [484, 94] width 29 height 29
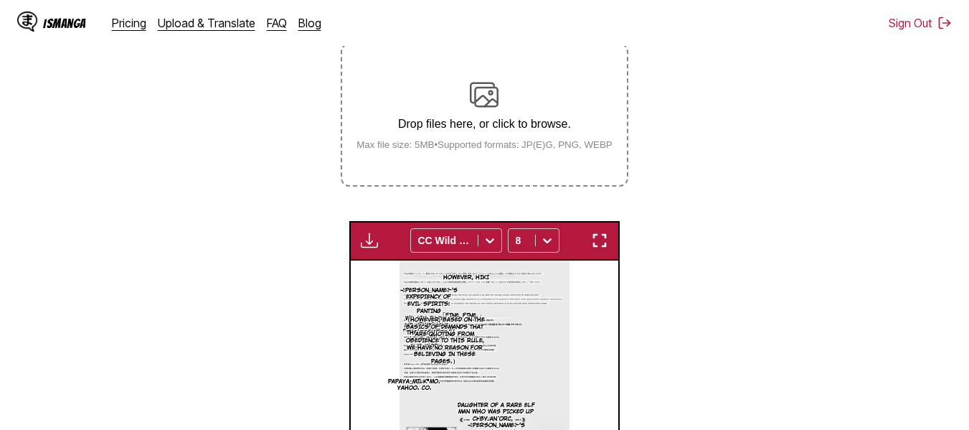
click at [481, 118] on div "Drop files here, or click to browse. Max file size: 5MB • Supported formats: JP…" at bounding box center [484, 115] width 279 height 70
click at [0, 0] on input "Drop files here, or click to browse. Max file size: 5MB • Supported formats: JP…" at bounding box center [0, 0] width 0 height 0
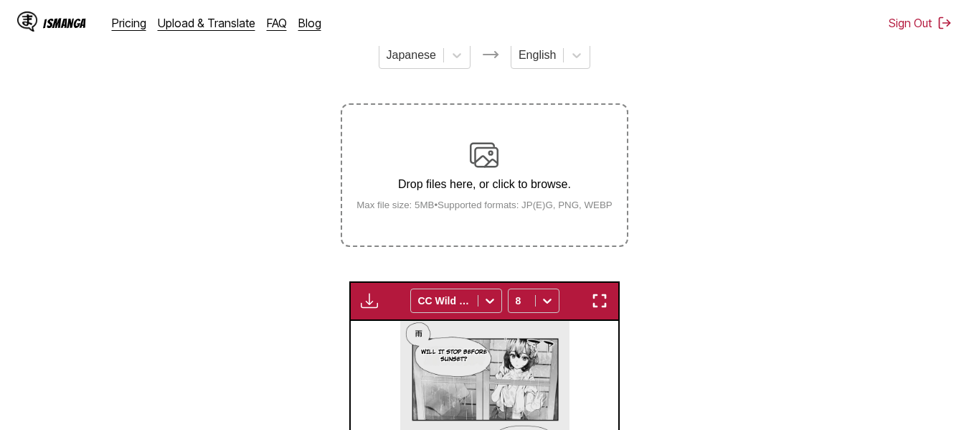
scroll to position [117, 0]
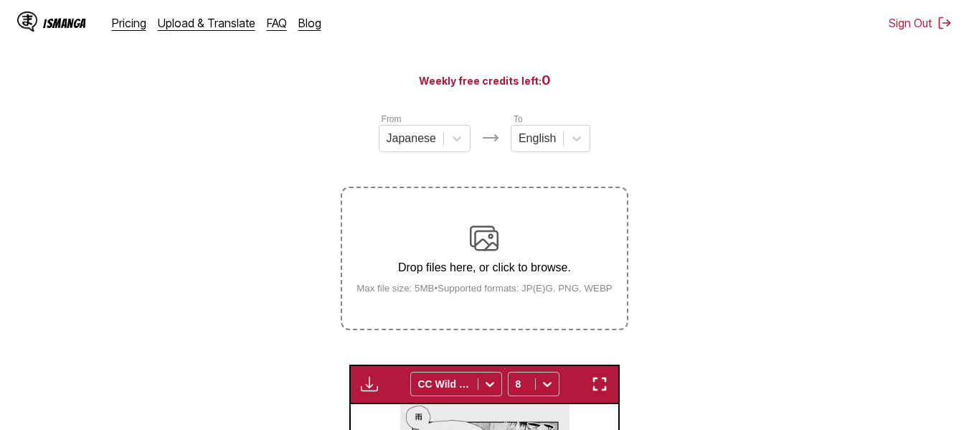
click at [475, 270] on p "Drop files here, or click to browse." at bounding box center [484, 267] width 279 height 13
click at [0, 0] on input "Drop files here, or click to browse. Max file size: 5MB • Supported formats: JP…" at bounding box center [0, 0] width 0 height 0
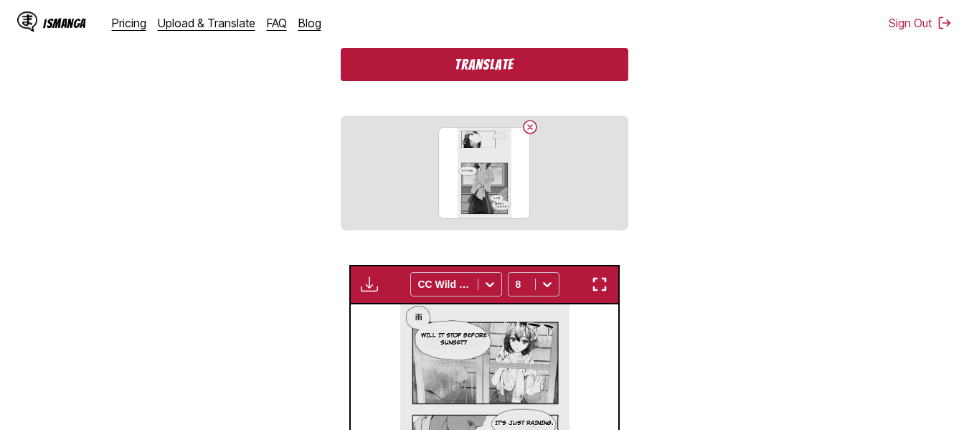
scroll to position [404, 0]
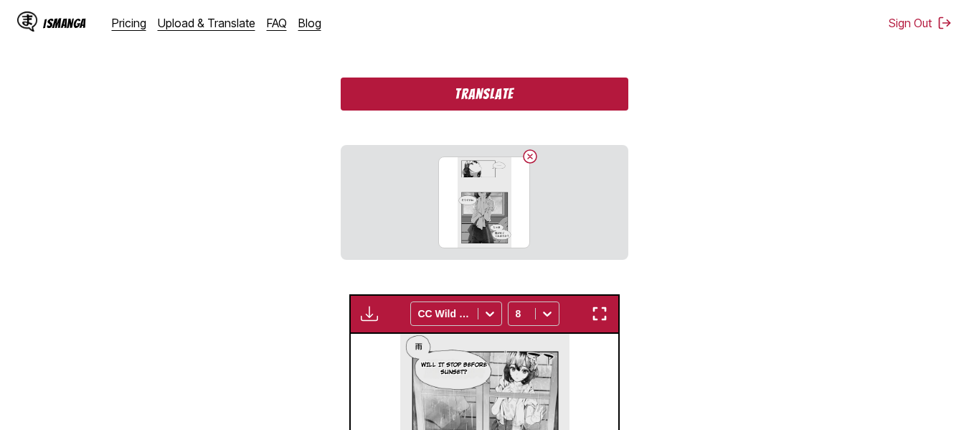
click at [433, 107] on button "Translate" at bounding box center [484, 93] width 287 height 33
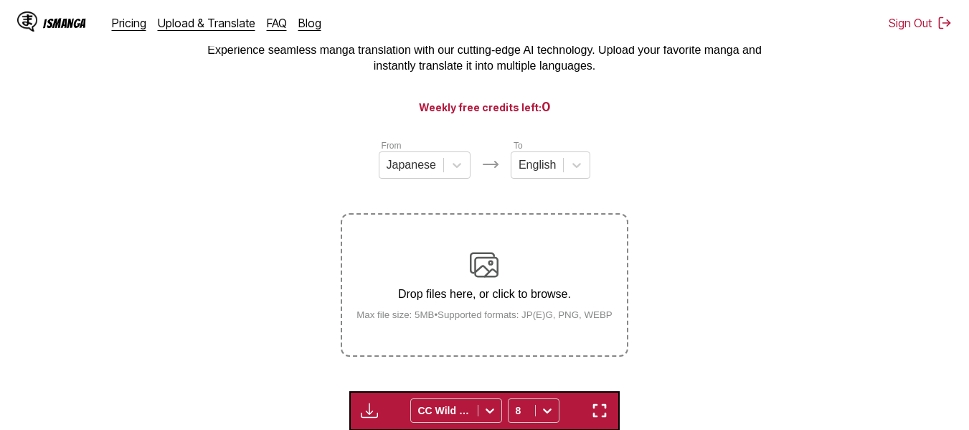
scroll to position [144, 0]
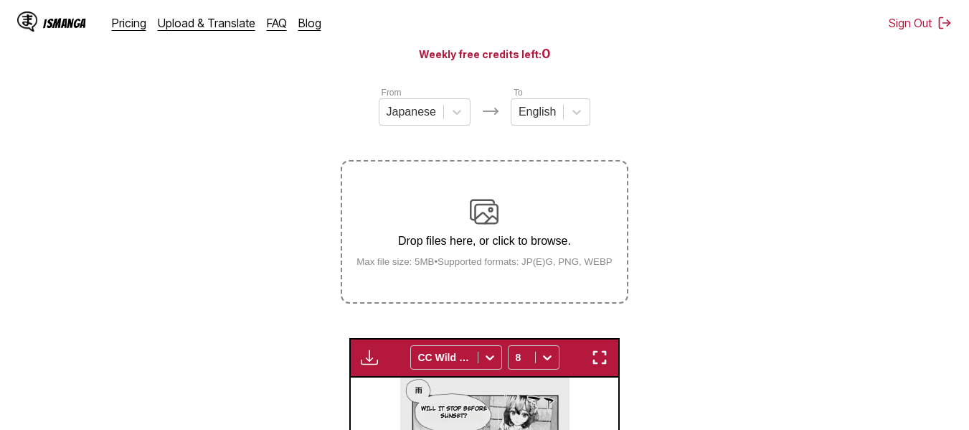
click at [491, 226] on img at bounding box center [484, 211] width 29 height 29
click at [0, 0] on input "Drop files here, or click to browse. Max file size: 5MB • Supported formats: JP…" at bounding box center [0, 0] width 0 height 0
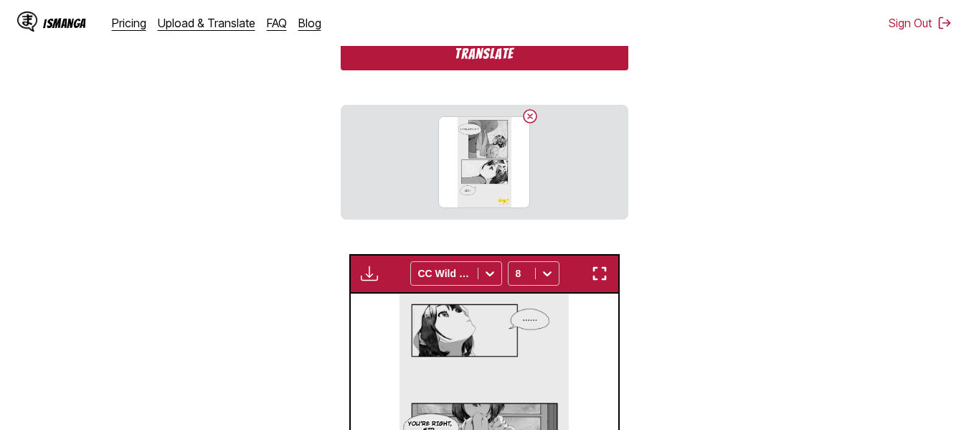
scroll to position [406, 0]
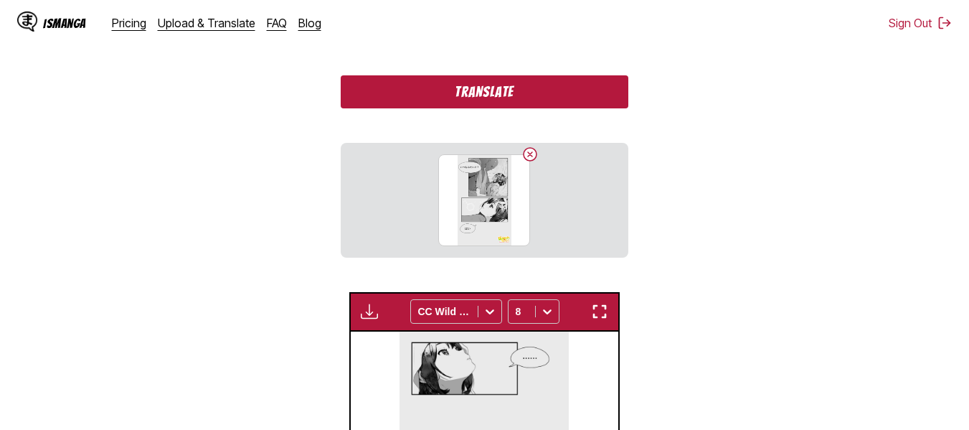
click at [475, 95] on button "Translate" at bounding box center [484, 91] width 287 height 33
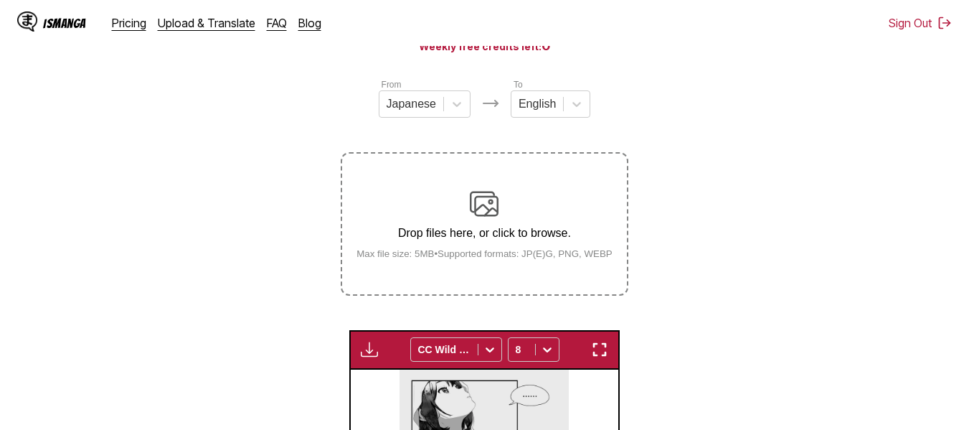
scroll to position [191, 0]
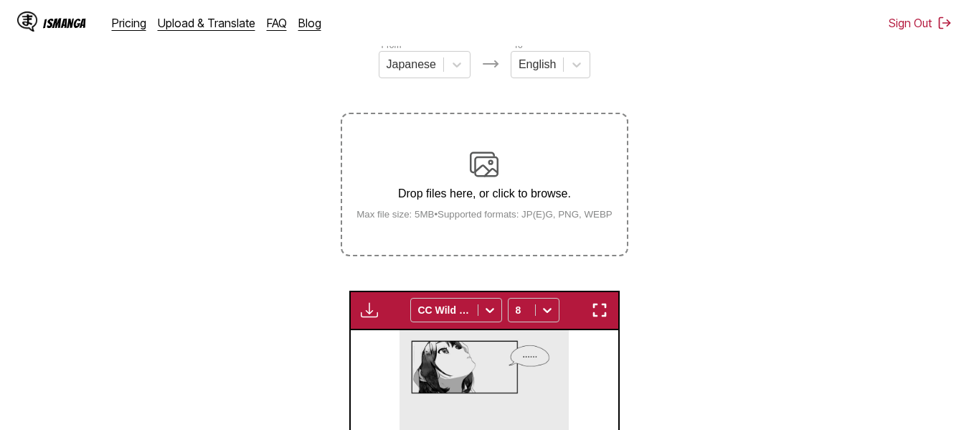
click at [504, 177] on div "Drop files here, or click to browse. Max file size: 5MB • Supported formats: JP…" at bounding box center [484, 185] width 279 height 70
click at [0, 0] on input "Drop files here, or click to browse. Max file size: 5MB • Supported formats: JP…" at bounding box center [0, 0] width 0 height 0
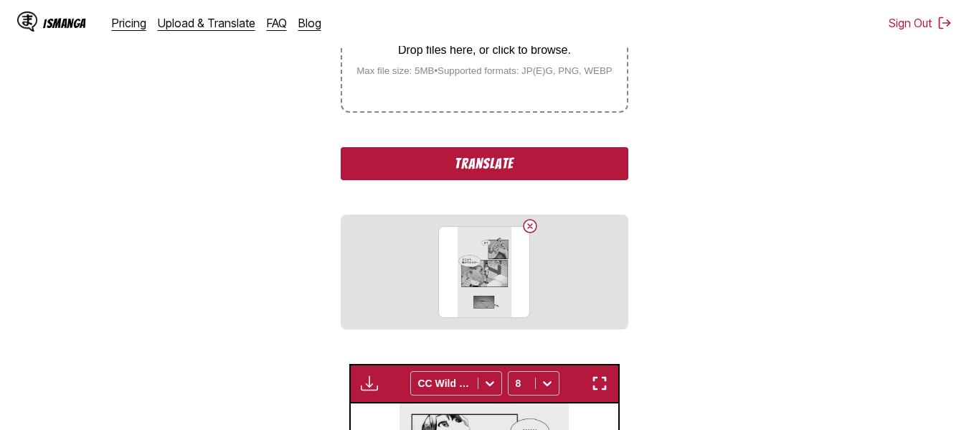
scroll to position [263, 0]
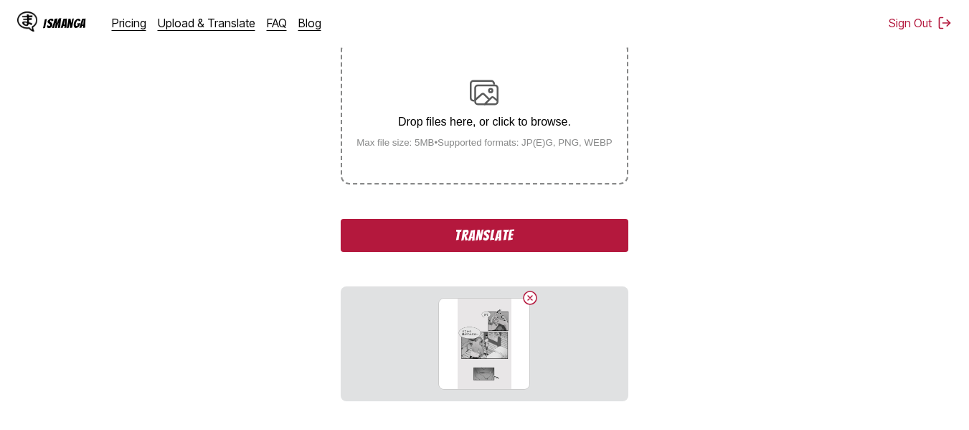
click at [494, 238] on button "Translate" at bounding box center [484, 235] width 287 height 33
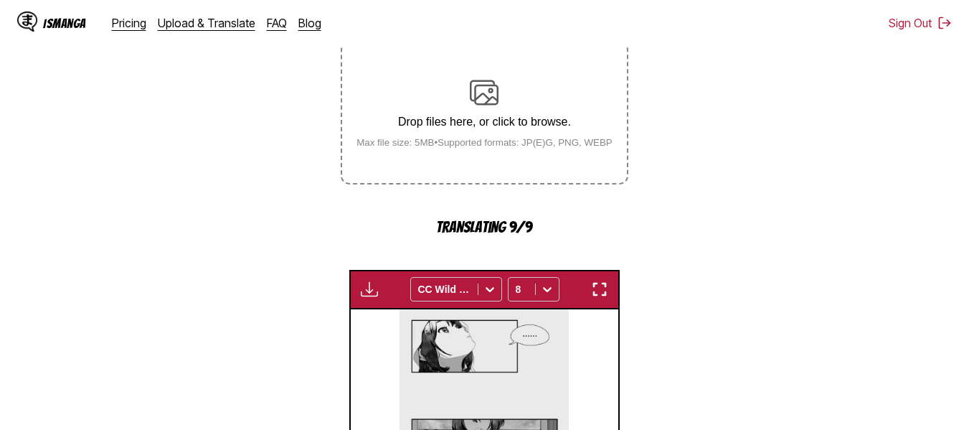
click at [482, 121] on p "Drop files here, or click to browse." at bounding box center [484, 122] width 279 height 13
click at [489, 124] on p "Drop files here, or click to browse." at bounding box center [484, 122] width 279 height 13
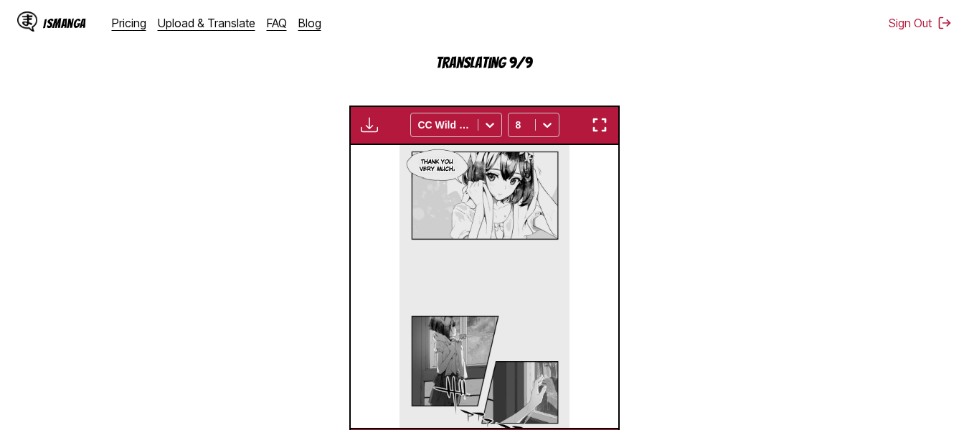
scroll to position [0, 1339]
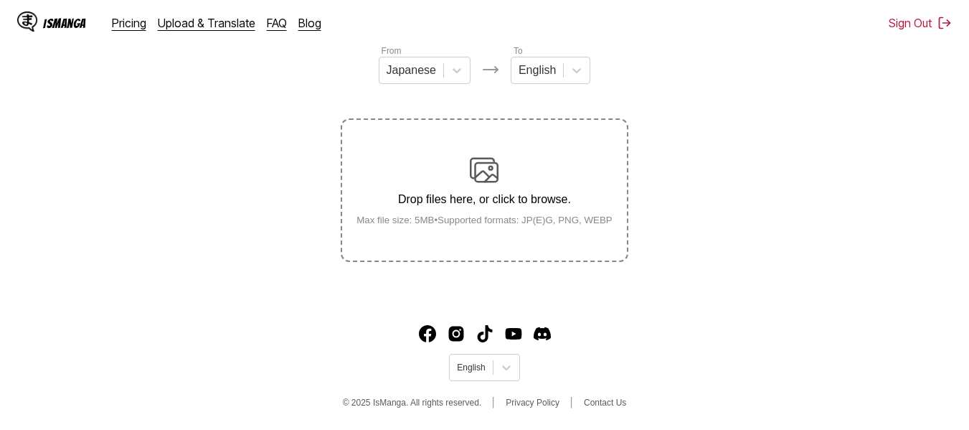
click at [480, 204] on p "Drop files here, or click to browse." at bounding box center [484, 199] width 279 height 13
click at [0, 0] on input "Drop files here, or click to browse. Max file size: 5MB • Supported formats: JP…" at bounding box center [0, 0] width 0 height 0
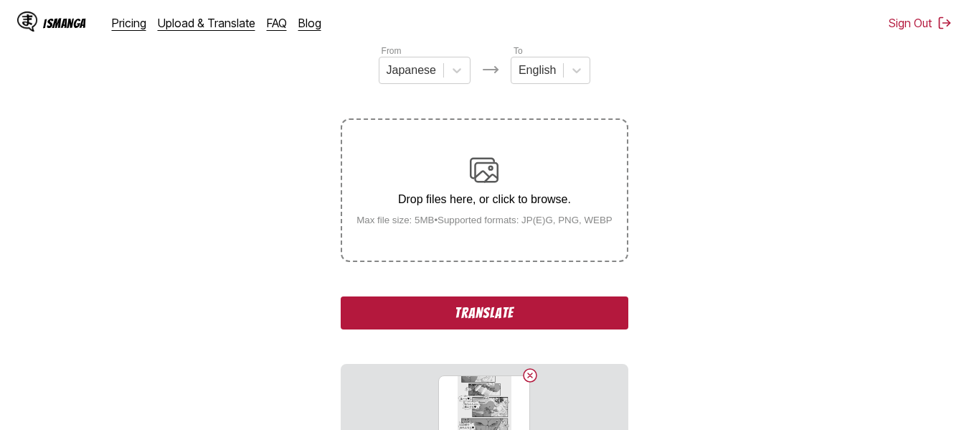
scroll to position [212, 0]
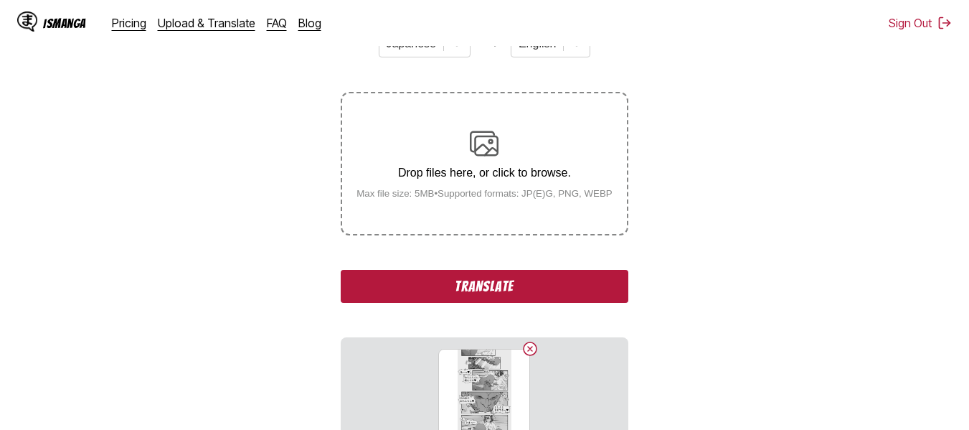
click at [515, 284] on button "Translate" at bounding box center [484, 286] width 287 height 33
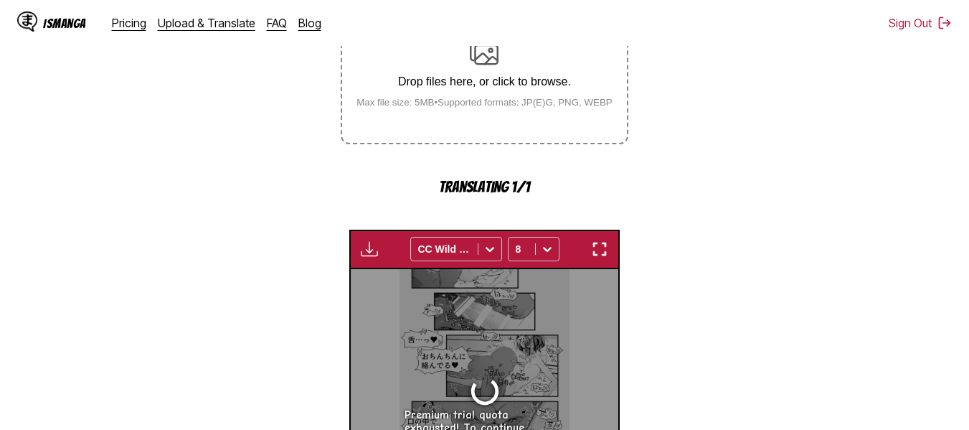
scroll to position [287, 0]
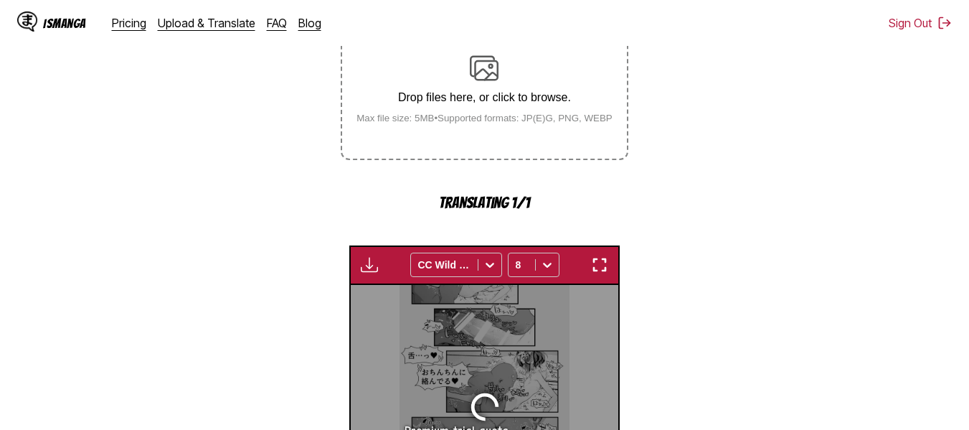
click at [515, 65] on div "Drop files here, or click to browse. Max file size: 5MB • Supported formats: JP…" at bounding box center [484, 89] width 279 height 70
click at [484, 103] on p "Drop files here, or click to browse." at bounding box center [484, 97] width 279 height 13
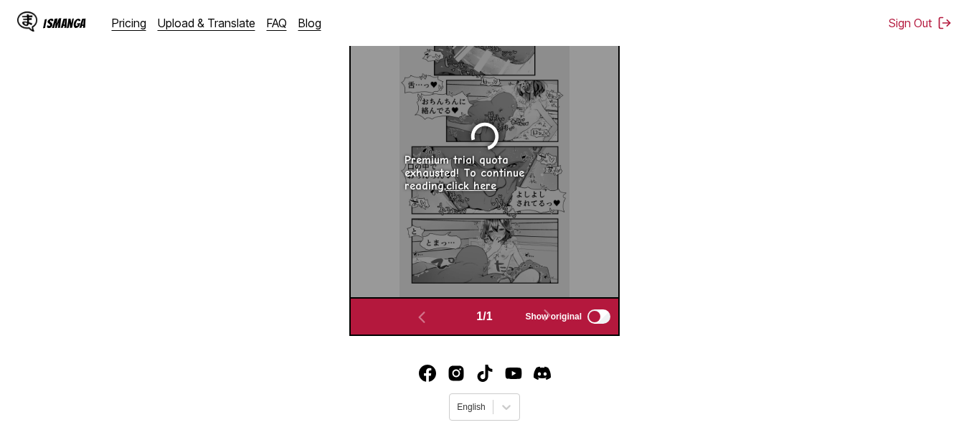
scroll to position [574, 0]
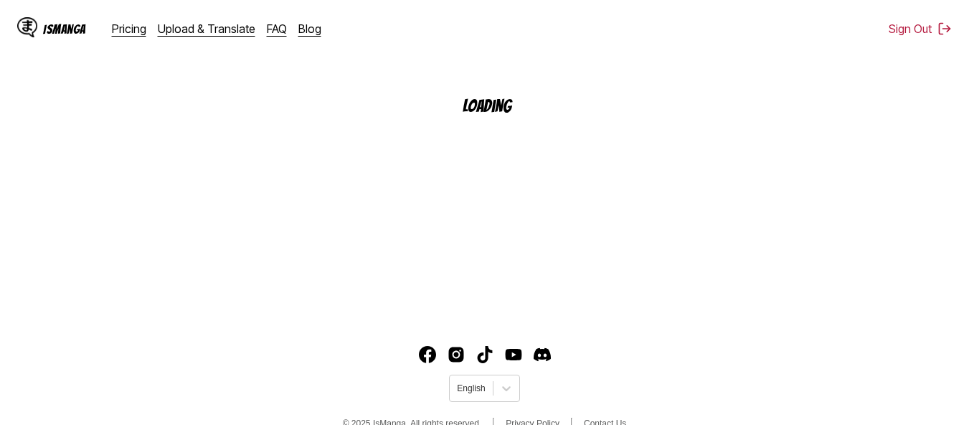
scroll to position [185, 0]
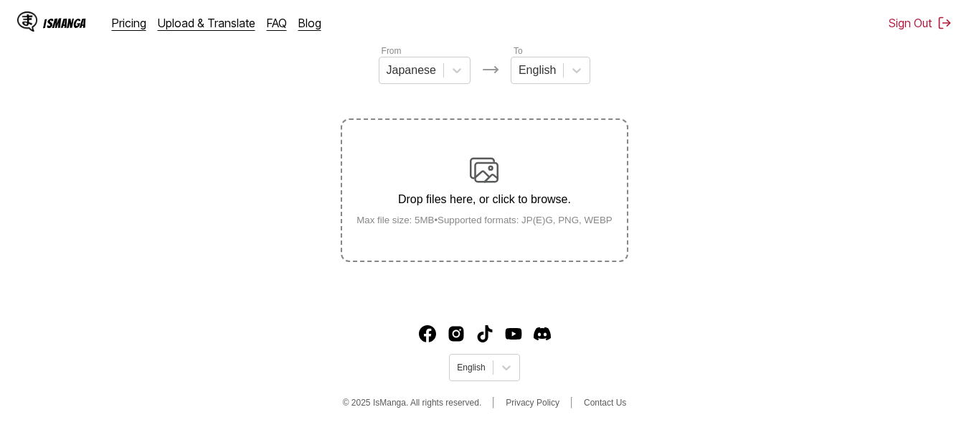
click at [473, 168] on img at bounding box center [484, 170] width 29 height 29
click at [0, 0] on input "Drop files here, or click to browse. Max file size: 5MB • Supported formats: JP…" at bounding box center [0, 0] width 0 height 0
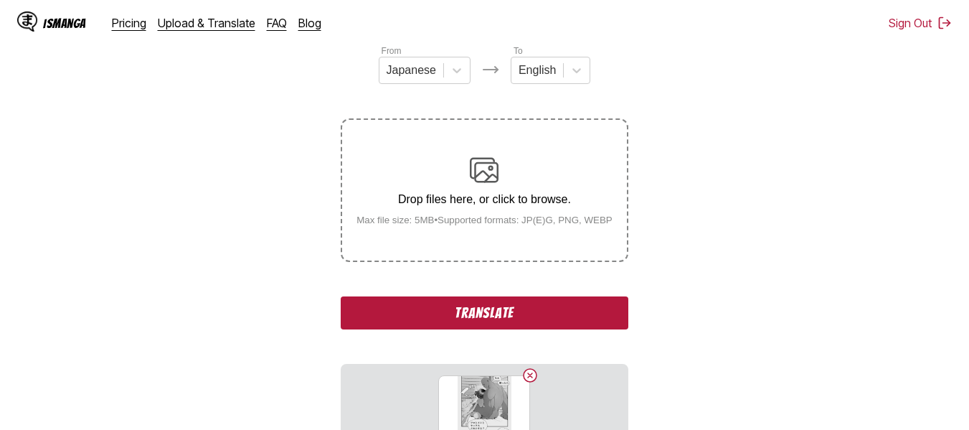
scroll to position [212, 0]
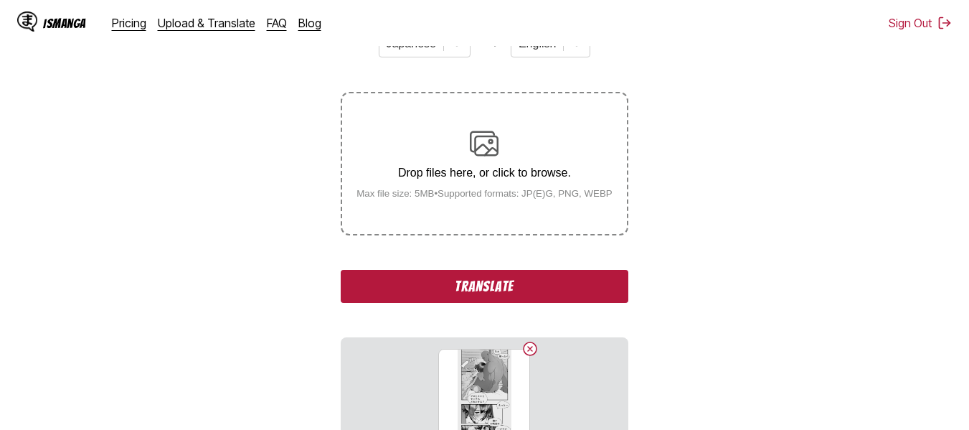
click at [468, 280] on button "Translate" at bounding box center [484, 286] width 287 height 33
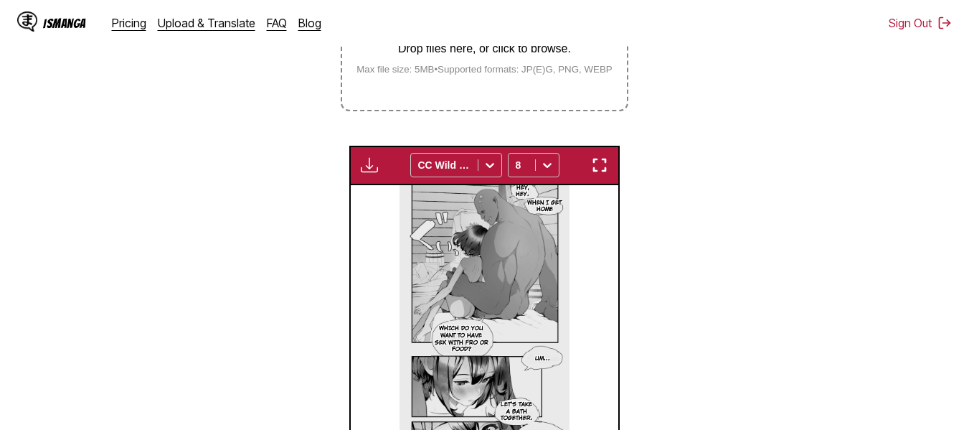
scroll to position [332, 0]
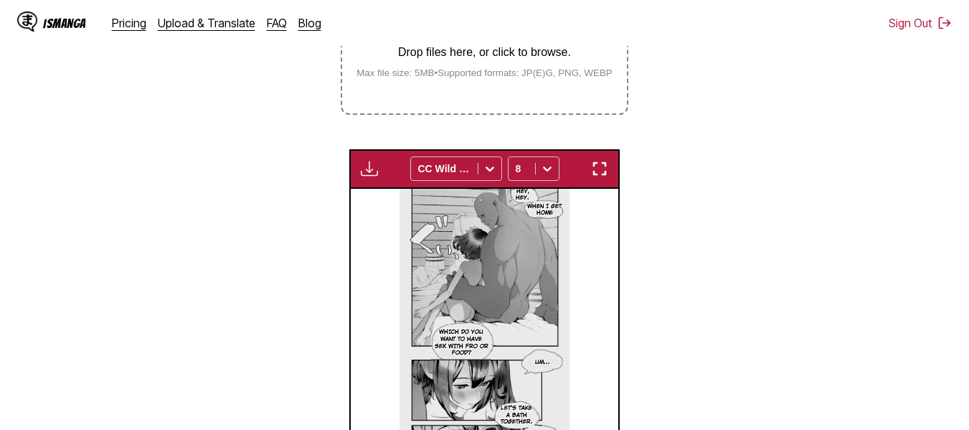
click at [454, 56] on p "Drop files here, or click to browse." at bounding box center [484, 52] width 279 height 13
click at [0, 0] on input "Drop files here, or click to browse. Max file size: 5MB • Supported formats: JP…" at bounding box center [0, 0] width 0 height 0
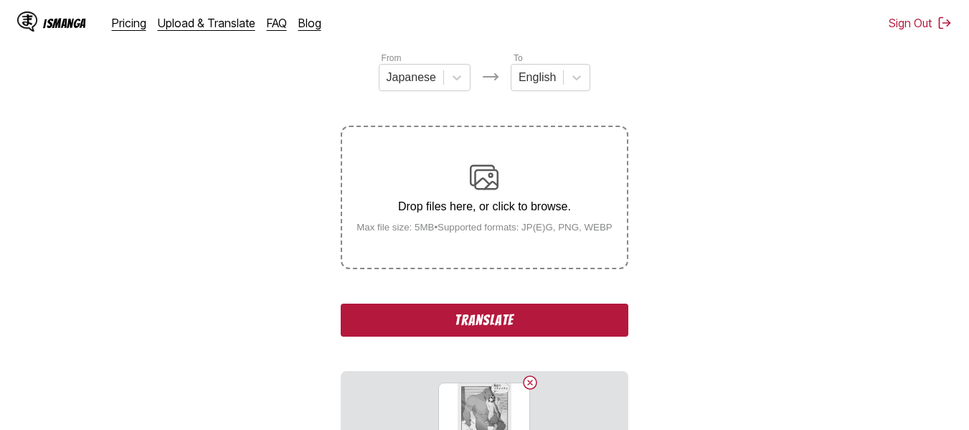
scroll to position [215, 0]
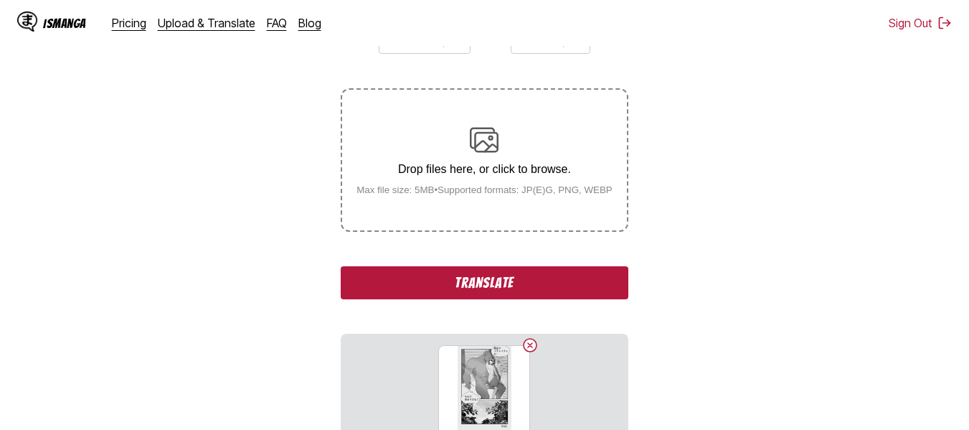
click at [463, 288] on button "Translate" at bounding box center [484, 282] width 287 height 33
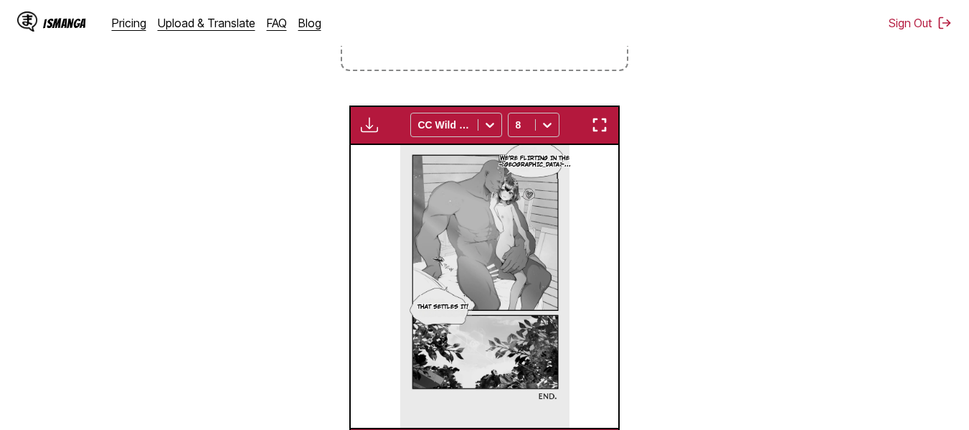
scroll to position [0, 0]
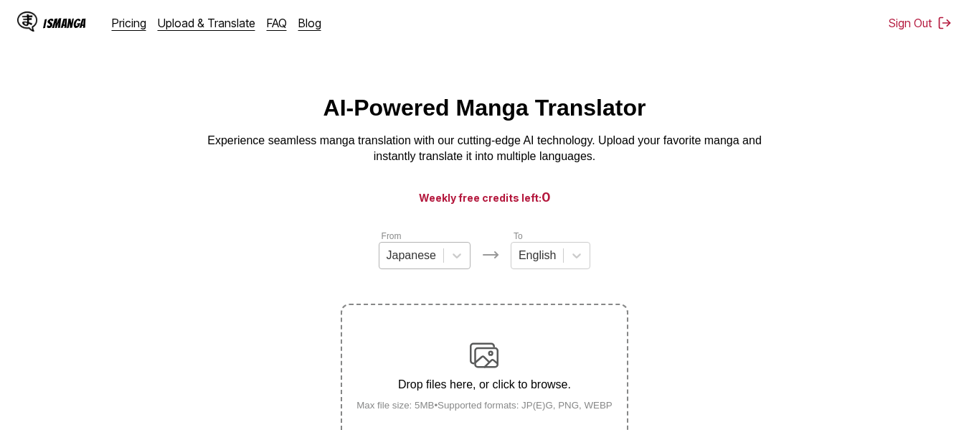
click at [428, 263] on div at bounding box center [412, 256] width 50 height 16
click at [459, 263] on icon at bounding box center [457, 255] width 14 height 14
click at [458, 263] on icon at bounding box center [457, 255] width 14 height 14
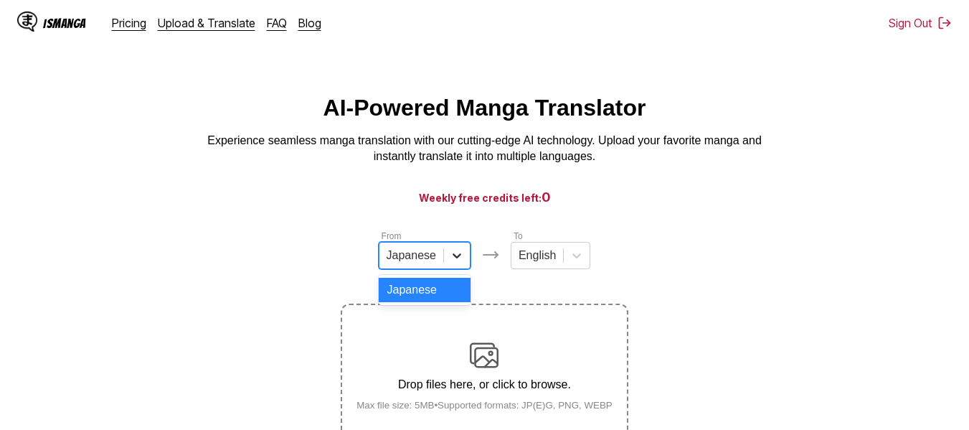
click at [458, 263] on icon at bounding box center [457, 255] width 14 height 14
click at [428, 263] on div at bounding box center [412, 256] width 50 height 16
click at [429, 293] on div "Japanese" at bounding box center [425, 290] width 92 height 24
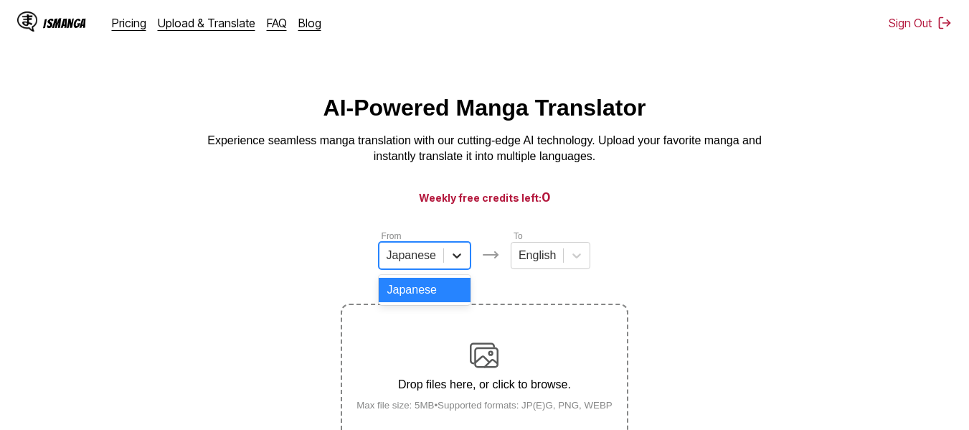
click at [463, 253] on div at bounding box center [457, 256] width 26 height 26
click at [463, 255] on div at bounding box center [457, 256] width 26 height 26
